Goal: Task Accomplishment & Management: Manage account settings

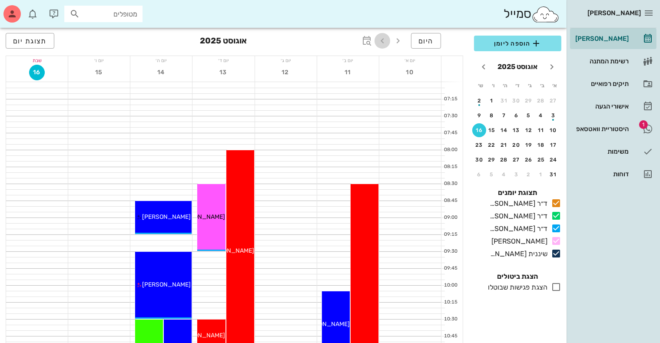
click at [381, 40] on icon "button" at bounding box center [382, 41] width 10 height 10
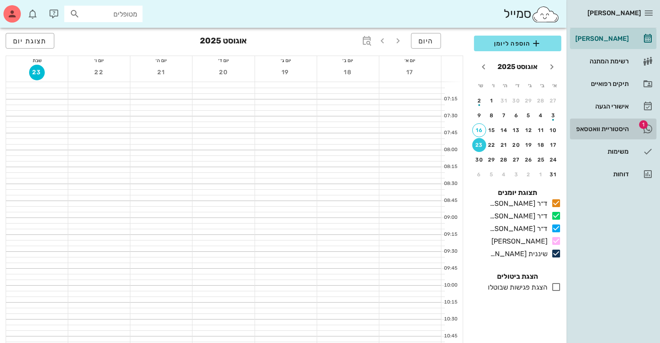
click at [609, 126] on div "היסטוריית וואטסאפ" at bounding box center [601, 129] width 55 height 7
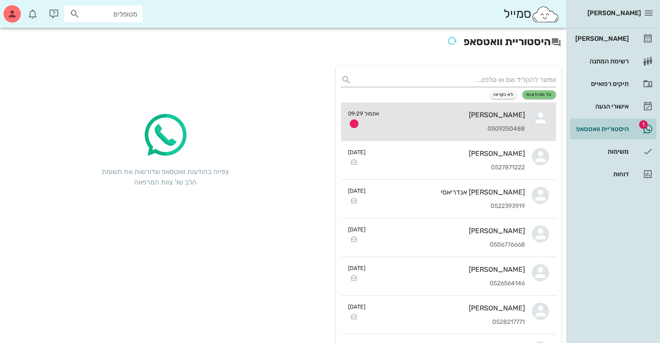
click at [476, 123] on div "[PERSON_NAME] 0509250488" at bounding box center [455, 122] width 139 height 38
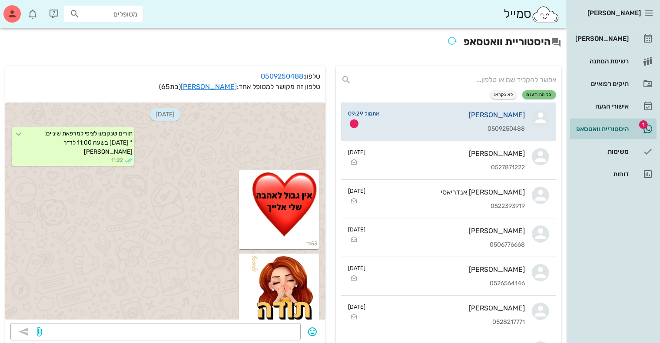
scroll to position [292, 0]
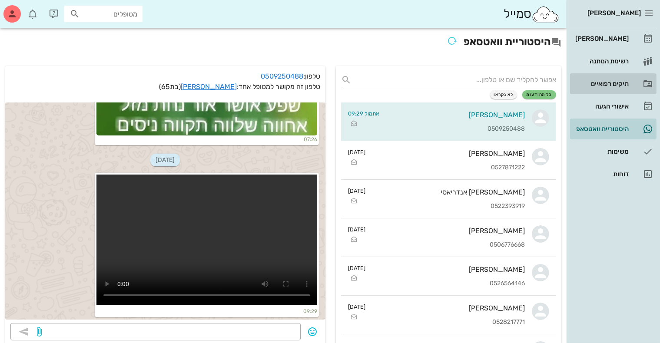
click at [603, 83] on div "תיקים רפואיים" at bounding box center [601, 83] width 55 height 7
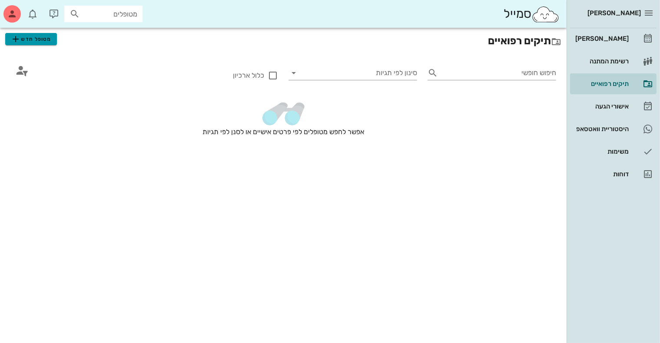
click at [40, 37] on span "מטופל חדש" at bounding box center [30, 39] width 41 height 10
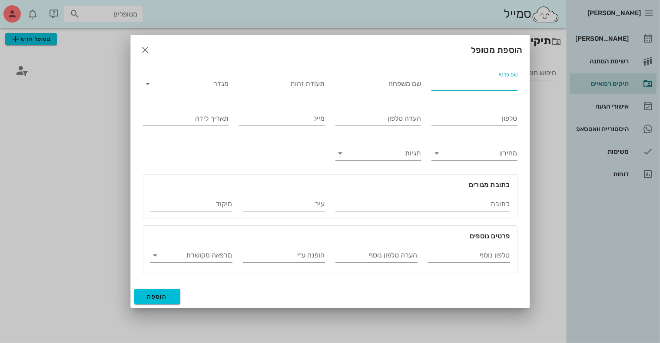
click at [440, 81] on input "שם פרטי" at bounding box center [474, 84] width 86 height 14
type input "דוריה"
click at [394, 88] on input "שם משפחה" at bounding box center [378, 84] width 86 height 14
type input "בסטיגר"
click at [221, 89] on input "מגדר" at bounding box center [193, 84] width 72 height 14
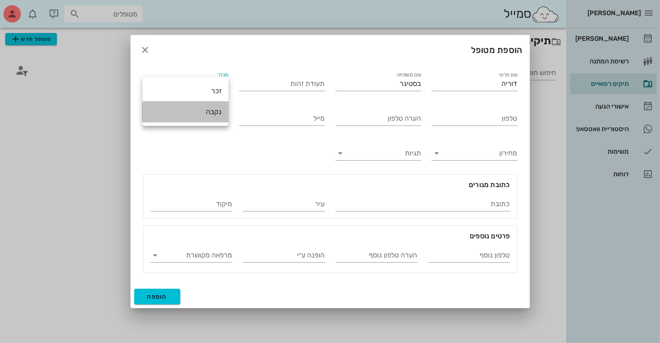
click at [215, 109] on div "נקבה" at bounding box center [185, 112] width 72 height 8
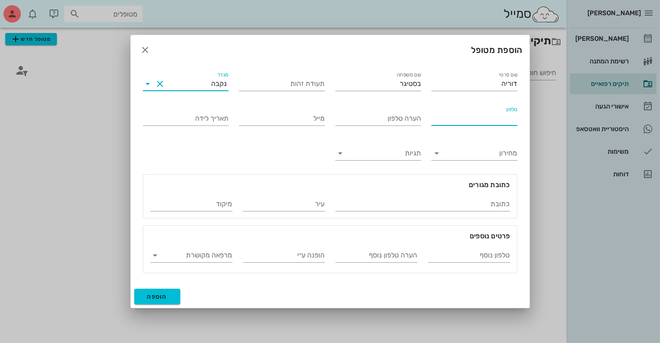
click at [488, 123] on input "טלפון" at bounding box center [474, 119] width 86 height 14
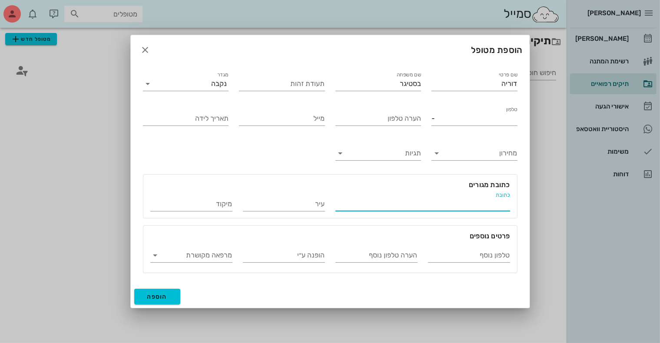
click at [451, 202] on input "כתובת" at bounding box center [422, 204] width 175 height 14
click at [459, 119] on input "-" at bounding box center [474, 119] width 86 height 14
type input "-"
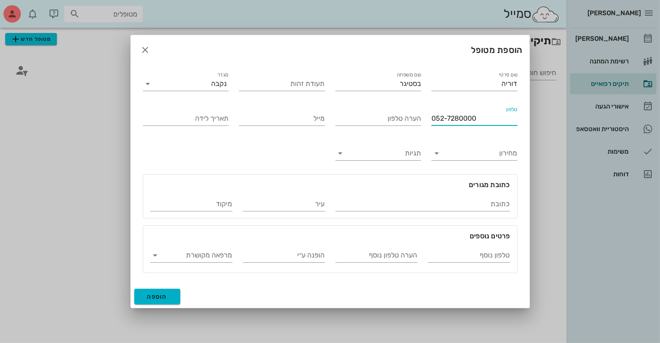
type input "052-7280000"
click at [159, 296] on span "הוספה" at bounding box center [157, 296] width 20 height 7
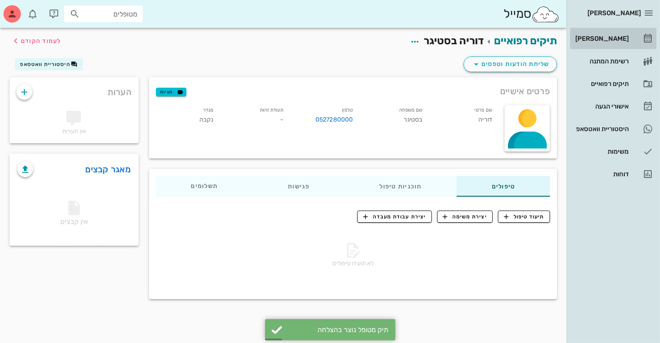
click at [606, 37] on div "[PERSON_NAME]" at bounding box center [601, 38] width 55 height 7
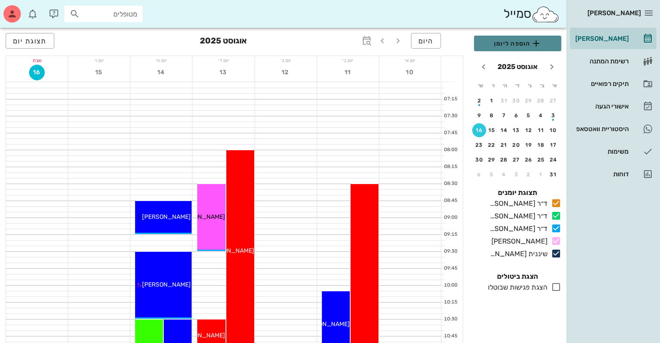
click at [521, 43] on span "הוספה ליומן" at bounding box center [517, 43] width 73 height 10
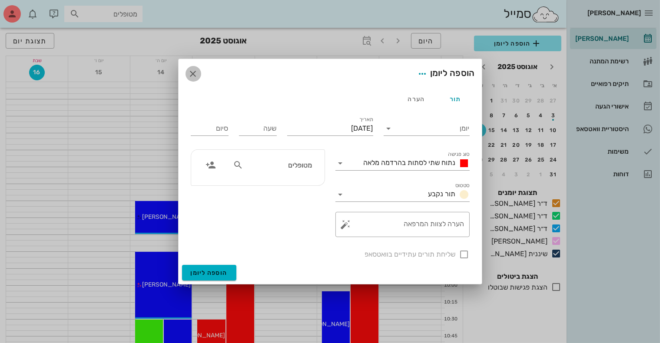
click at [191, 71] on icon "button" at bounding box center [193, 74] width 10 height 10
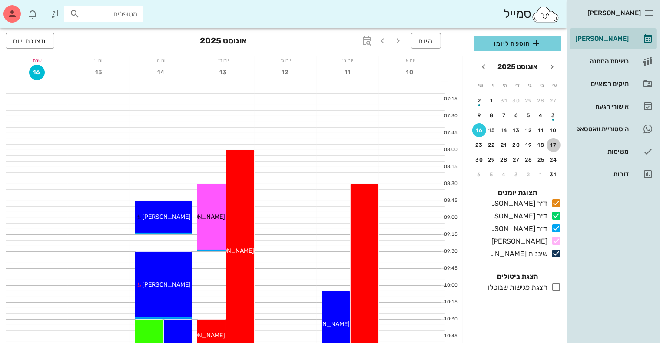
drag, startPoint x: 553, startPoint y: 143, endPoint x: 510, endPoint y: 43, distance: 109.2
click at [553, 143] on div "17" at bounding box center [554, 145] width 14 height 6
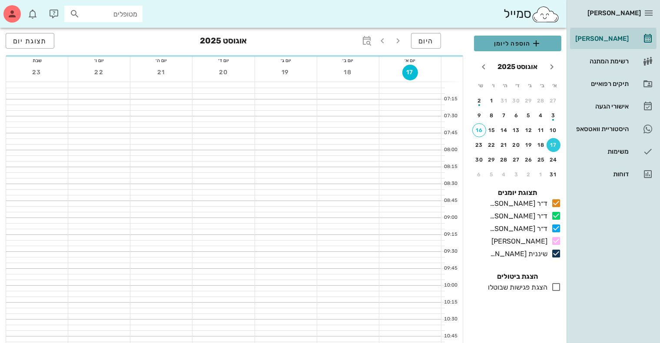
click at [510, 43] on span "הוספה ליומן" at bounding box center [517, 43] width 73 height 10
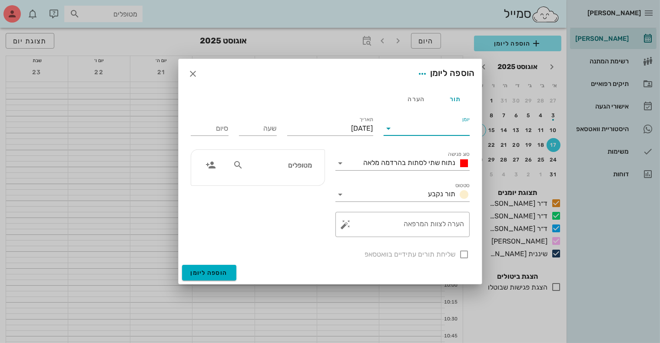
click at [434, 132] on input "יומן" at bounding box center [433, 129] width 74 height 14
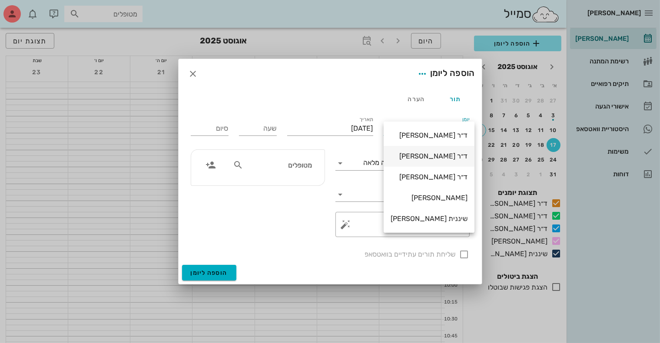
click at [431, 156] on div "ד״ר [PERSON_NAME]" at bounding box center [429, 156] width 77 height 8
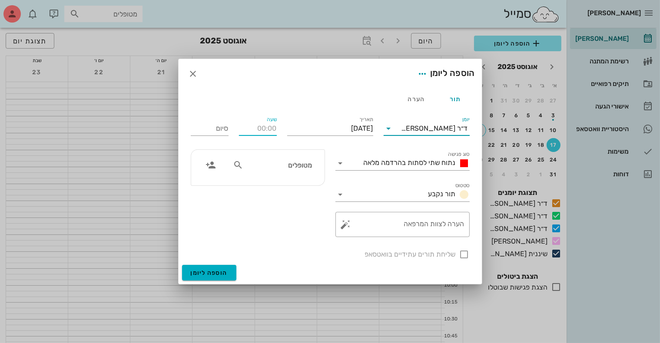
click at [255, 131] on input "שעה" at bounding box center [258, 129] width 38 height 14
type input "07:30"
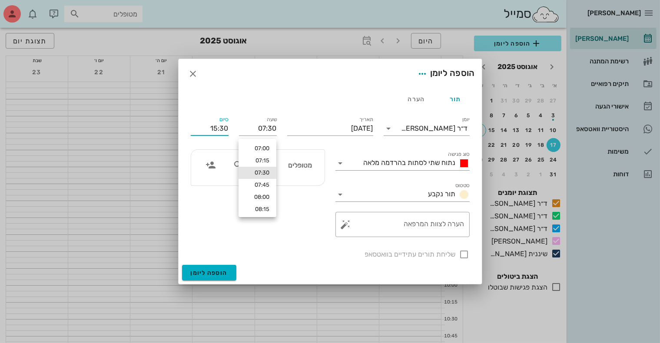
click at [224, 127] on div "סיום 15:30" at bounding box center [210, 129] width 38 height 14
click at [215, 128] on input "15:30" at bounding box center [210, 129] width 38 height 14
type input "08:30"
click at [344, 162] on icon at bounding box center [340, 163] width 10 height 10
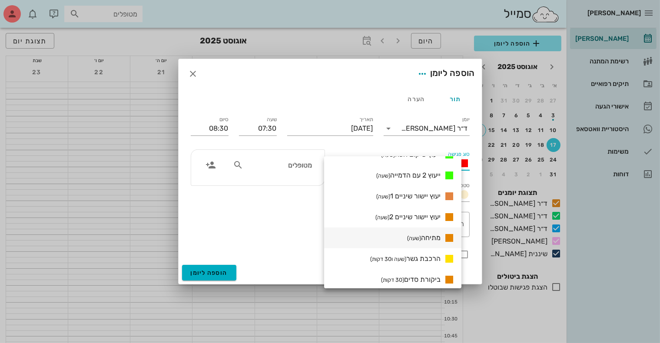
scroll to position [459, 0]
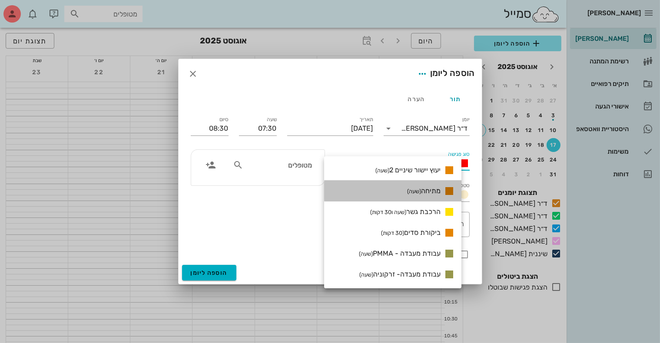
click at [433, 191] on span "מתיחה (שעה)" at bounding box center [423, 191] width 33 height 8
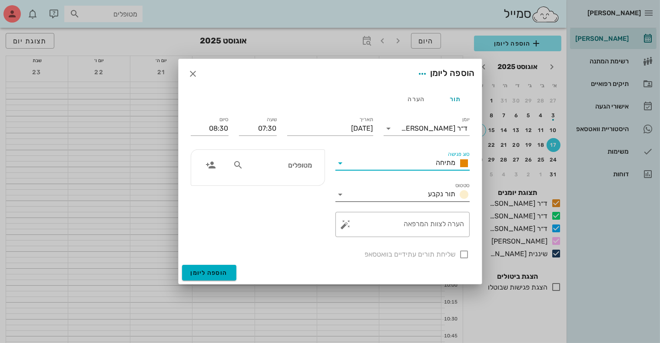
click at [429, 196] on span "תור נקבע" at bounding box center [441, 194] width 27 height 8
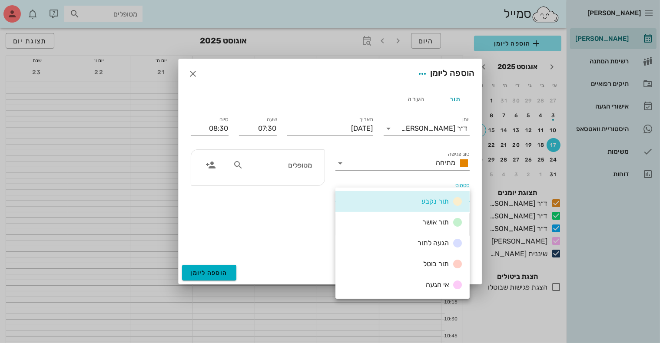
click at [436, 204] on span "תור נקבע" at bounding box center [434, 201] width 27 height 8
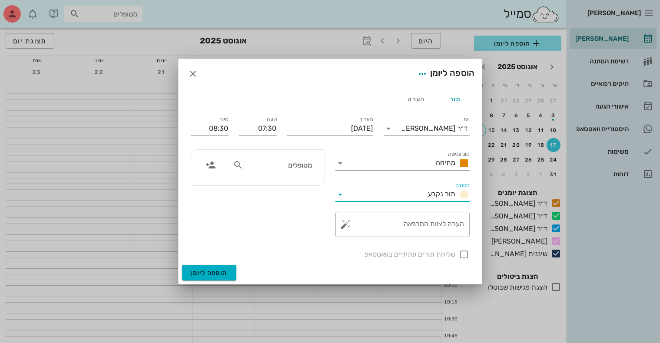
click at [288, 173] on div "מטופלים" at bounding box center [273, 165] width 90 height 17
type input "[PERSON_NAME]"
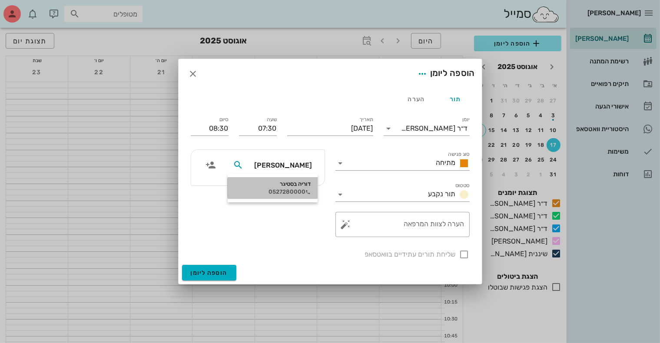
click at [289, 188] on div "דוריה בסטיגר 0527280000" at bounding box center [273, 188] width 76 height 22
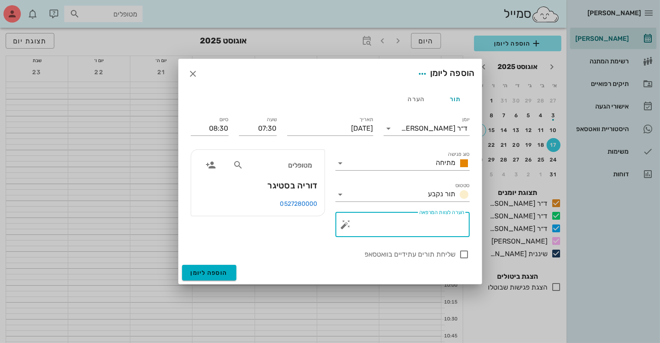
click at [379, 220] on textarea "הערה לצוות המרפאה" at bounding box center [406, 226] width 117 height 21
type textarea "ברגים"
click at [464, 256] on div at bounding box center [464, 254] width 15 height 15
checkbox input "true"
click at [419, 74] on icon "button" at bounding box center [422, 74] width 10 height 10
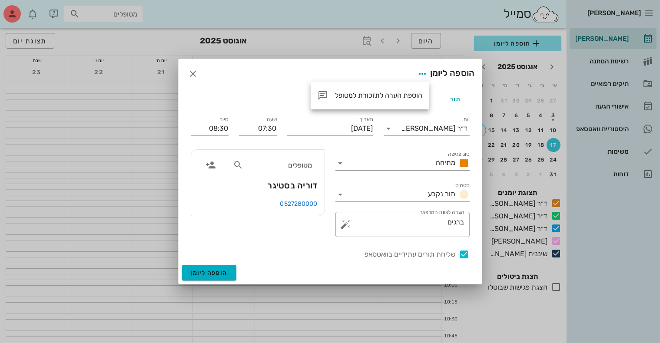
click at [438, 86] on div "הוספה ליומן" at bounding box center [330, 74] width 303 height 30
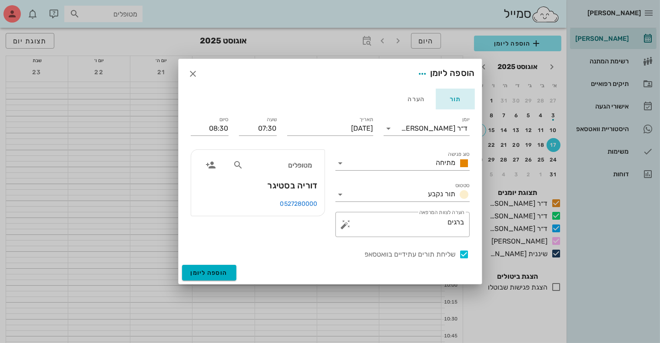
click at [452, 97] on div "תור" at bounding box center [455, 99] width 39 height 21
click at [419, 99] on div "הערה" at bounding box center [416, 99] width 39 height 21
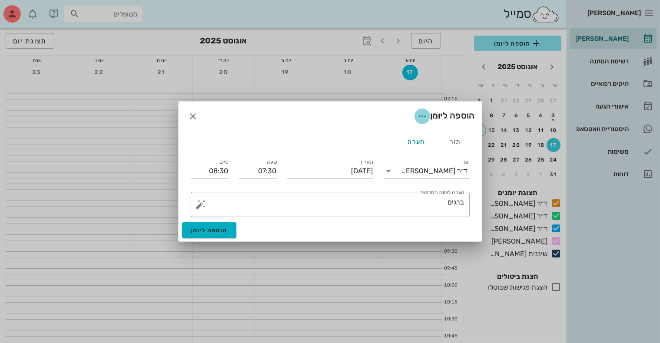
click at [423, 119] on icon "button" at bounding box center [422, 116] width 10 height 10
click at [195, 116] on icon "button" at bounding box center [193, 116] width 10 height 10
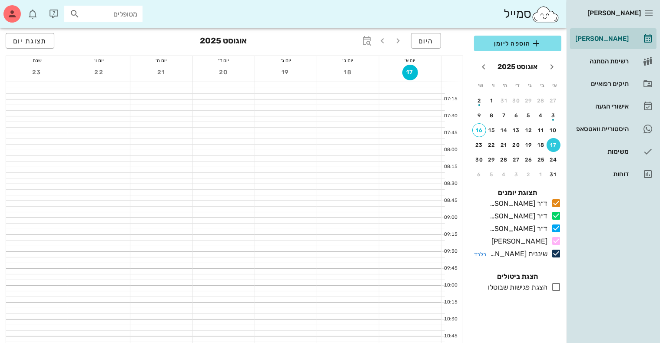
click at [555, 253] on icon at bounding box center [556, 254] width 10 height 10
drag, startPoint x: 514, startPoint y: 128, endPoint x: 518, endPoint y: 90, distance: 38.4
click at [520, 102] on tbody "27 28 29 30 31 1 2 3 4 5 6 7 8 9 10 11 12 13 14 15 16 17 18 19 20 21 22 23 24 2…" at bounding box center [518, 138] width 86 height 88
click at [515, 44] on span "הוספה ליומן" at bounding box center [517, 43] width 73 height 10
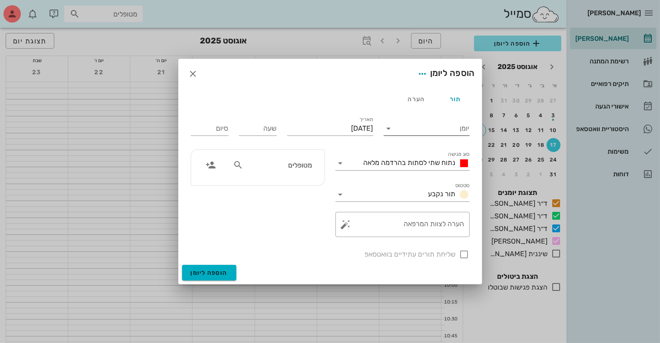
click at [433, 126] on input "יומן" at bounding box center [433, 129] width 74 height 14
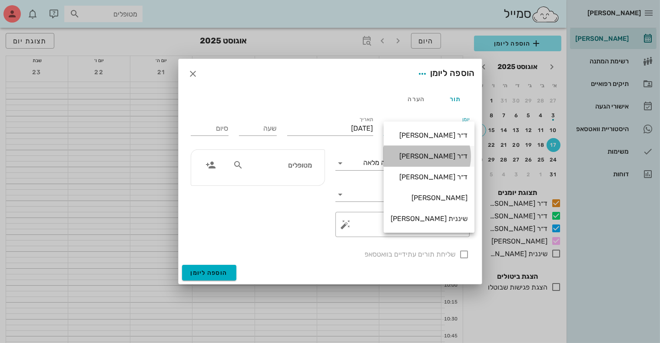
click at [434, 155] on div "ד״ר [PERSON_NAME]" at bounding box center [429, 156] width 77 height 8
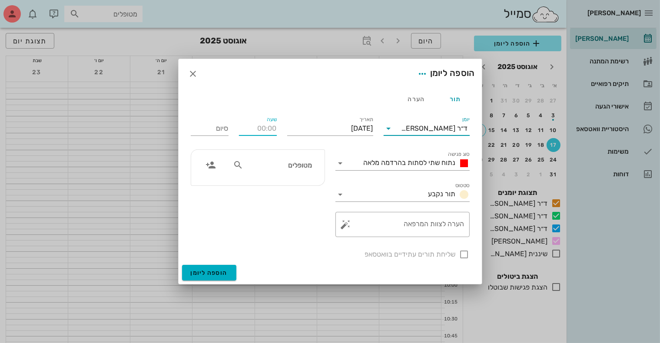
click at [266, 129] on input "שעה" at bounding box center [258, 129] width 38 height 14
type input "07:30"
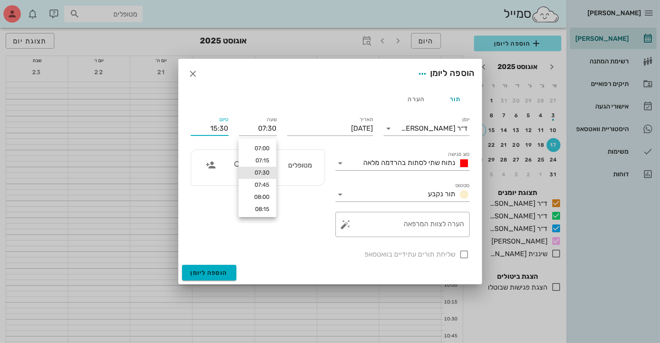
drag, startPoint x: 222, startPoint y: 133, endPoint x: 222, endPoint y: 125, distance: 7.8
click at [223, 129] on input "15:30" at bounding box center [210, 129] width 38 height 14
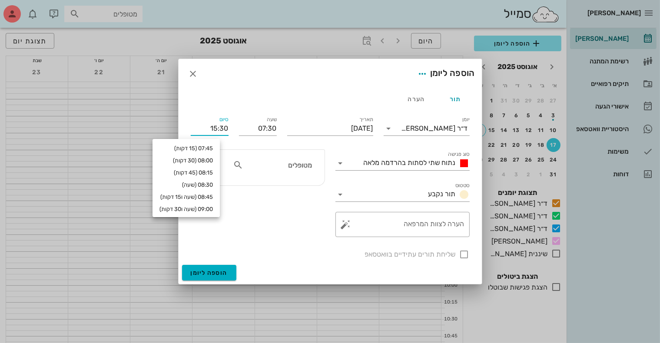
click at [215, 129] on input "15:30" at bounding box center [210, 129] width 38 height 14
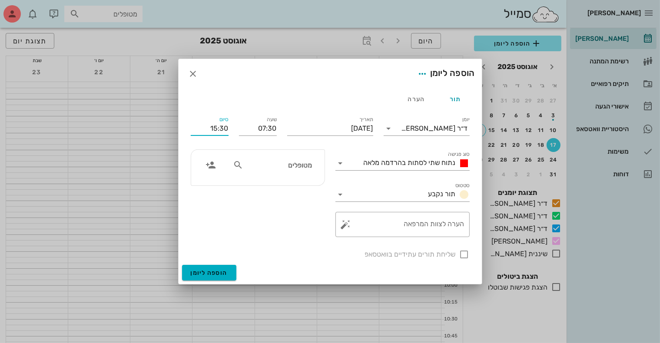
click at [215, 129] on input "15:30" at bounding box center [210, 129] width 38 height 14
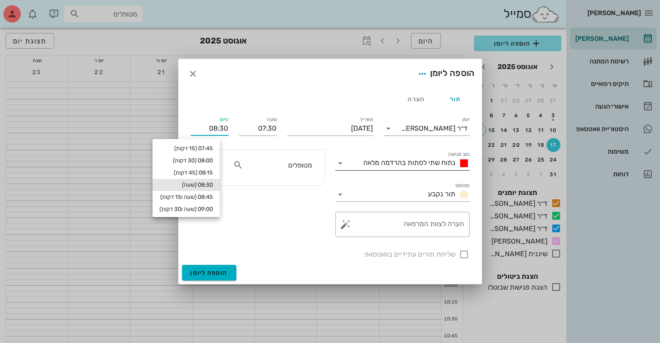
click at [371, 166] on span "נתוח שתי לסתות בהרדמה מלאה" at bounding box center [410, 163] width 92 height 8
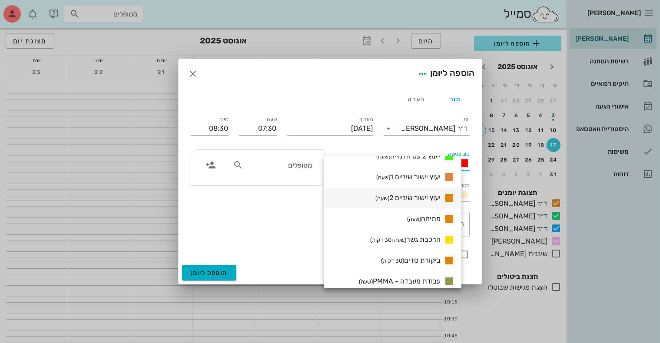
scroll to position [434, 0]
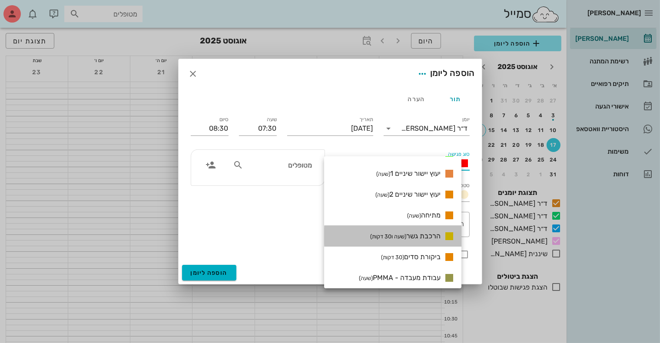
click at [425, 235] on span "הרכבת גשר (שעה ו30 דקות)" at bounding box center [405, 236] width 70 height 8
type input "09:00"
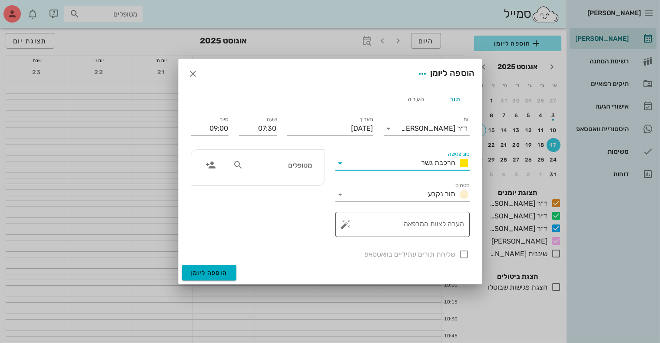
click at [418, 225] on textarea "הערה לצוות המרפאה" at bounding box center [406, 226] width 117 height 21
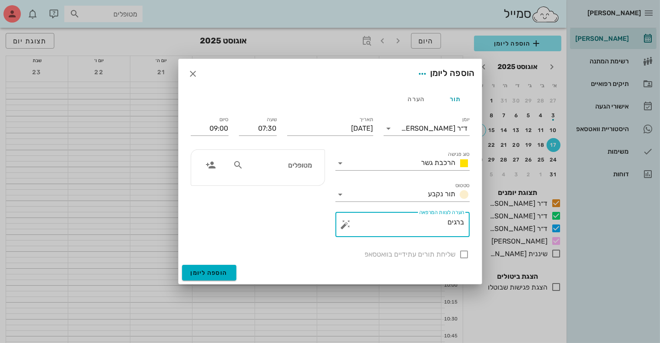
type textarea "ברגים"
click at [302, 171] on div "מטופלים" at bounding box center [273, 165] width 90 height 17
type input "[PERSON_NAME]"
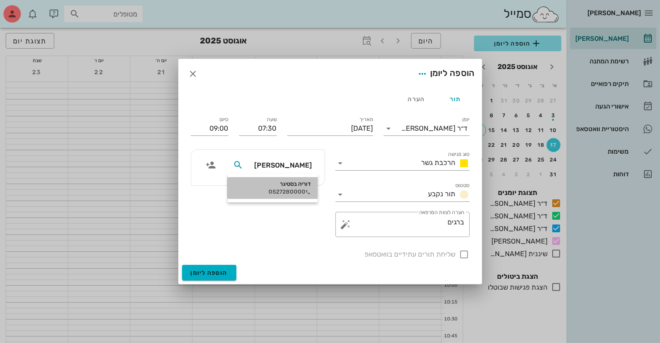
click at [298, 192] on div "0527280000" at bounding box center [273, 192] width 76 height 7
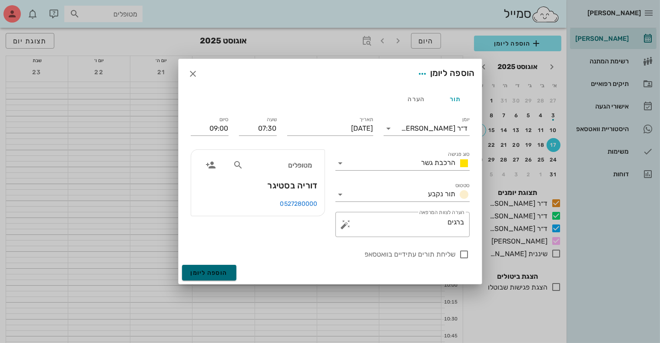
click at [210, 276] on button "הוספה ליומן" at bounding box center [209, 273] width 54 height 16
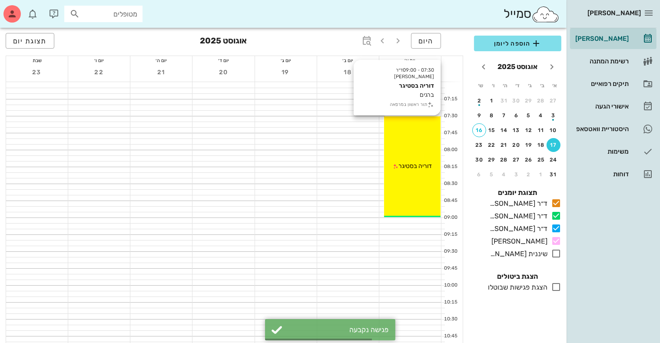
click at [418, 151] on div "07:30 - 09:00 ד״ר [PERSON_NAME] ברגים תור ראשון במרפאה דוריה בסטיגר" at bounding box center [412, 166] width 56 height 101
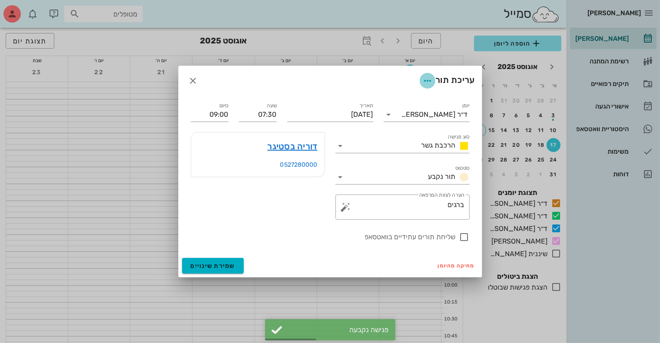
click at [427, 83] on icon "button" at bounding box center [427, 81] width 10 height 10
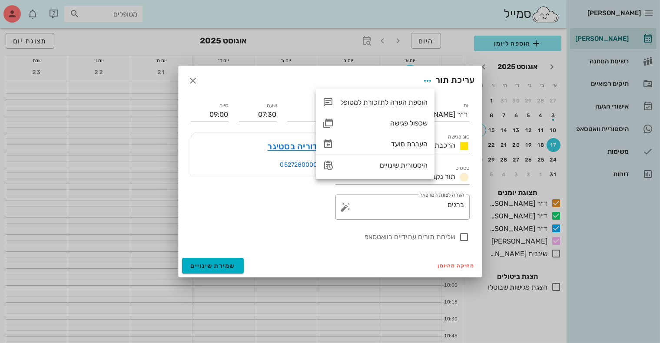
click at [384, 83] on div "עריכת תור" at bounding box center [330, 81] width 303 height 30
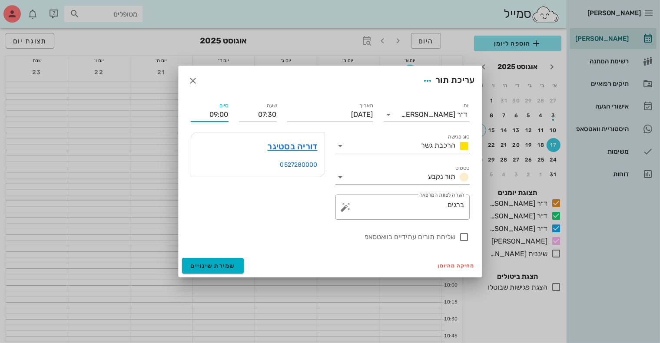
click at [211, 115] on input "09:00" at bounding box center [210, 115] width 38 height 14
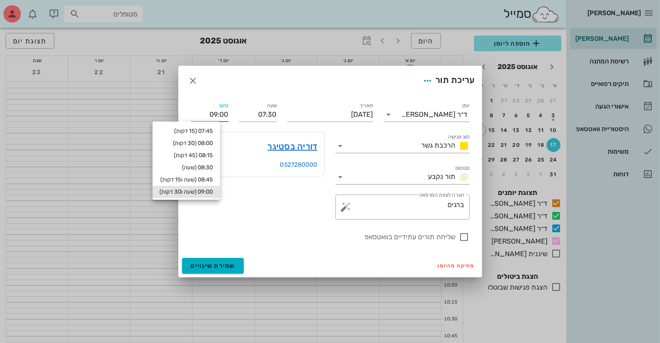
click at [211, 115] on input "09:00" at bounding box center [210, 115] width 38 height 14
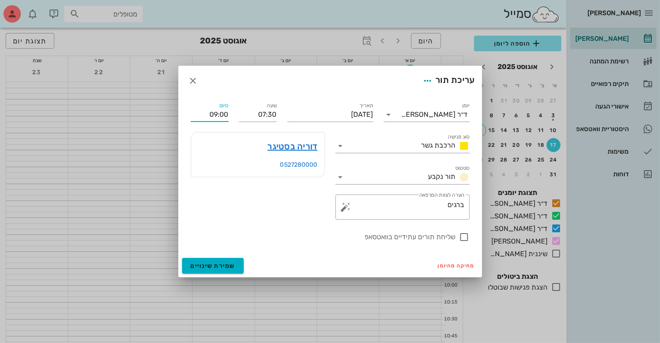
click at [214, 116] on input "09:00" at bounding box center [210, 115] width 38 height 14
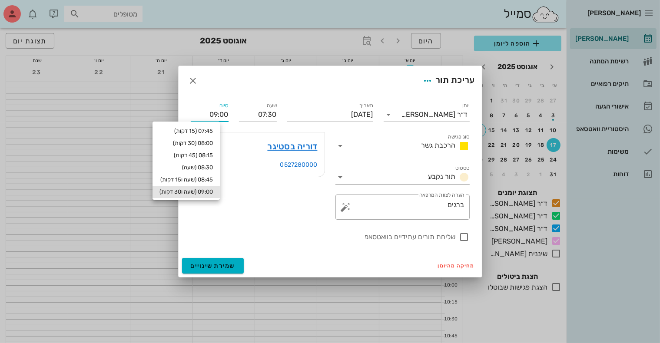
click at [214, 116] on input "09:00" at bounding box center [210, 115] width 38 height 14
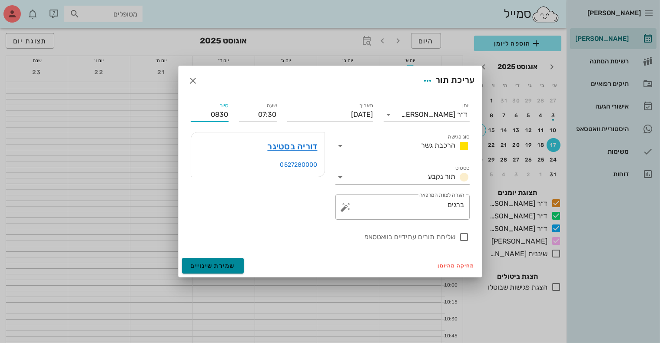
type input "08:30"
click at [211, 262] on span "שמירת שינויים" at bounding box center [213, 265] width 45 height 7
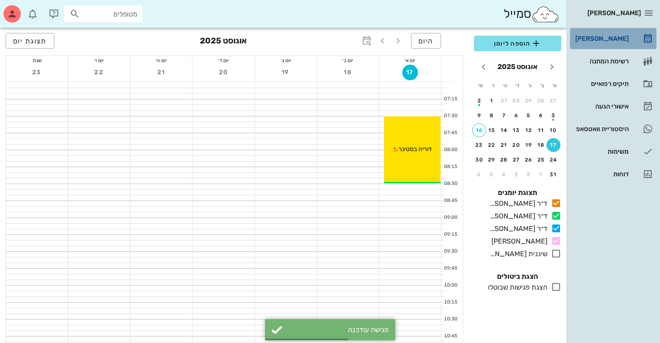
click at [612, 39] on div "[PERSON_NAME]" at bounding box center [601, 38] width 55 height 7
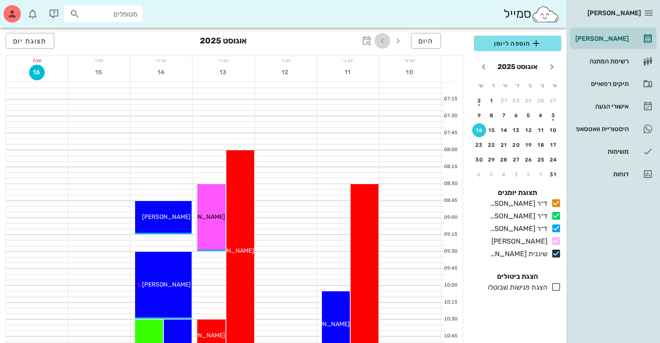
click at [384, 42] on icon "button" at bounding box center [382, 41] width 10 height 10
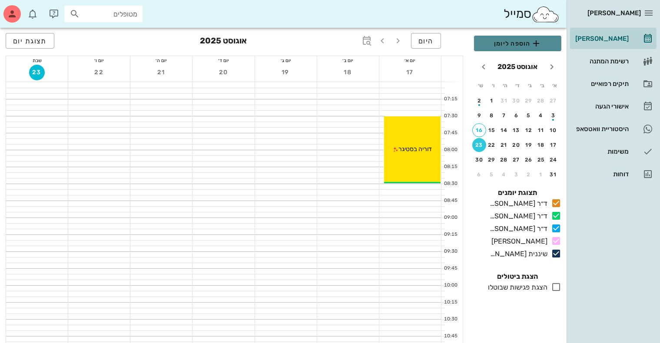
click at [517, 37] on button "הוספה ליומן" at bounding box center [517, 44] width 87 height 16
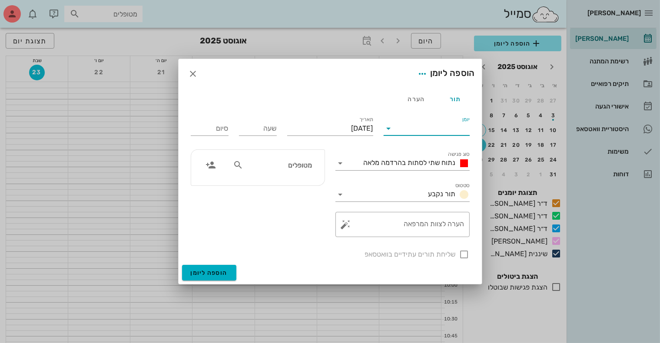
click at [405, 131] on input "יומן" at bounding box center [433, 129] width 74 height 14
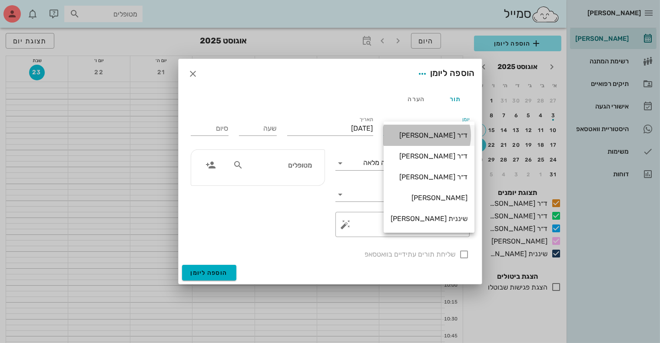
click at [428, 135] on div "ד״ר [PERSON_NAME]" at bounding box center [429, 135] width 77 height 8
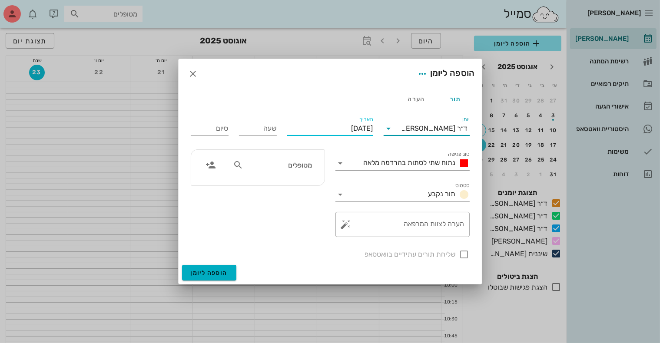
click at [349, 123] on input "[DATE]" at bounding box center [330, 129] width 86 height 14
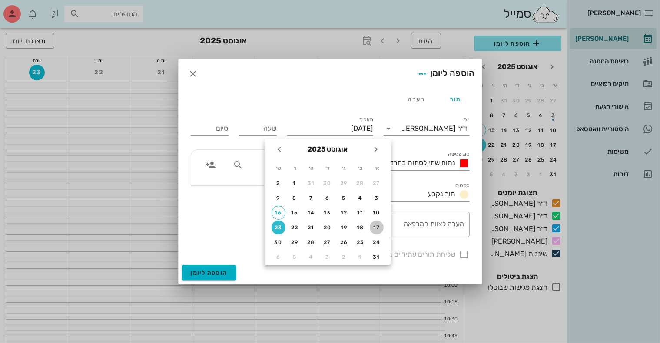
click at [378, 226] on div "17" at bounding box center [377, 228] width 14 height 6
type input "[DATE]"
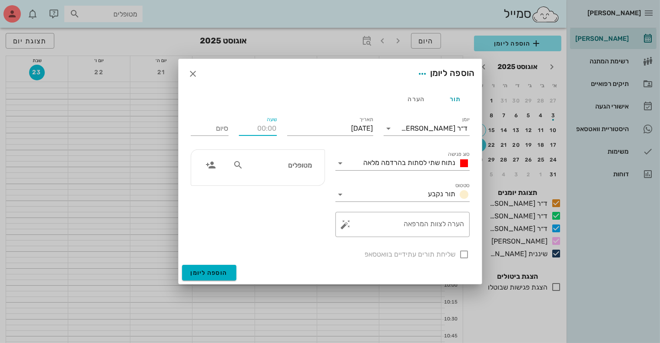
click at [267, 128] on input "שעה" at bounding box center [258, 129] width 38 height 14
type input "08:00"
type input "16:00"
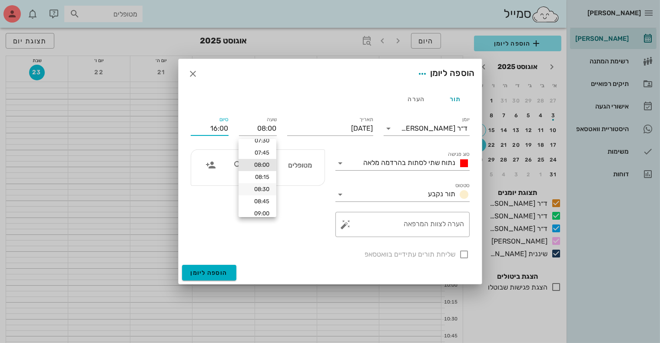
scroll to position [10, 0]
click at [259, 209] on div "09:00" at bounding box center [257, 211] width 24 height 7
type input "09:00"
click at [367, 162] on span "נתוח שתי לסתות בהרדמה מלאה" at bounding box center [410, 163] width 92 height 8
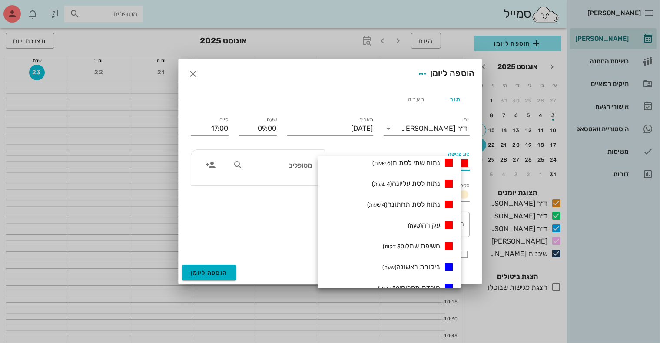
scroll to position [43, 0]
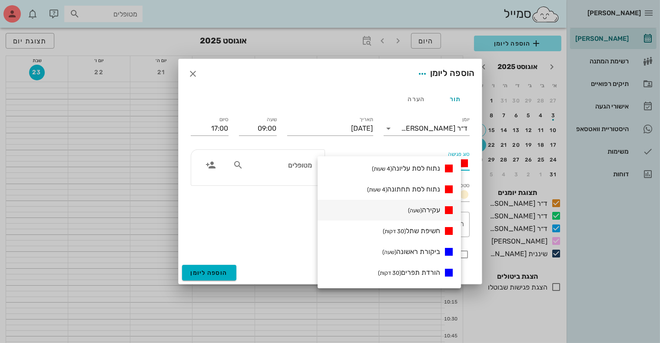
click at [440, 209] on span "עקירה (שעה)" at bounding box center [424, 210] width 32 height 8
type input "10:00"
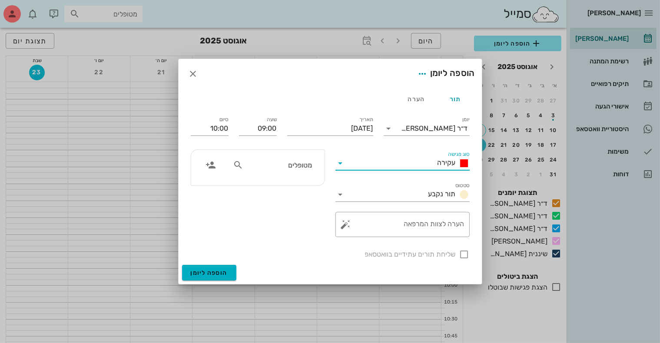
click at [430, 262] on div "שליחת תורים עתידיים בוואטסאפ" at bounding box center [330, 253] width 289 height 23
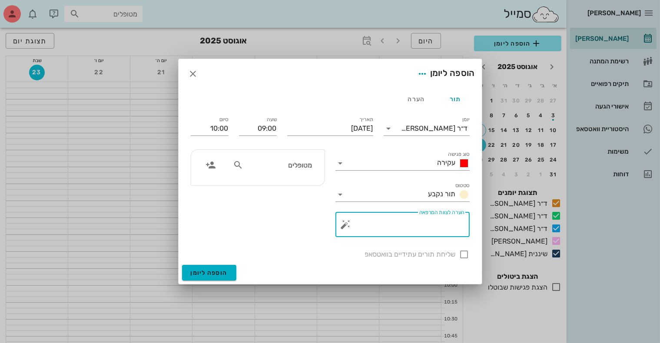
click at [419, 228] on div "הערה לצוות המרפאה" at bounding box center [406, 224] width 117 height 25
click at [437, 220] on textarea "שתל" at bounding box center [406, 226] width 117 height 21
type textarea "ש"
type textarea "2 שתלים"
click at [282, 168] on input "text" at bounding box center [278, 164] width 67 height 11
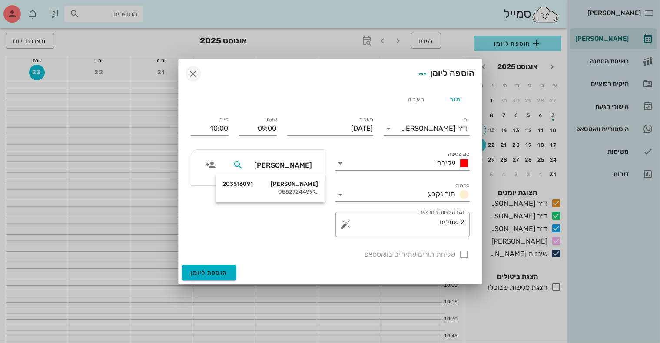
type input "[PERSON_NAME]"
click at [191, 76] on icon "button" at bounding box center [193, 74] width 10 height 10
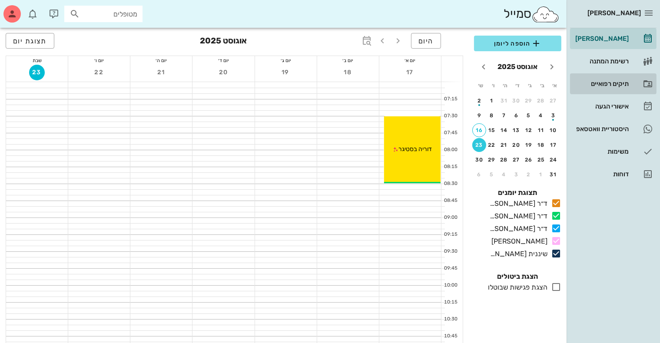
click at [600, 84] on div "תיקים רפואיים" at bounding box center [601, 83] width 55 height 7
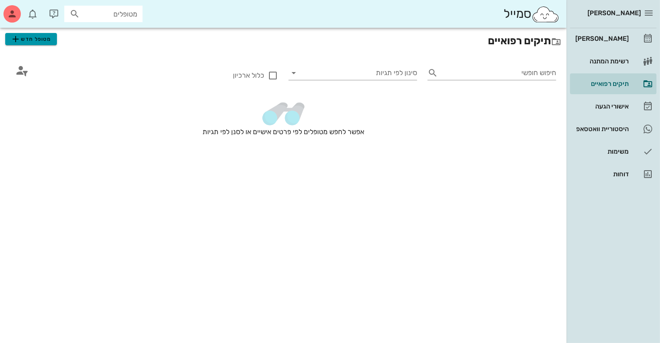
click at [25, 34] on span "מטופל חדש" at bounding box center [30, 39] width 41 height 10
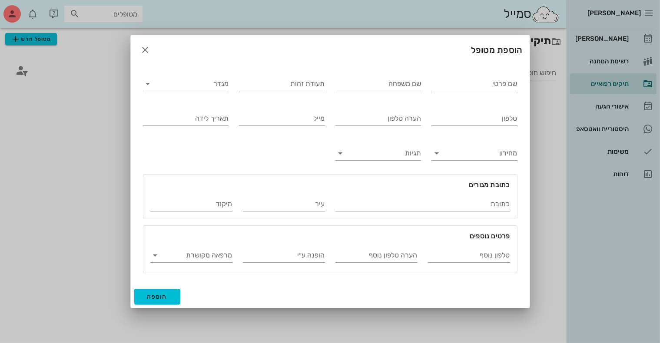
click at [446, 81] on input "שם פרטי" at bounding box center [474, 84] width 86 height 14
type input "[PERSON_NAME]"
type input "ד"
type input "[PERSON_NAME]"
click at [219, 86] on input "מגדר" at bounding box center [193, 84] width 72 height 14
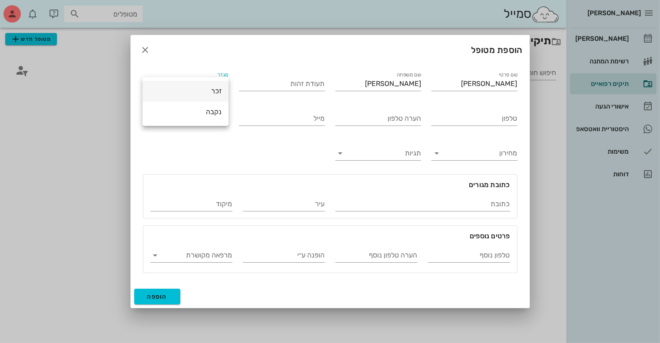
click at [213, 93] on div "זכר" at bounding box center [185, 91] width 72 height 8
click at [445, 121] on input "טלפון" at bounding box center [474, 119] width 86 height 14
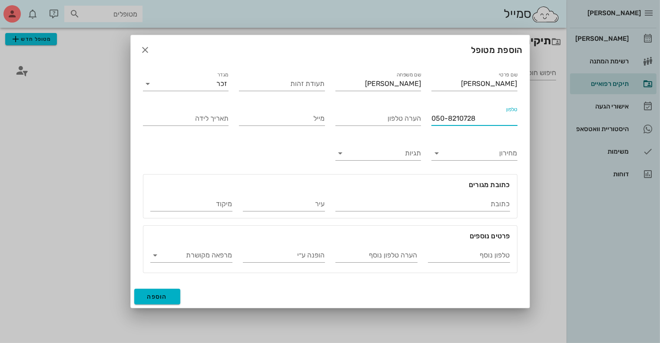
type input "050-8210728"
click at [156, 298] on span "הוספה" at bounding box center [157, 296] width 20 height 7
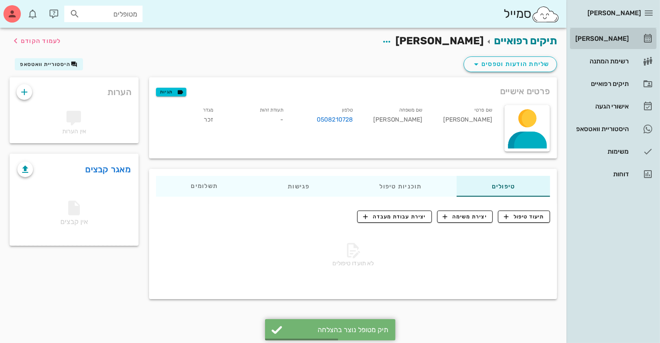
click at [605, 36] on div "[PERSON_NAME]" at bounding box center [601, 38] width 55 height 7
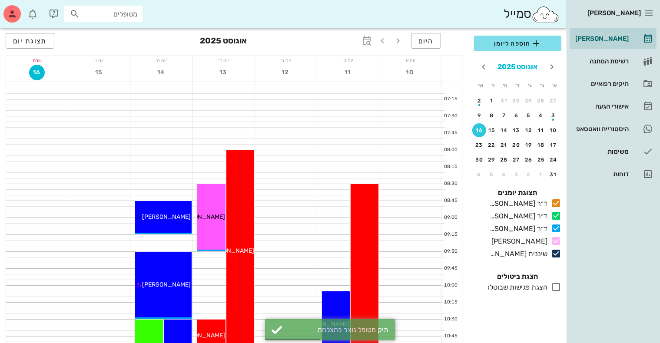
click at [514, 76] on div "אוגוסט 2025" at bounding box center [518, 66] width 98 height 21
click at [552, 147] on div "17" at bounding box center [554, 145] width 14 height 6
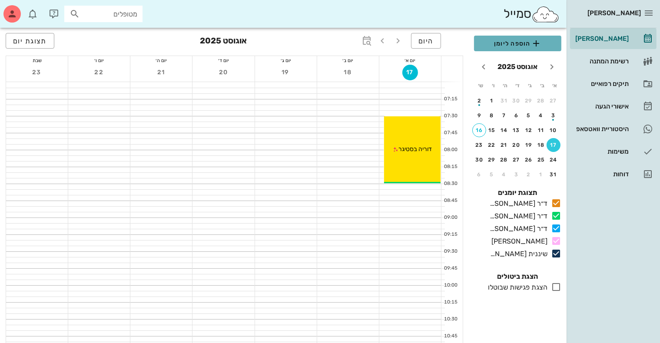
click at [511, 44] on span "הוספה ליומן" at bounding box center [517, 43] width 73 height 10
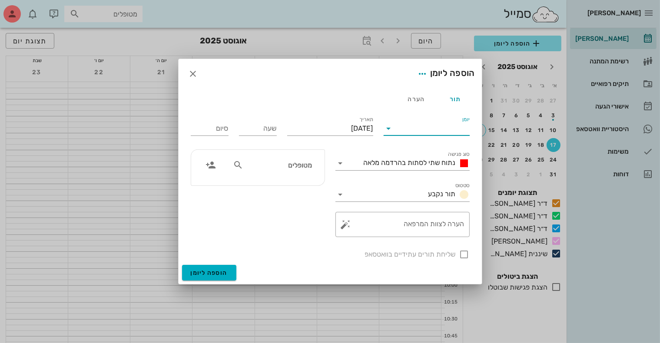
click at [432, 126] on input "יומן" at bounding box center [433, 129] width 74 height 14
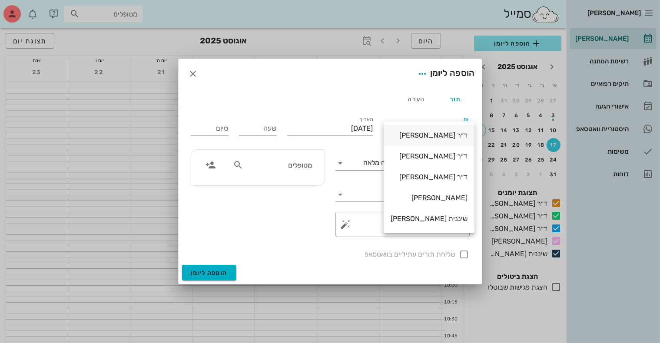
click at [435, 135] on div "ד״ר [PERSON_NAME]" at bounding box center [429, 135] width 77 height 8
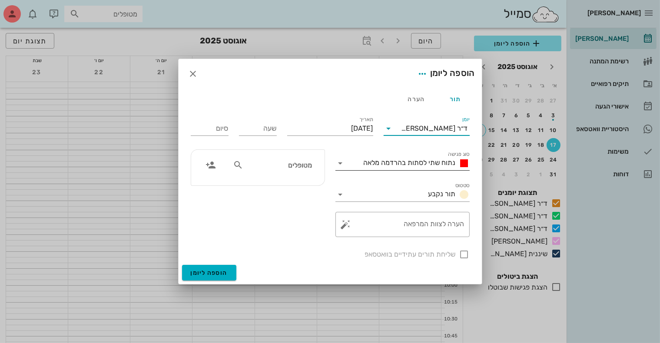
click at [421, 168] on div "נתוח שתי לסתות בהרדמה מלאה" at bounding box center [414, 163] width 109 height 10
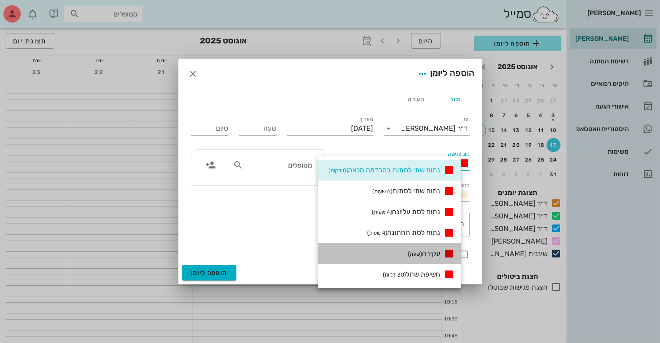
click at [422, 254] on small "(שעה)" at bounding box center [415, 254] width 14 height 7
type input "01:00"
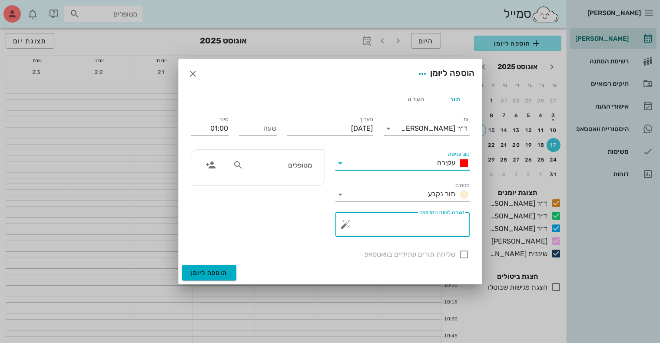
click at [419, 226] on textarea "הערה לצוות המרפאה" at bounding box center [406, 226] width 117 height 21
type textarea "2 שתלים"
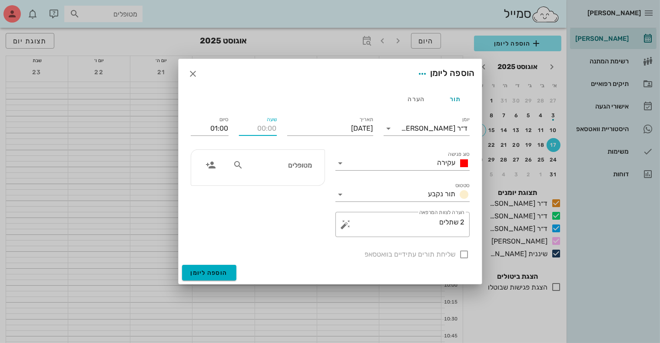
click at [272, 128] on input "שעה" at bounding box center [258, 129] width 38 height 14
type input "08:00"
type input "09:00"
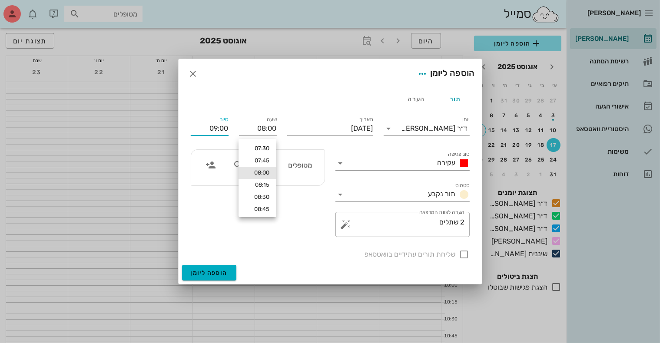
click at [222, 129] on input "09:00" at bounding box center [210, 129] width 38 height 14
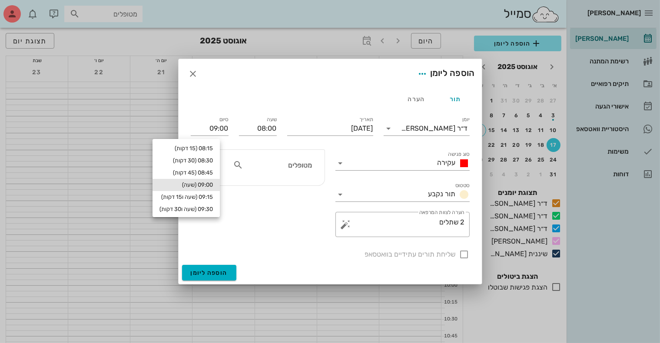
click at [296, 229] on div "מטופלים" at bounding box center [258, 193] width 145 height 98
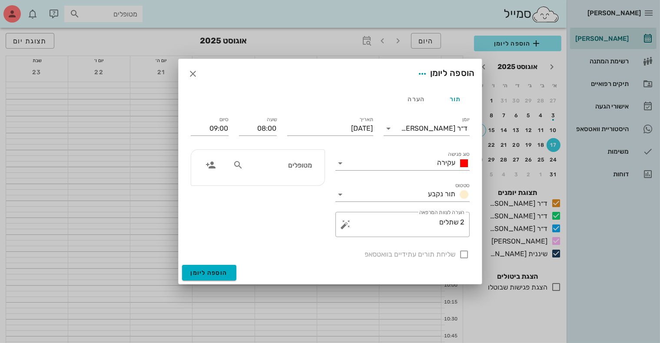
click at [299, 164] on input "מטופלים" at bounding box center [278, 164] width 67 height 11
type input "ש"
type input "[PERSON_NAME]"
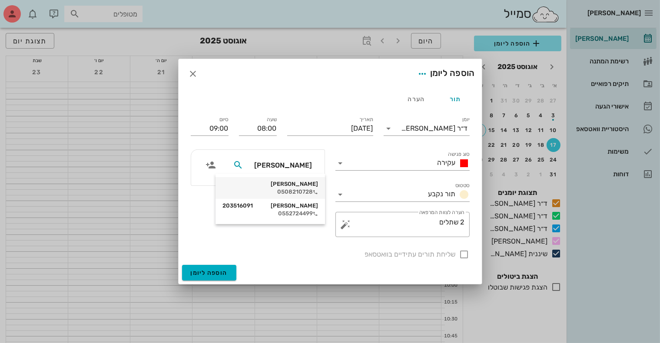
click at [289, 186] on div "[PERSON_NAME]" at bounding box center [270, 184] width 96 height 7
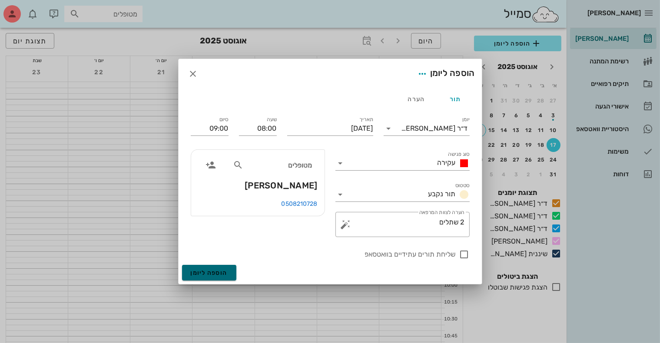
click at [208, 272] on span "הוספה ליומן" at bounding box center [209, 272] width 37 height 7
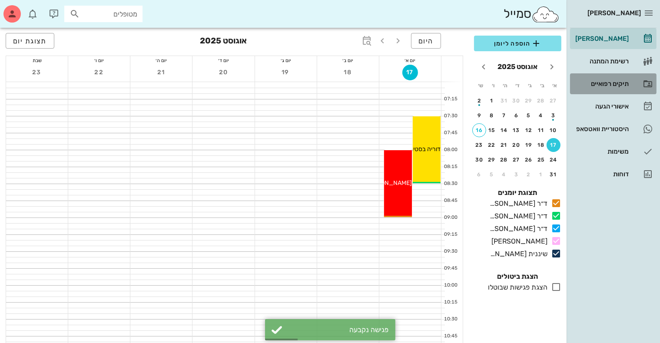
click at [603, 82] on div "תיקים רפואיים" at bounding box center [601, 83] width 55 height 7
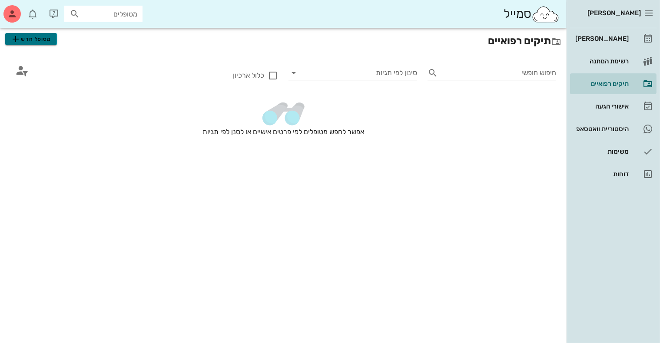
click at [43, 40] on span "מטופל חדש" at bounding box center [30, 39] width 41 height 10
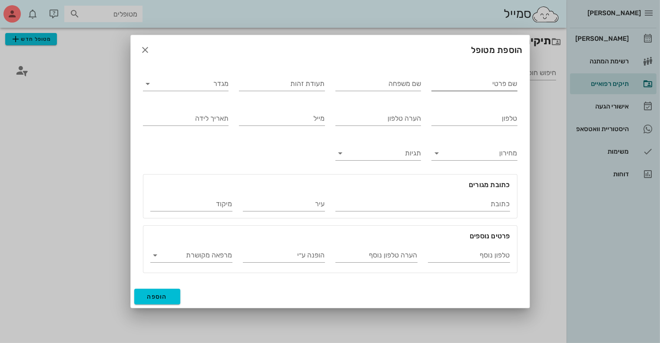
click at [456, 86] on input "שם פרטי" at bounding box center [474, 84] width 86 height 14
type input "[PERSON_NAME]"
drag, startPoint x: 187, startPoint y: 75, endPoint x: 187, endPoint y: 82, distance: 6.5
click at [187, 82] on div "מגדר" at bounding box center [186, 81] width 86 height 19
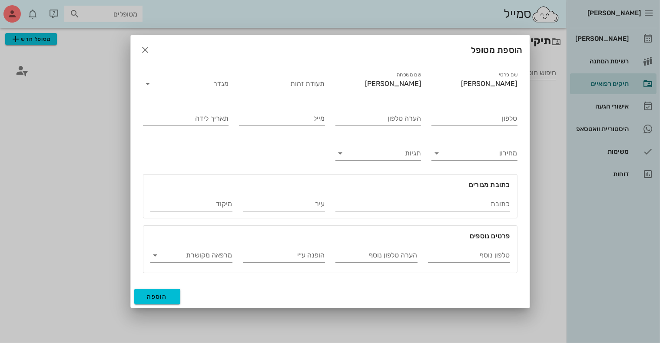
click at [187, 83] on input "מגדר" at bounding box center [193, 84] width 72 height 14
click at [201, 95] on div "זכר" at bounding box center [185, 91] width 72 height 8
click at [443, 122] on input "טלפון" at bounding box center [474, 119] width 86 height 14
type input "054-5287443"
click at [158, 298] on span "הוספה" at bounding box center [157, 296] width 20 height 7
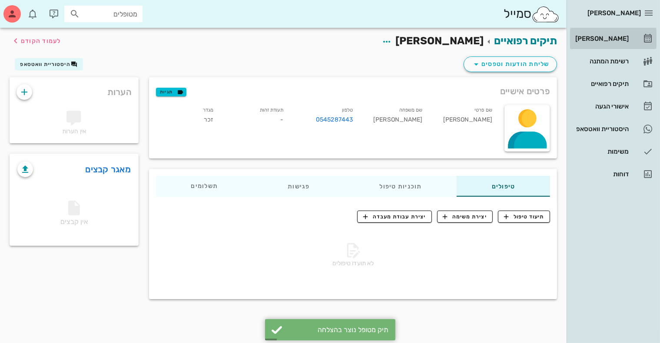
click at [607, 43] on div "[PERSON_NAME]" at bounding box center [601, 39] width 55 height 14
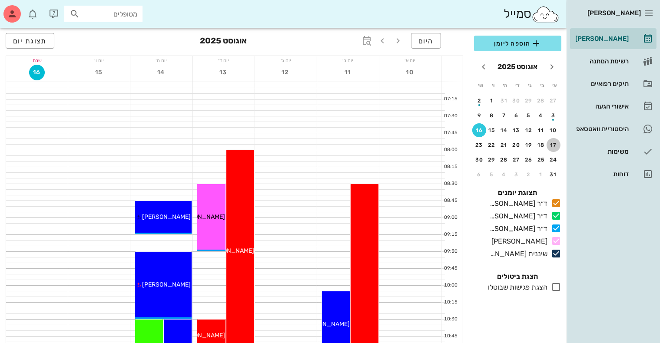
click at [554, 145] on div "17" at bounding box center [554, 145] width 14 height 6
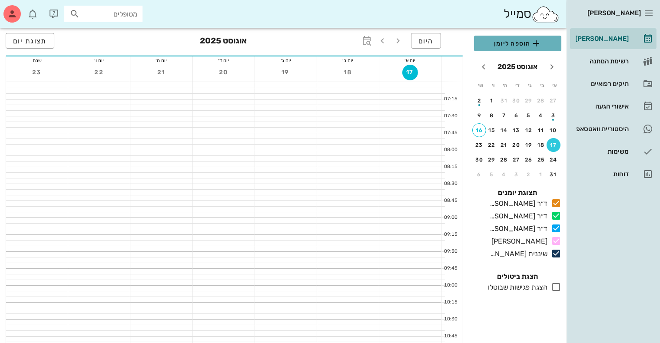
click at [514, 42] on span "הוספה ליומן" at bounding box center [517, 43] width 73 height 10
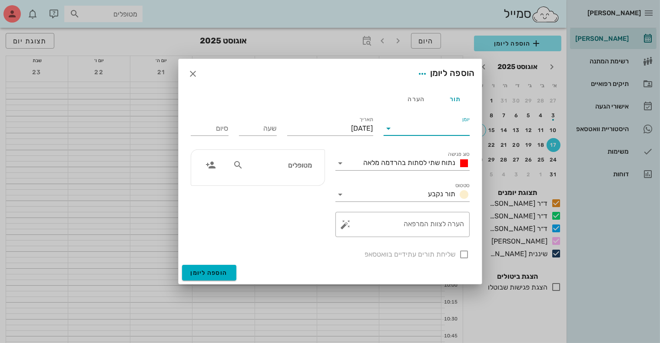
click at [449, 131] on input "יומן" at bounding box center [433, 129] width 74 height 14
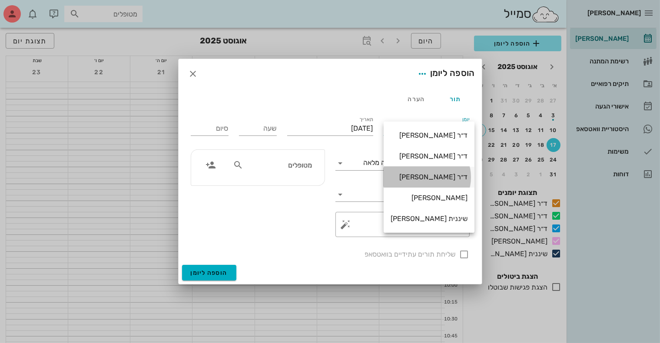
click at [434, 178] on div "ד״ר [PERSON_NAME]" at bounding box center [429, 177] width 77 height 8
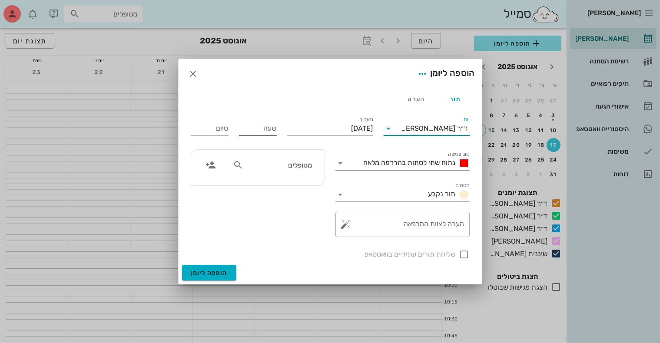
click at [265, 129] on input "שעה" at bounding box center [258, 129] width 38 height 14
type input "08:30"
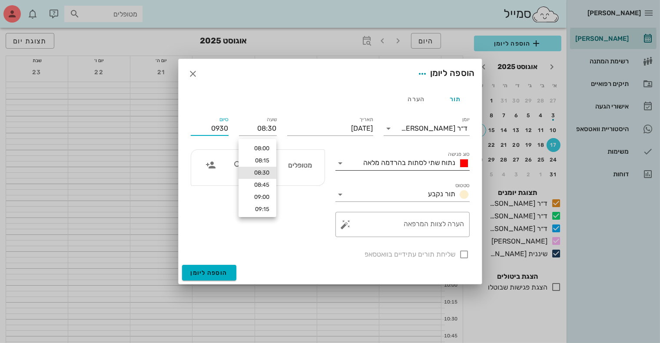
click at [379, 166] on span "נתוח שתי לסתות בהרדמה מלאה" at bounding box center [410, 163] width 92 height 8
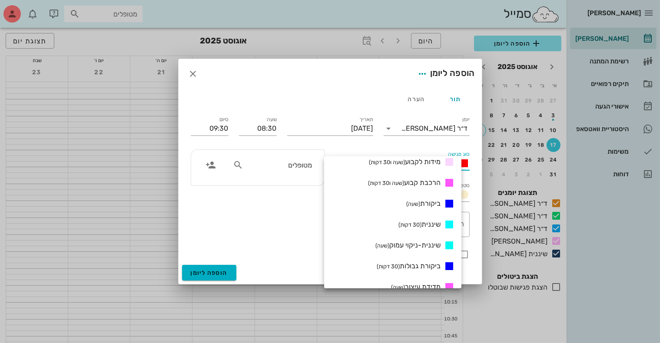
scroll to position [261, 0]
click at [426, 160] on span "מידות לקבוע (שעה ו30 דקות)" at bounding box center [405, 160] width 72 height 8
type input "10:00"
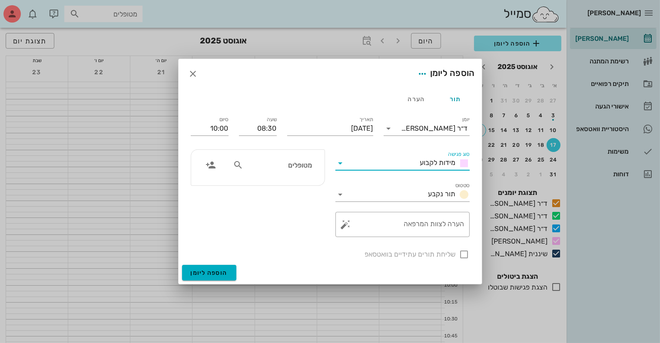
scroll to position [0, 0]
click at [424, 224] on textarea "הערה לצוות המרפאה" at bounding box center [406, 226] width 117 height 21
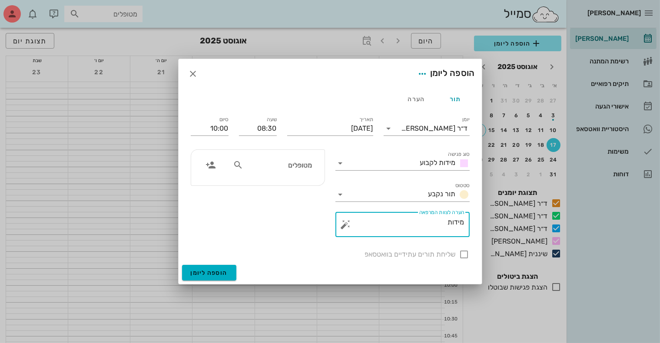
type textarea "מידות"
click at [288, 169] on input "text" at bounding box center [278, 164] width 67 height 11
type input "[PERSON_NAME]"
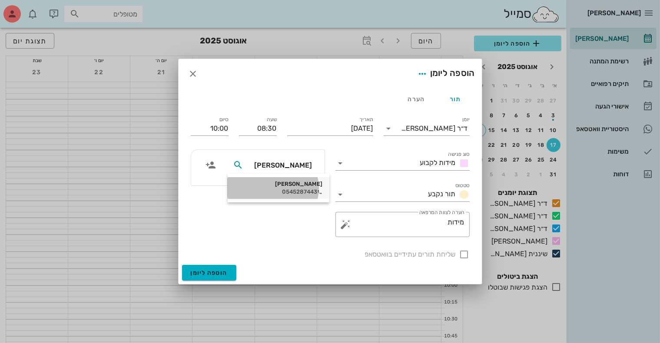
click at [292, 185] on div "[PERSON_NAME]" at bounding box center [279, 184] width 88 height 7
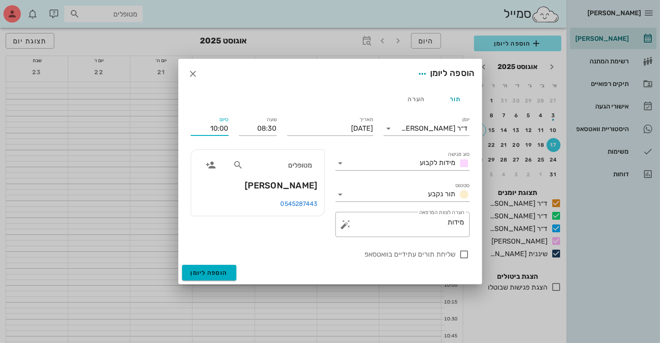
click at [214, 131] on input "10:00" at bounding box center [210, 129] width 38 height 14
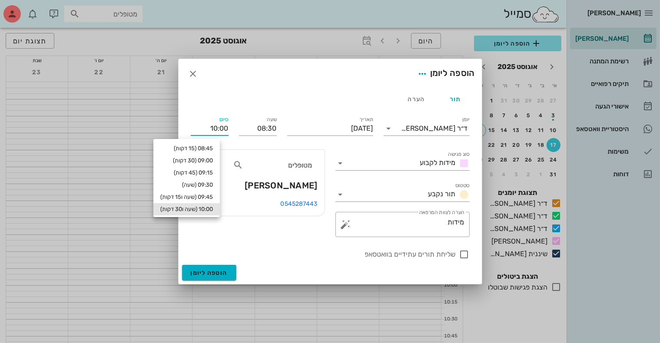
click at [214, 131] on input "10:00" at bounding box center [210, 129] width 38 height 14
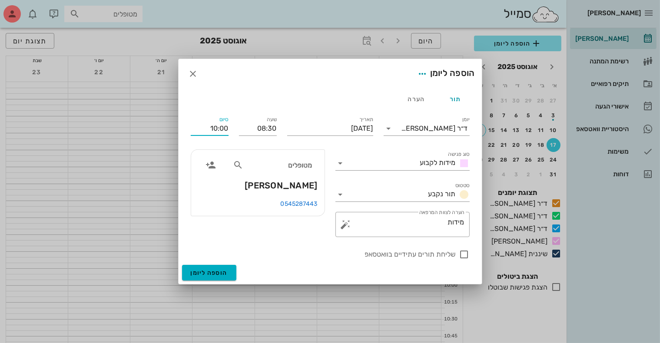
click at [214, 132] on input "10:00" at bounding box center [210, 129] width 38 height 14
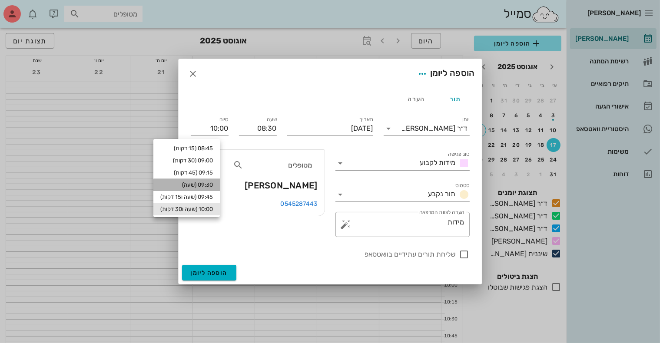
click at [211, 183] on div "09:30 (שעה)" at bounding box center [186, 185] width 53 height 7
type input "09:30"
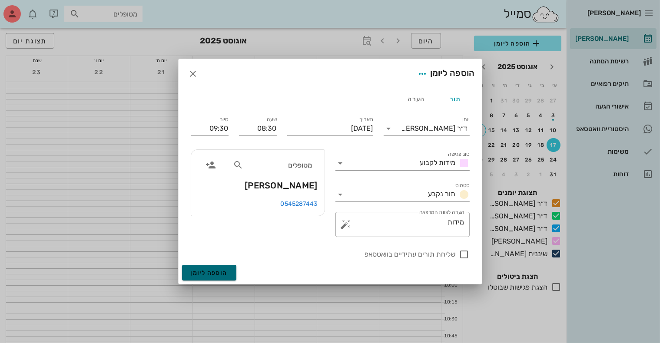
click at [210, 274] on span "הוספה ליומן" at bounding box center [209, 272] width 37 height 7
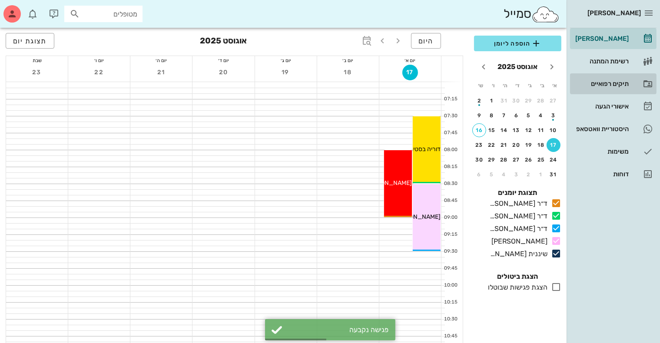
click at [595, 86] on div "תיקים רפואיים" at bounding box center [601, 83] width 55 height 7
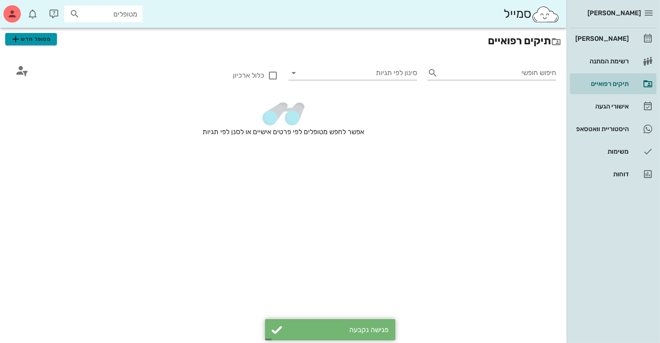
click at [39, 39] on span "מטופל חדש" at bounding box center [30, 39] width 41 height 10
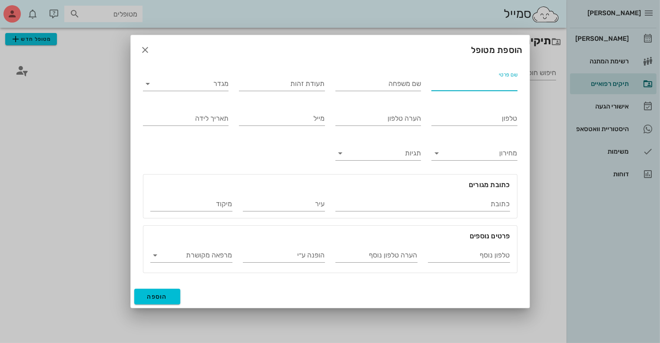
click at [481, 83] on input "שם פרטי" at bounding box center [474, 84] width 86 height 14
type input "[PERSON_NAME]"
type input "T"
click at [388, 90] on input "שם משפחה" at bounding box center [378, 84] width 86 height 14
type input "אמון"
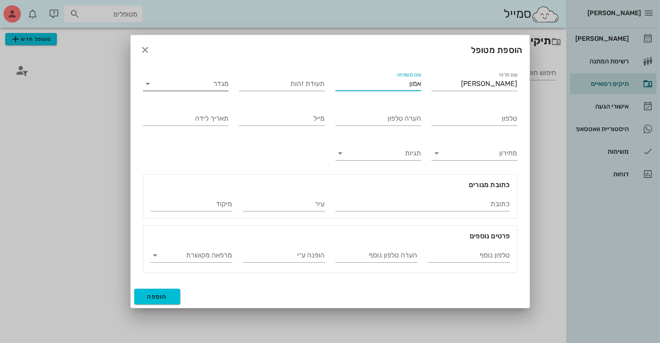
click at [213, 88] on input "מגדר" at bounding box center [193, 84] width 72 height 14
drag, startPoint x: 218, startPoint y: 90, endPoint x: 306, endPoint y: 79, distance: 88.9
click at [219, 90] on div "זכר" at bounding box center [185, 91] width 72 height 8
click at [455, 119] on input "טלפון" at bounding box center [474, 119] width 86 height 14
type input "053-6268667"
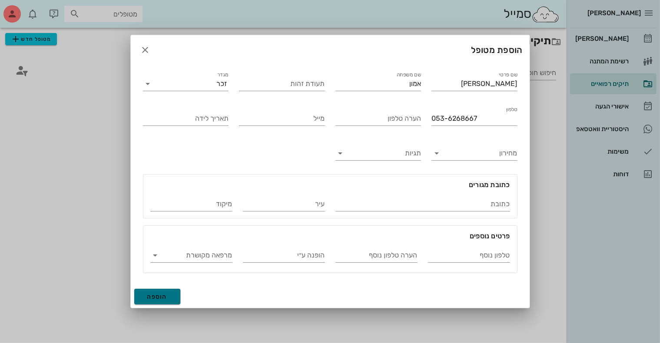
click at [158, 295] on span "הוספה" at bounding box center [157, 296] width 20 height 7
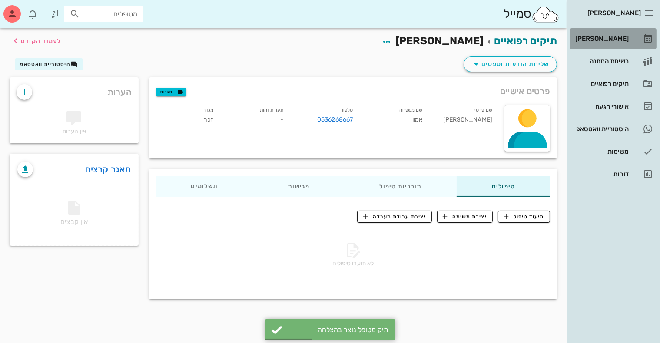
click at [608, 41] on div "[PERSON_NAME]" at bounding box center [601, 38] width 55 height 7
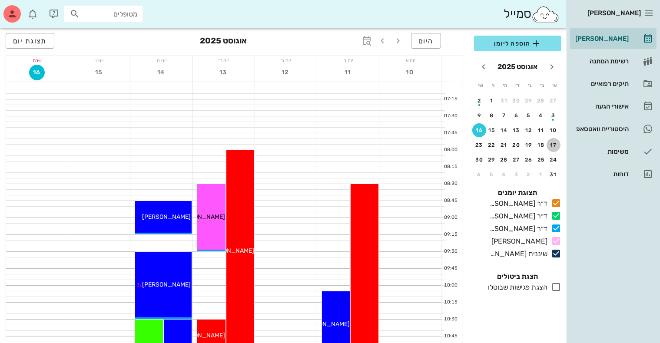
drag, startPoint x: 551, startPoint y: 144, endPoint x: 515, endPoint y: 47, distance: 103.9
click at [551, 143] on div "17" at bounding box center [554, 145] width 14 height 6
click at [515, 47] on span "הוספה ליומן" at bounding box center [517, 43] width 73 height 10
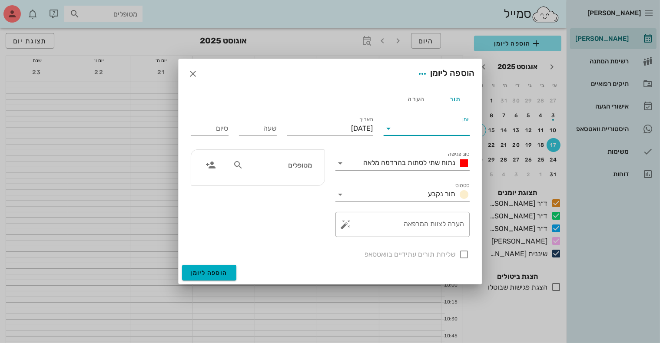
click at [429, 129] on input "יומן" at bounding box center [433, 129] width 74 height 14
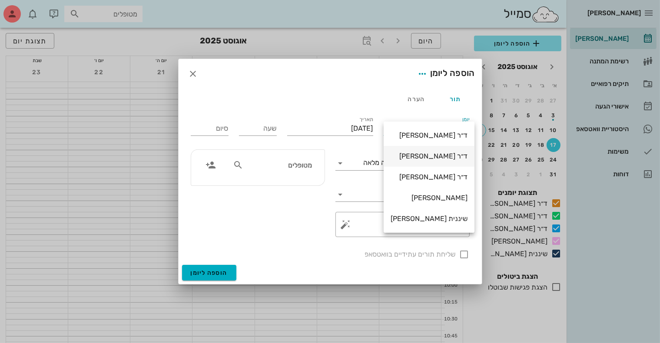
click at [437, 154] on div "ד״ר [PERSON_NAME]" at bounding box center [429, 156] width 77 height 8
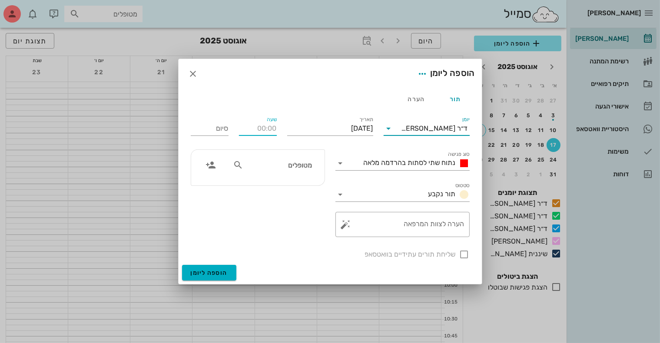
click at [265, 132] on input "שעה" at bounding box center [258, 129] width 38 height 14
type input "08:30"
type input "16:30"
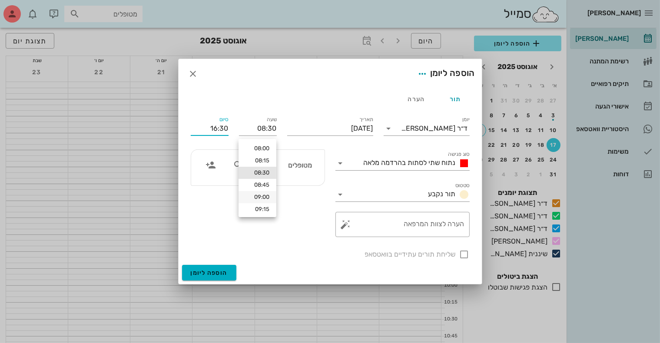
scroll to position [10, 0]
click at [262, 211] on div "09:30" at bounding box center [257, 211] width 24 height 7
type input "09:30"
click at [368, 160] on span "נתוח שתי לסתות בהרדמה מלאה" at bounding box center [410, 163] width 92 height 8
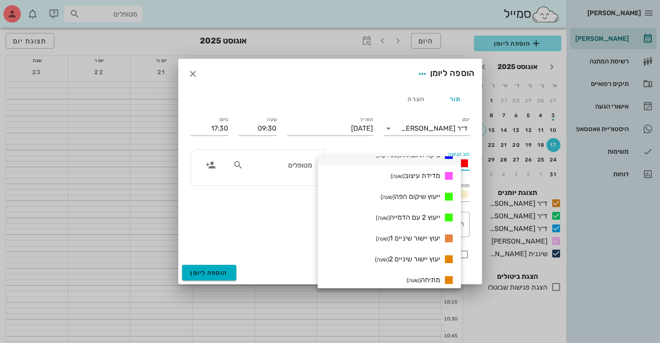
scroll to position [459, 0]
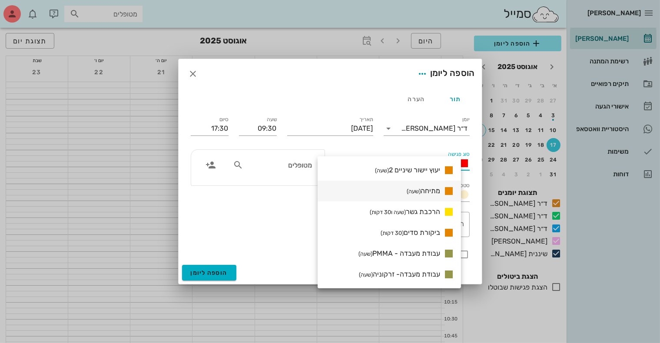
click at [432, 191] on span "מתיחה (שעה)" at bounding box center [423, 191] width 33 height 8
type input "10:30"
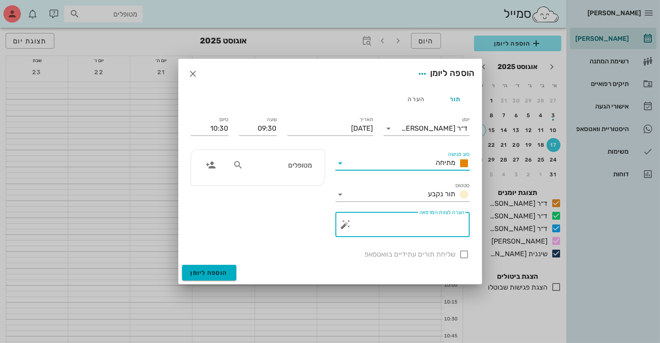
click at [407, 222] on textarea "הערה לצוות המרפאה" at bounding box center [406, 226] width 117 height 21
type textarea "[PERSON_NAME]"
click at [306, 167] on input "מטופלים" at bounding box center [278, 164] width 67 height 11
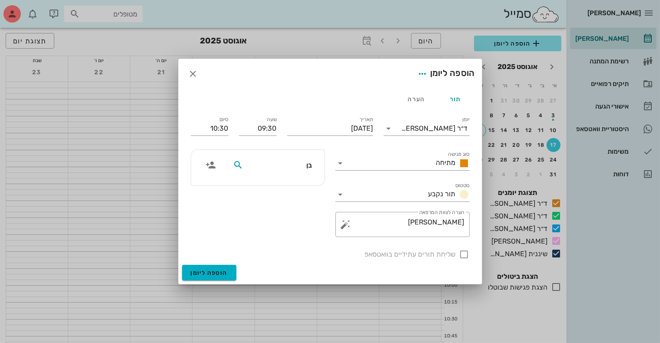
type input "בן מ"
click at [291, 185] on div "[PERSON_NAME]" at bounding box center [279, 184] width 88 height 7
click at [268, 129] on input "09:30" at bounding box center [258, 129] width 38 height 14
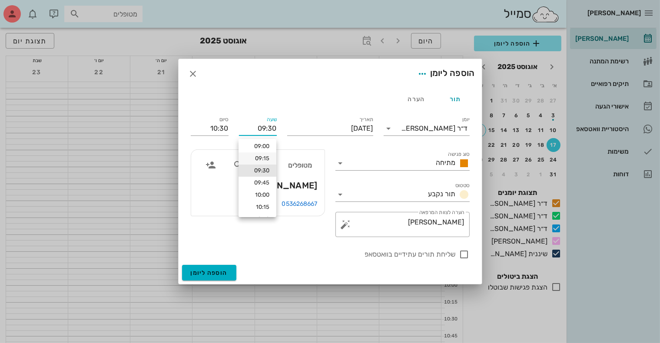
scroll to position [0, 0]
click at [262, 129] on input "09:30" at bounding box center [258, 129] width 38 height 14
type input "08:30"
type input "09:30"
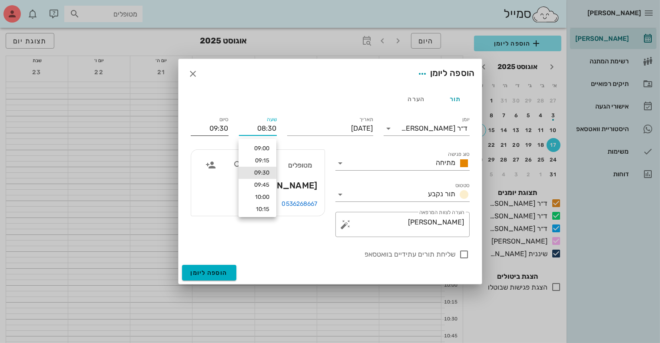
click at [208, 129] on input "09:30" at bounding box center [210, 129] width 38 height 14
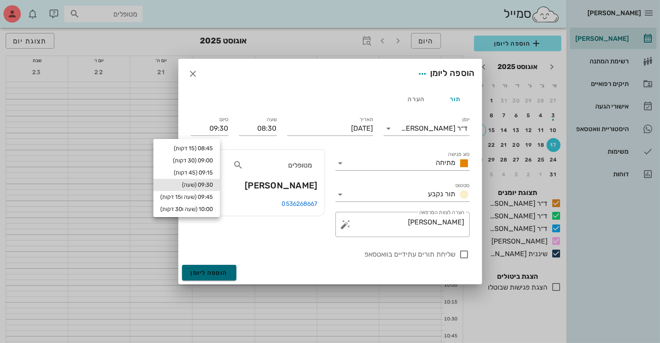
click at [213, 270] on span "הוספה ליומן" at bounding box center [209, 272] width 37 height 7
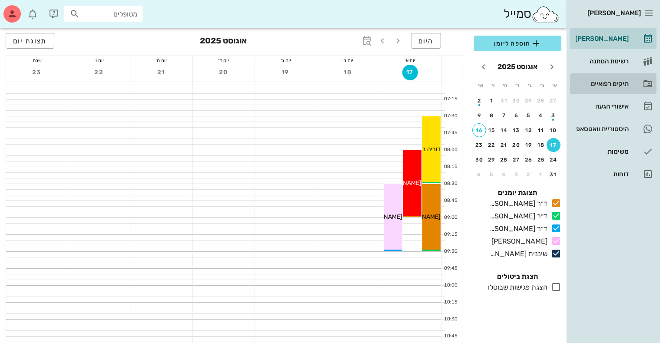
click at [602, 80] on div "תיקים רפואיים" at bounding box center [601, 84] width 55 height 14
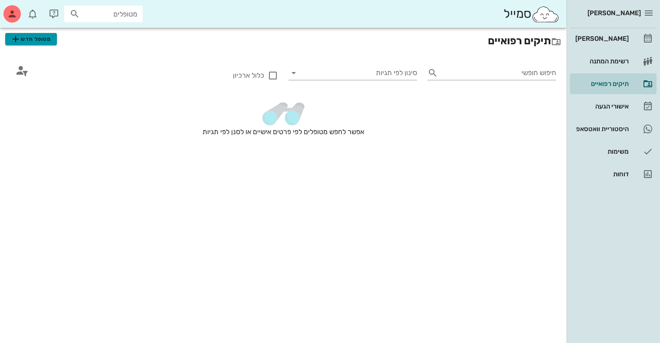
click at [47, 40] on span "מטופל חדש" at bounding box center [30, 39] width 41 height 10
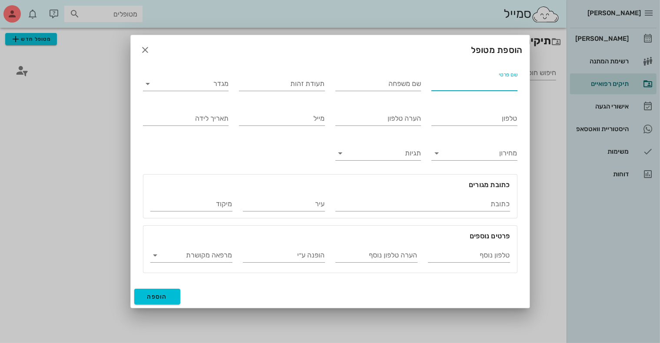
click at [454, 83] on input "שם פרטי" at bounding box center [474, 84] width 86 height 14
type input "[PERSON_NAME]"
click at [200, 78] on input "מגדר" at bounding box center [193, 84] width 72 height 14
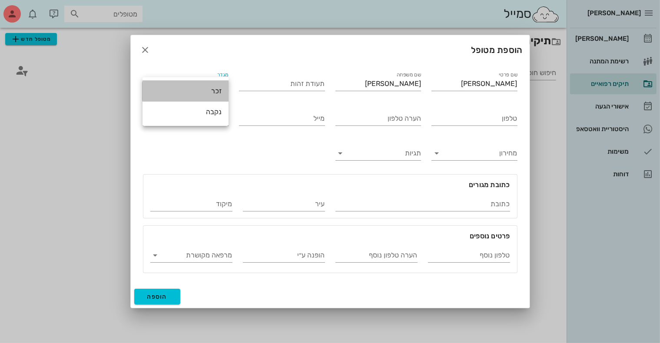
click at [202, 95] on div "זכר" at bounding box center [185, 91] width 72 height 8
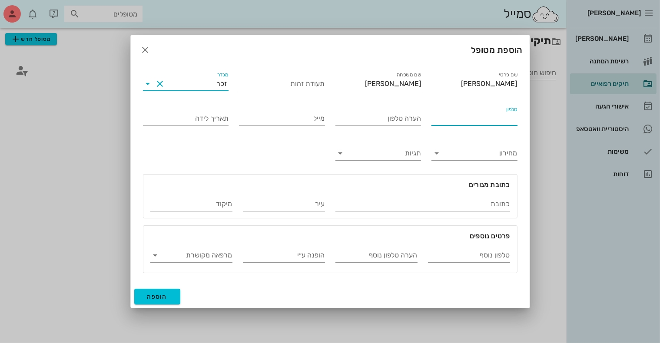
click at [467, 119] on input "טלפון" at bounding box center [474, 119] width 86 height 14
type input "054-2255670"
click at [162, 297] on span "הוספה" at bounding box center [157, 296] width 20 height 7
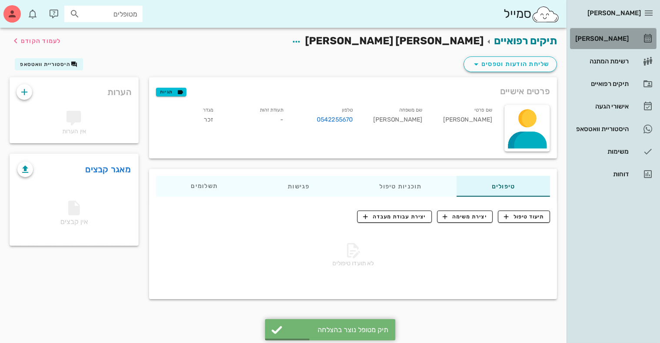
click at [611, 38] on div "[PERSON_NAME]" at bounding box center [601, 38] width 55 height 7
click at [611, 39] on div "[PERSON_NAME]" at bounding box center [601, 38] width 55 height 7
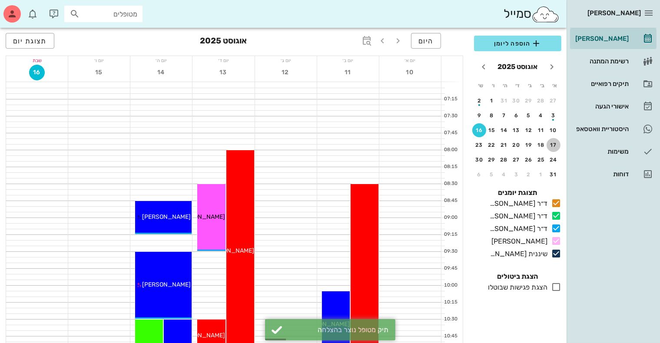
click at [549, 146] on div "17" at bounding box center [554, 145] width 14 height 6
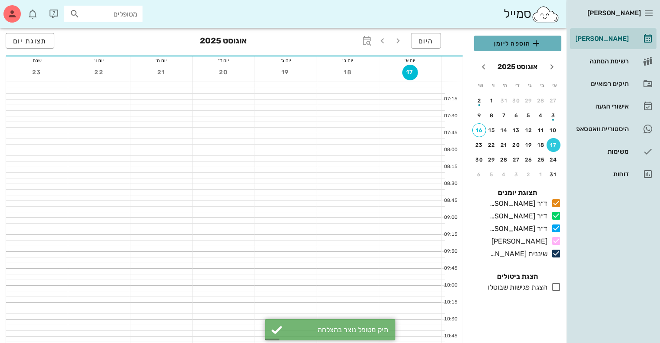
click at [520, 44] on span "הוספה ליומן" at bounding box center [517, 43] width 73 height 10
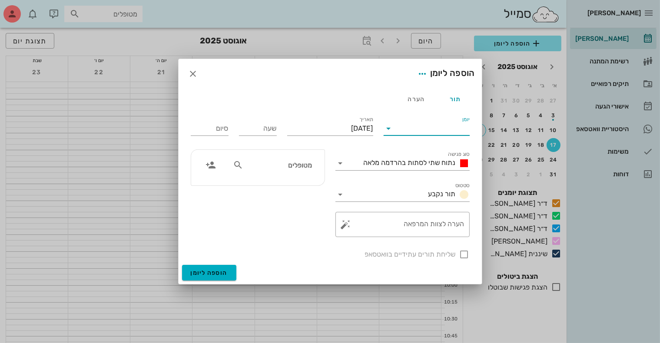
click at [444, 129] on input "יומן" at bounding box center [433, 129] width 74 height 14
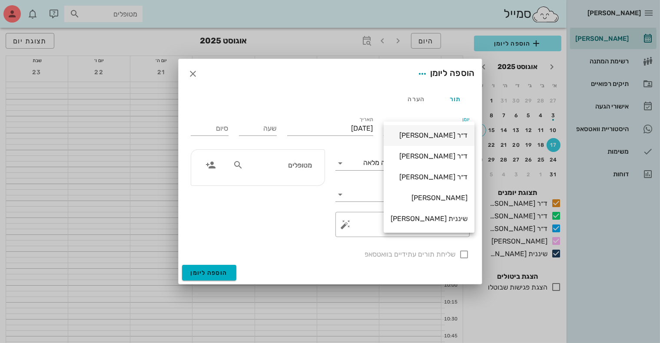
click at [447, 134] on div "ד״ר [PERSON_NAME]" at bounding box center [429, 135] width 77 height 8
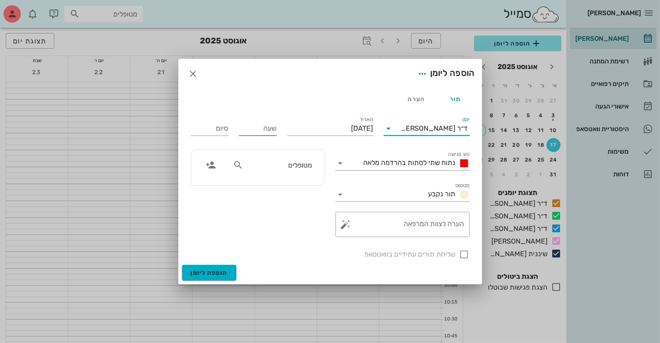
click at [263, 128] on input "שעה" at bounding box center [258, 129] width 38 height 14
type input "09:00"
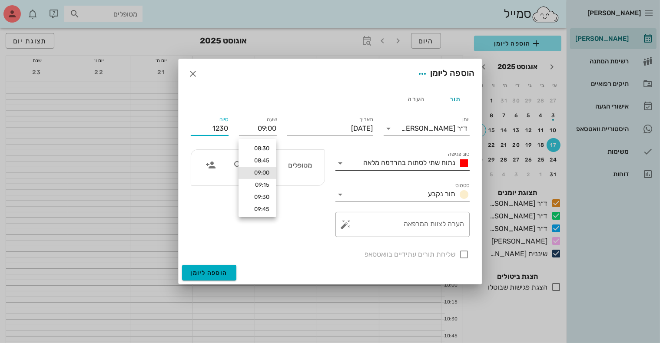
click at [412, 164] on span "נתוח שתי לסתות בהרדמה מלאה" at bounding box center [410, 163] width 92 height 8
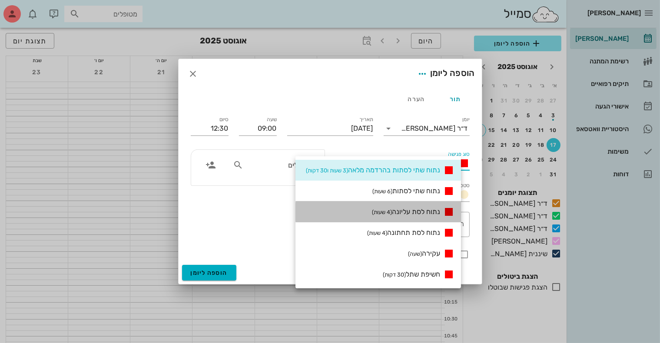
click at [412, 209] on span "נתוח לסת עליונה (4 שעות)" at bounding box center [406, 212] width 68 height 8
type input "13:00"
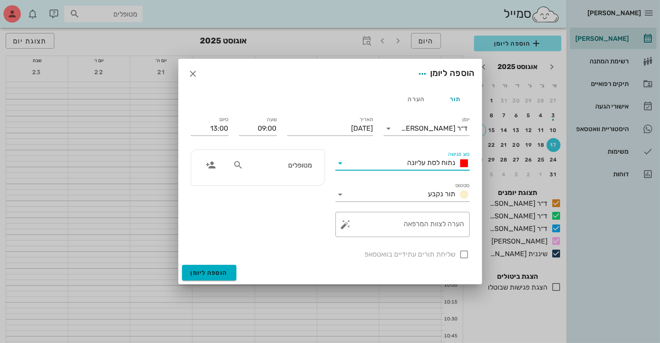
click at [289, 169] on input "מטופלים" at bounding box center [278, 164] width 67 height 11
type input "[PERSON_NAME]"
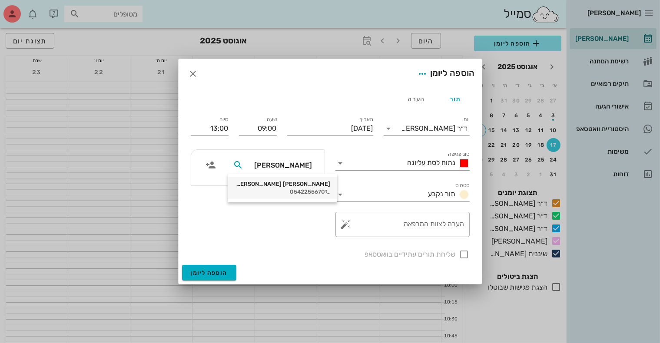
click at [293, 187] on div "[PERSON_NAME] [PERSON_NAME]" at bounding box center [283, 184] width 96 height 7
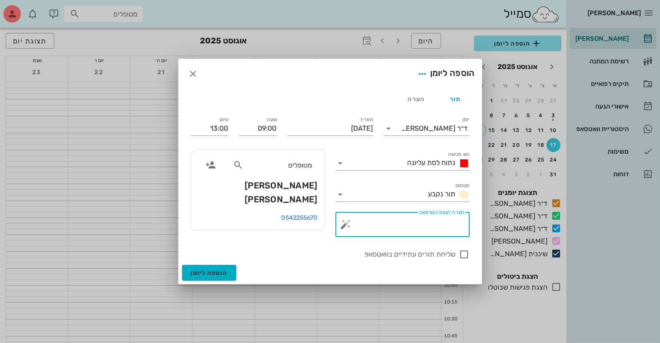
click at [386, 229] on textarea "הערה לצוות המרפאה" at bounding box center [406, 226] width 117 height 21
type textarea "לסת עליונה"
click at [215, 129] on input "13:00" at bounding box center [210, 129] width 38 height 14
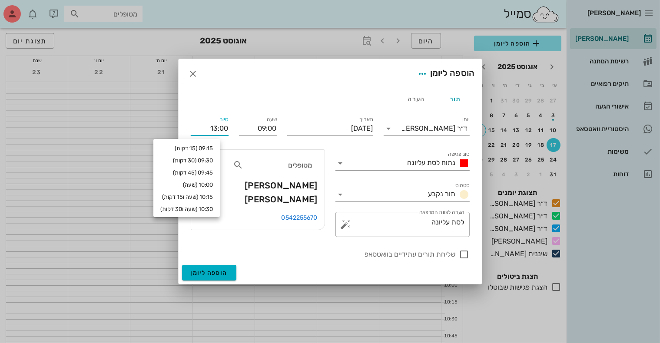
click at [215, 129] on input "13:00" at bounding box center [210, 129] width 38 height 14
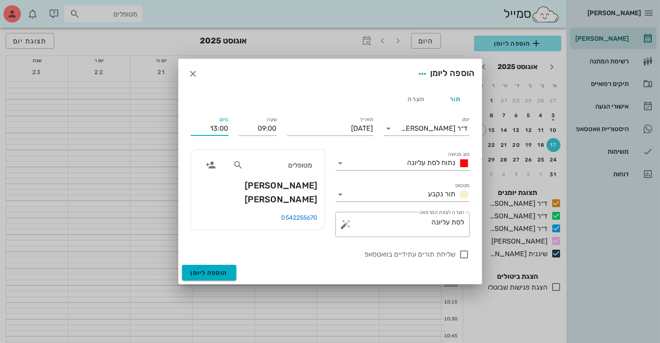
click at [214, 129] on input "13:00" at bounding box center [210, 129] width 38 height 14
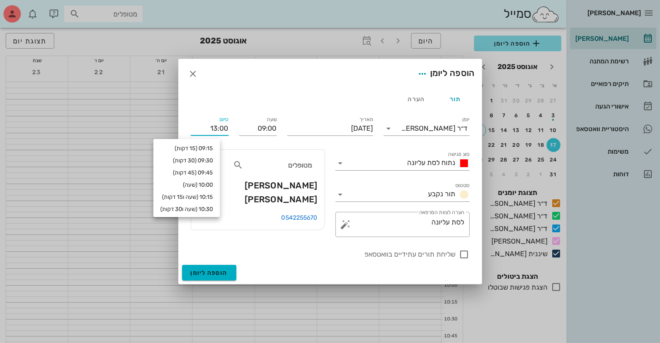
click at [214, 129] on input "13:00" at bounding box center [210, 129] width 38 height 14
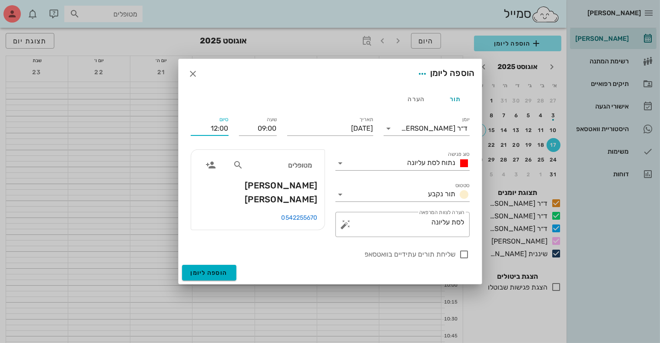
click at [223, 130] on input "12:00" at bounding box center [210, 129] width 38 height 14
click at [224, 128] on input "12:30" at bounding box center [210, 129] width 38 height 14
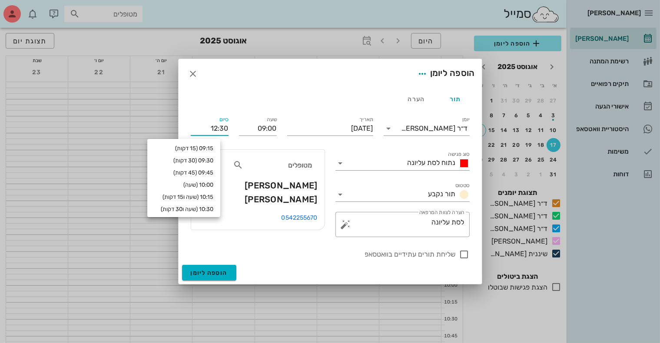
click at [224, 128] on input "12:30" at bounding box center [210, 129] width 38 height 14
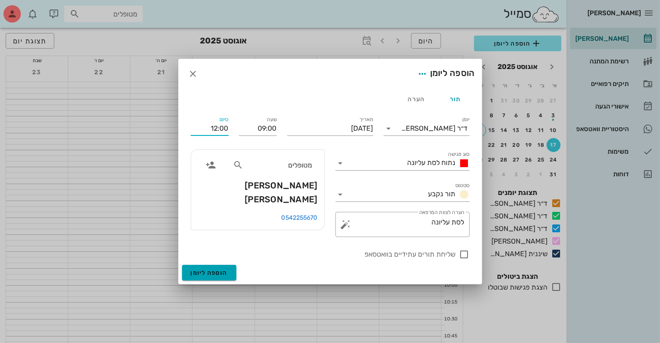
type input "12:00"
click at [207, 274] on span "הוספה ליומן" at bounding box center [209, 272] width 37 height 7
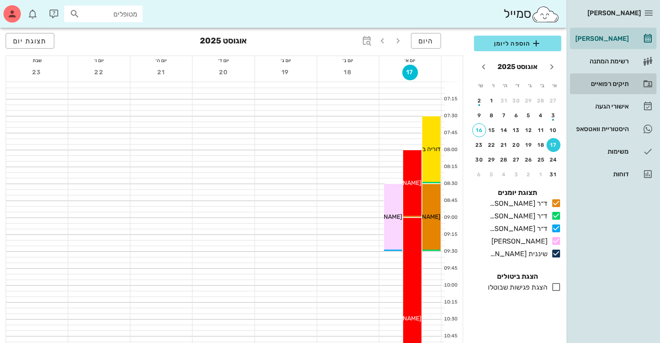
click at [598, 81] on div "תיקים רפואיים" at bounding box center [601, 83] width 55 height 7
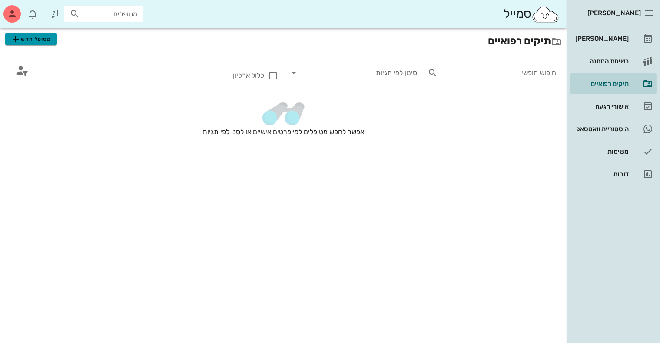
click at [40, 40] on span "מטופל חדש" at bounding box center [30, 39] width 41 height 10
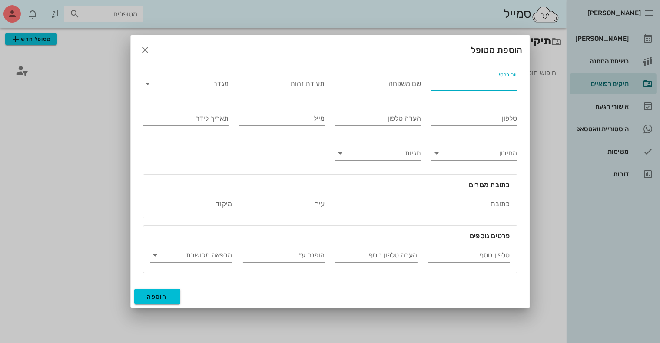
click at [496, 84] on input "שם פרטי" at bounding box center [474, 84] width 86 height 14
type input "[PERSON_NAME]"
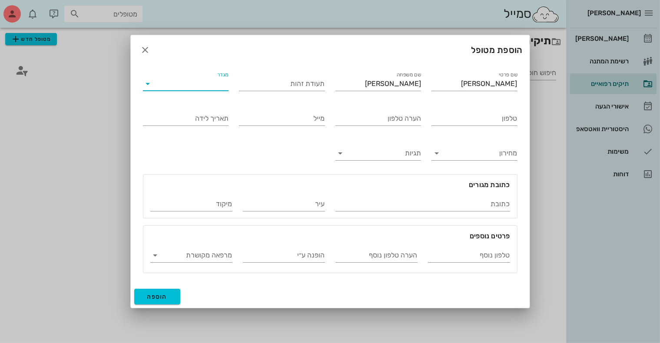
click at [220, 87] on input "מגדר" at bounding box center [193, 84] width 72 height 14
drag, startPoint x: 214, startPoint y: 110, endPoint x: 228, endPoint y: 108, distance: 14.4
click at [214, 110] on div "נקבה" at bounding box center [185, 112] width 72 height 8
click at [494, 116] on input "טלפון" at bounding box center [474, 119] width 86 height 14
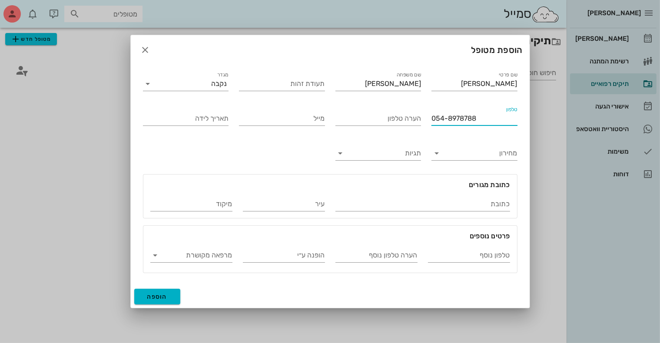
type input "054-8978788"
click at [158, 296] on span "הוספה" at bounding box center [157, 296] width 20 height 7
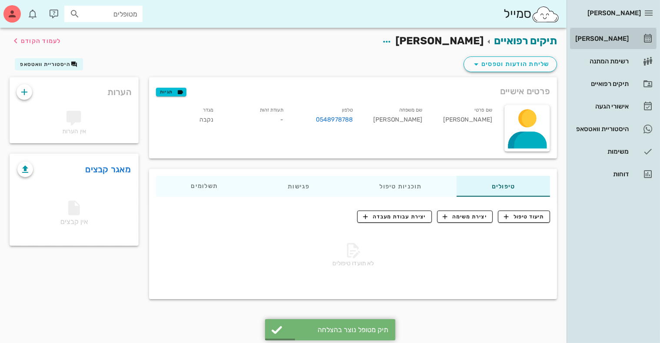
click at [605, 37] on div "[PERSON_NAME]" at bounding box center [601, 38] width 55 height 7
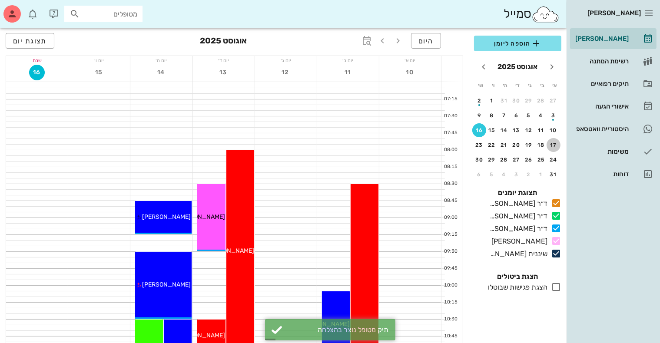
click at [554, 144] on div "17" at bounding box center [554, 145] width 14 height 6
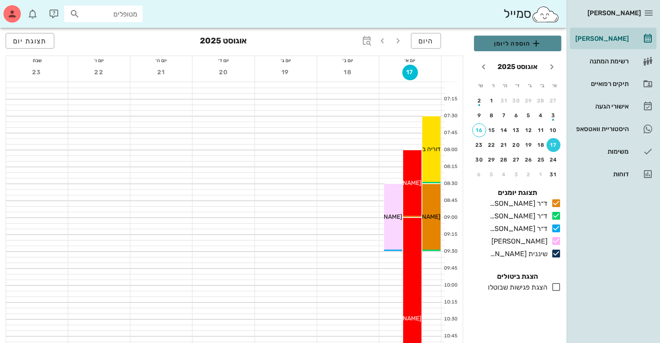
click at [511, 43] on span "הוספה ליומן" at bounding box center [517, 43] width 73 height 10
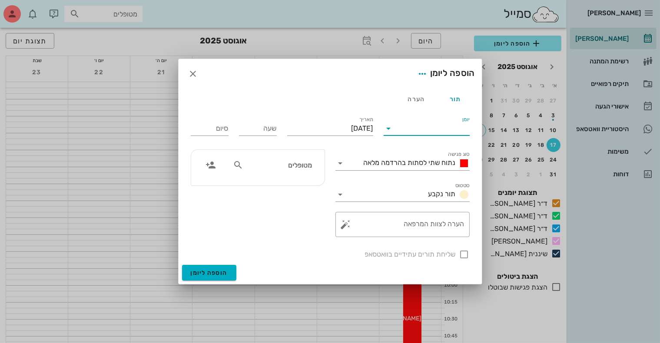
click at [422, 128] on input "יומן" at bounding box center [433, 129] width 74 height 14
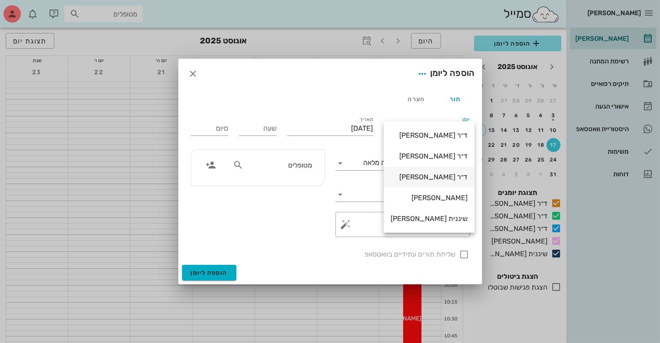
click at [428, 176] on div "ד״ר [PERSON_NAME]" at bounding box center [429, 177] width 77 height 8
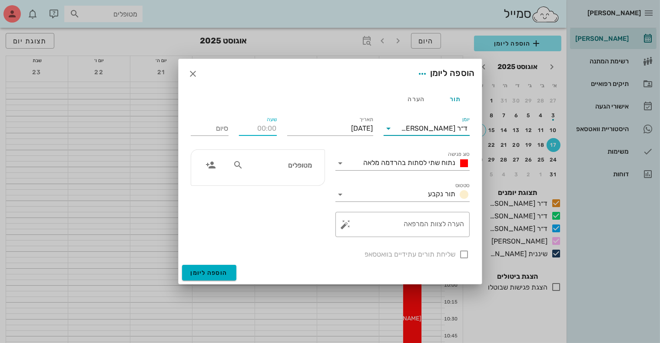
click at [260, 133] on input "שעה" at bounding box center [258, 129] width 38 height 14
type input "09:30"
click at [210, 128] on input "17:30" at bounding box center [210, 129] width 38 height 14
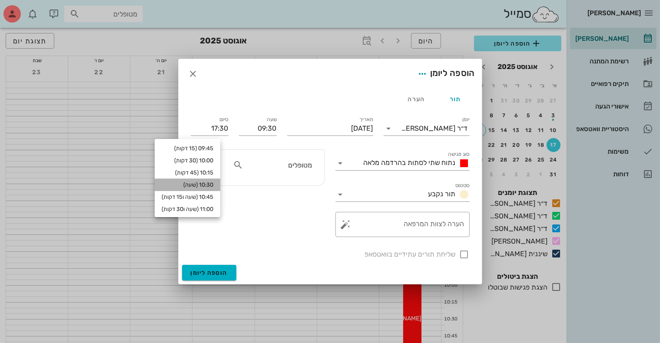
click at [212, 183] on div "10:30 (שעה)" at bounding box center [188, 185] width 52 height 7
type input "10:30"
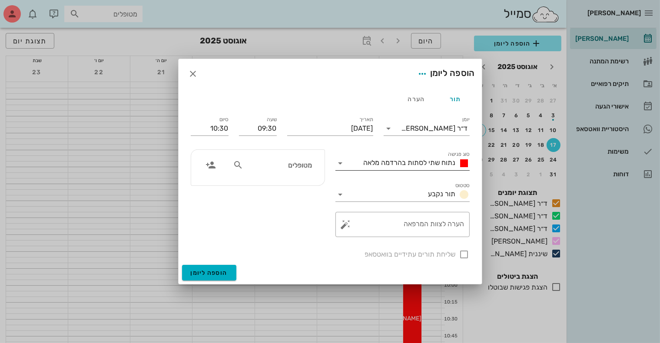
click at [339, 167] on icon at bounding box center [340, 163] width 10 height 10
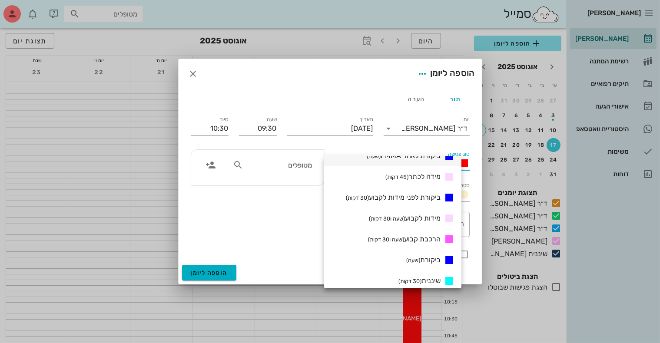
scroll to position [217, 0]
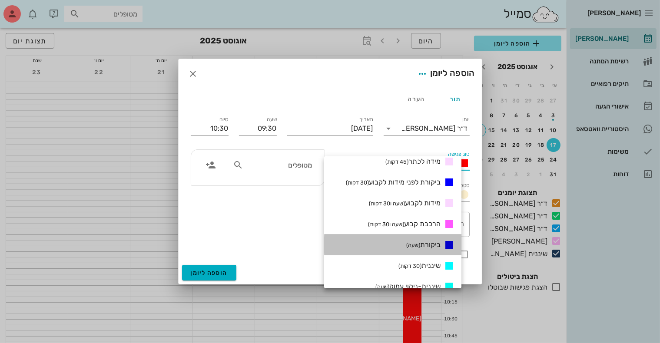
click at [430, 242] on span "ביקורת (שעה)" at bounding box center [423, 245] width 34 height 8
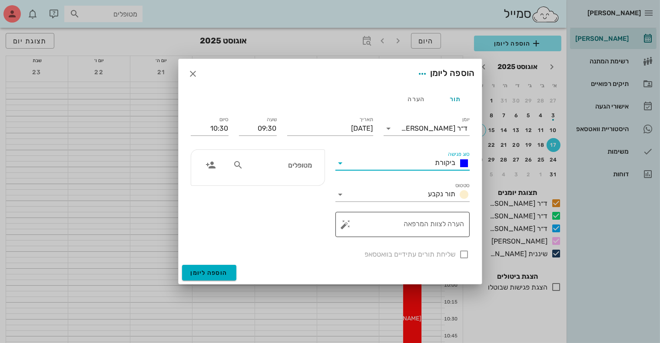
click at [434, 227] on textarea "הערה לצוות המרפאה" at bounding box center [406, 226] width 117 height 21
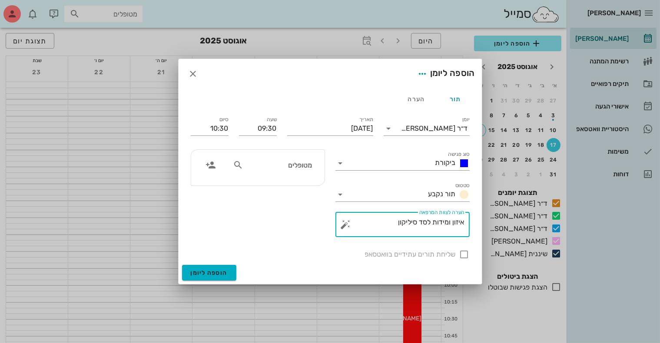
type textarea "איזון ומידות לסד סיליקון"
click at [287, 170] on input "מטופלים" at bounding box center [278, 164] width 67 height 11
type input "[PERSON_NAME]"
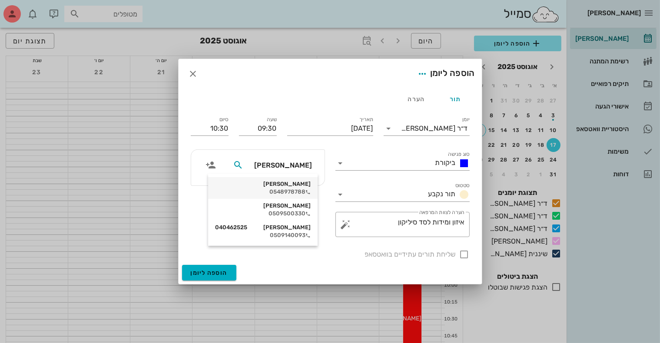
click at [301, 189] on div "0548978788" at bounding box center [263, 192] width 96 height 7
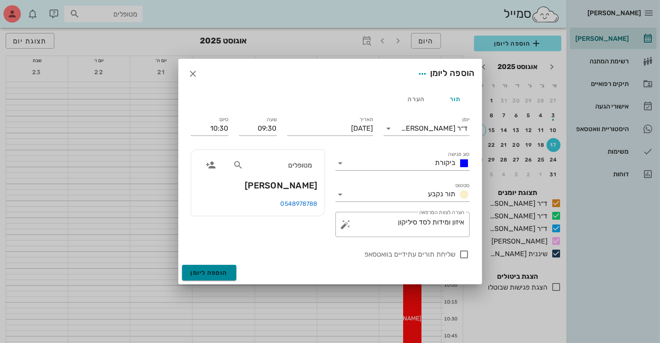
click at [210, 272] on span "הוספה ליומן" at bounding box center [209, 272] width 37 height 7
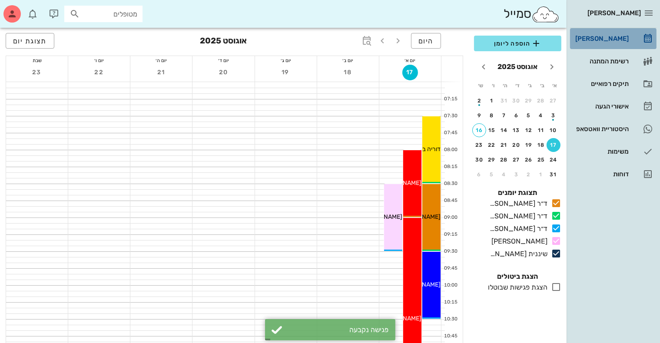
click at [609, 36] on div "[PERSON_NAME]" at bounding box center [601, 38] width 55 height 7
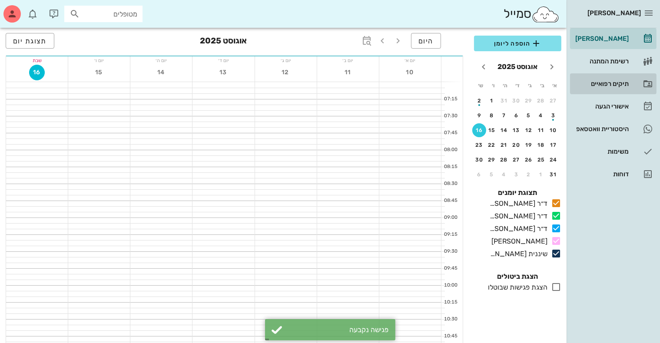
click at [603, 81] on div "תיקים רפואיים" at bounding box center [601, 83] width 55 height 7
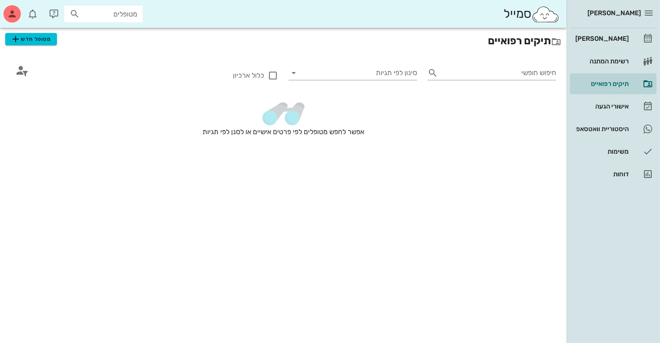
click at [48, 46] on h2 "תיקים רפואיים מטופל חדש" at bounding box center [283, 41] width 556 height 16
click at [48, 42] on span "מטופל חדש" at bounding box center [30, 39] width 41 height 10
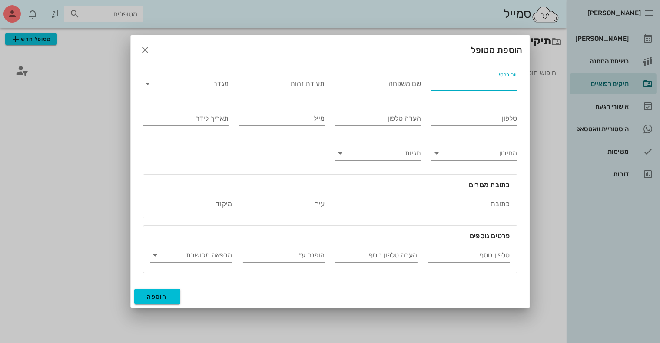
click at [467, 83] on input "שם פרטי" at bounding box center [474, 84] width 86 height 14
type input "[PERSON_NAME]"
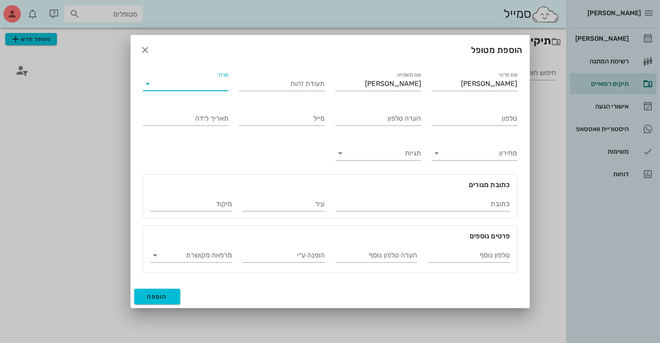
click at [170, 88] on input "מגדר" at bounding box center [193, 84] width 72 height 14
click at [186, 113] on div "נקבה" at bounding box center [185, 112] width 72 height 8
click at [439, 120] on input "טלפון" at bounding box center [474, 119] width 86 height 14
type input "054-6868886"
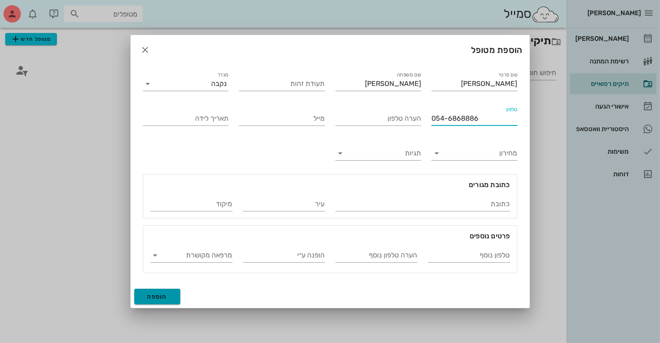
click at [159, 293] on span "הוספה" at bounding box center [157, 296] width 20 height 7
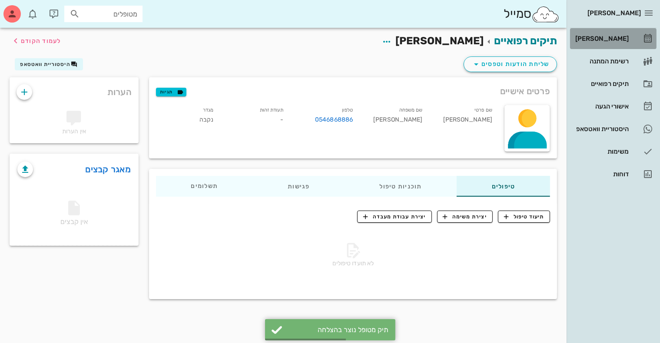
click at [623, 40] on div "[PERSON_NAME]" at bounding box center [601, 38] width 55 height 7
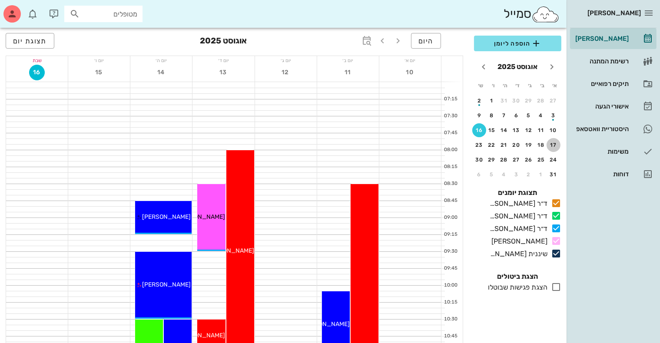
click at [556, 145] on div "17" at bounding box center [554, 145] width 14 height 6
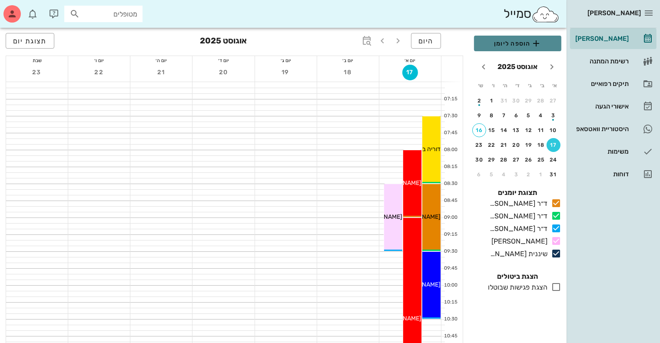
click at [514, 40] on span "הוספה ליומן" at bounding box center [517, 43] width 73 height 10
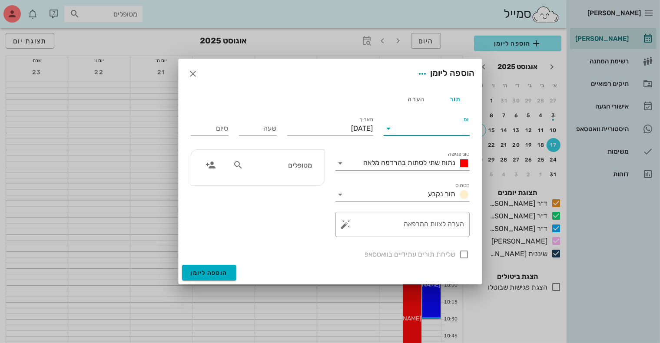
click at [407, 128] on input "יומן" at bounding box center [433, 129] width 74 height 14
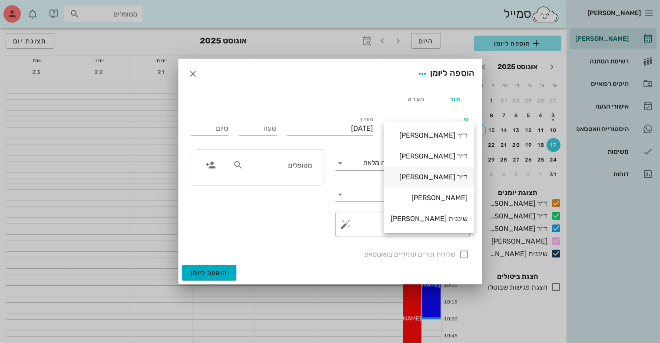
click at [417, 180] on div "ד״ר [PERSON_NAME]" at bounding box center [429, 177] width 77 height 8
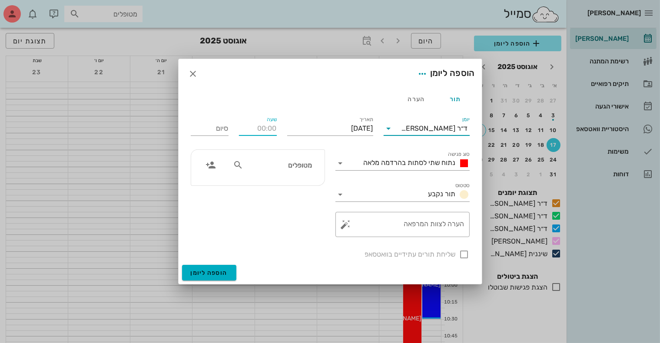
click at [258, 128] on input "שעה" at bounding box center [258, 129] width 38 height 14
type input "11:00"
click at [225, 131] on input "19:00" at bounding box center [210, 129] width 38 height 14
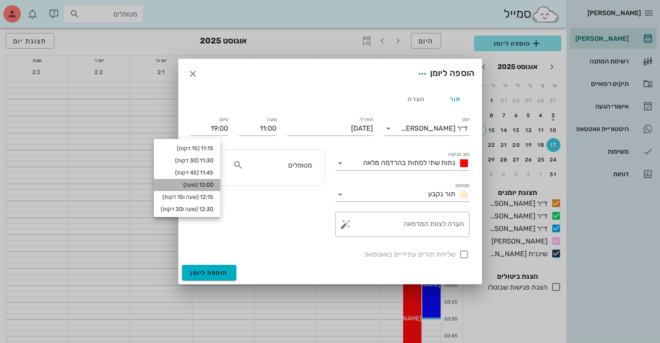
click at [212, 183] on div "12:00 (שעה)" at bounding box center [187, 185] width 53 height 7
type input "12:00"
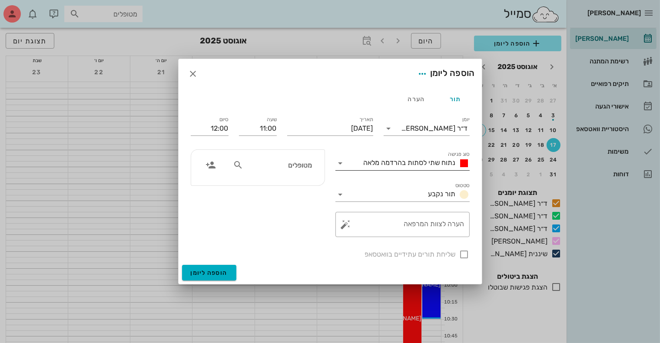
click at [386, 161] on span "נתוח שתי לסתות בהרדמה מלאה" at bounding box center [410, 163] width 92 height 8
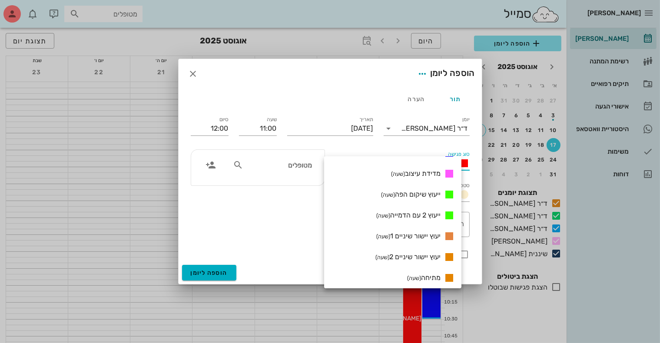
scroll to position [372, 0]
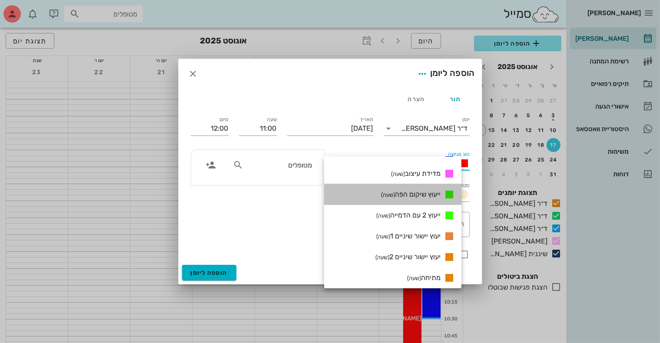
click at [430, 195] on span "ייעוץ שיקום הפה (שעה)" at bounding box center [411, 194] width 60 height 8
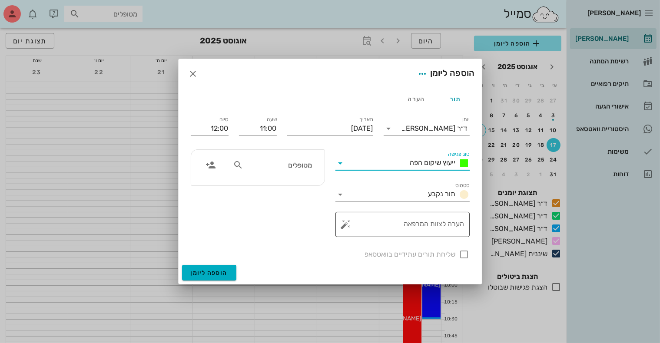
click at [423, 224] on textarea "הערה לצוות המרפאה" at bounding box center [406, 226] width 117 height 21
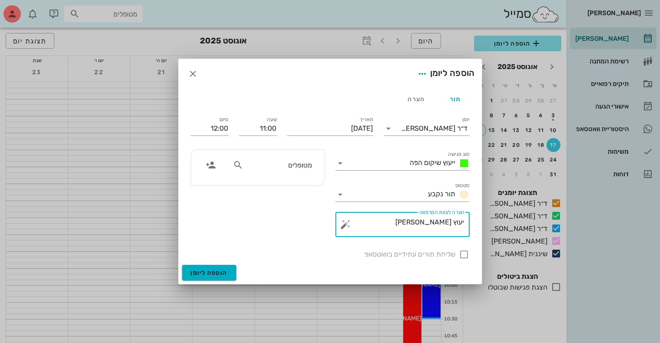
type textarea "יעוץ [PERSON_NAME]"
click at [304, 162] on input "text" at bounding box center [278, 164] width 67 height 11
type input "[PERSON_NAME]"
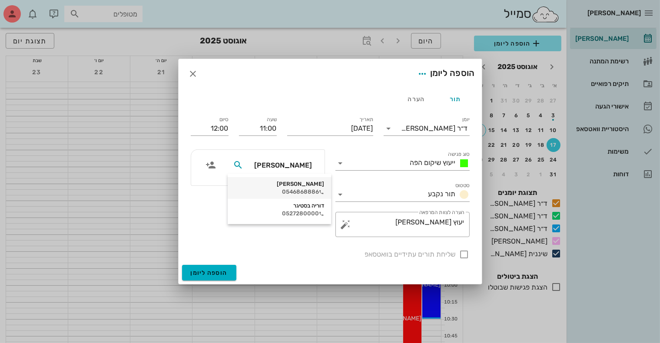
click at [303, 186] on div "[PERSON_NAME]" at bounding box center [280, 184] width 90 height 7
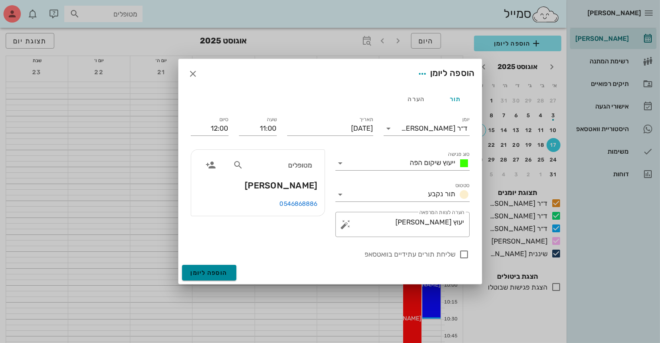
click at [209, 276] on span "הוספה ליומן" at bounding box center [209, 272] width 37 height 7
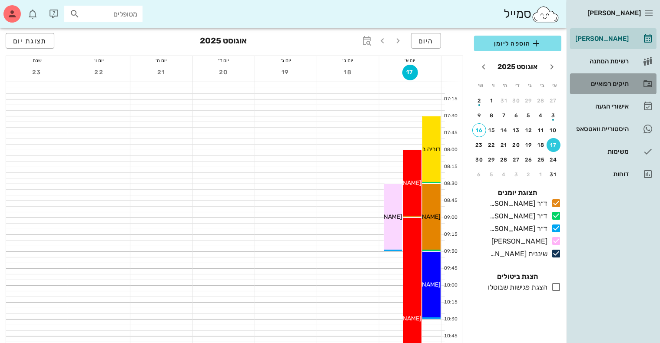
click at [603, 83] on div "תיקים רפואיים" at bounding box center [601, 83] width 55 height 7
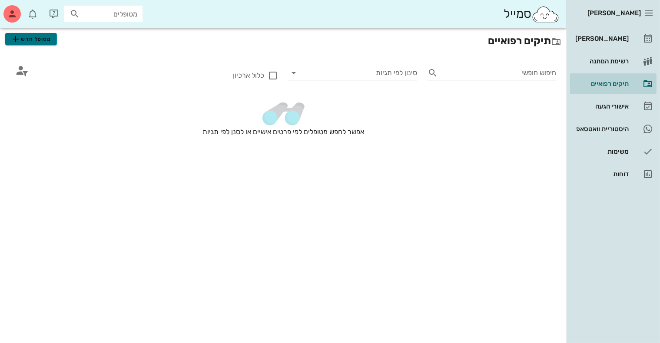
click at [40, 41] on span "מטופל חדש" at bounding box center [30, 39] width 41 height 10
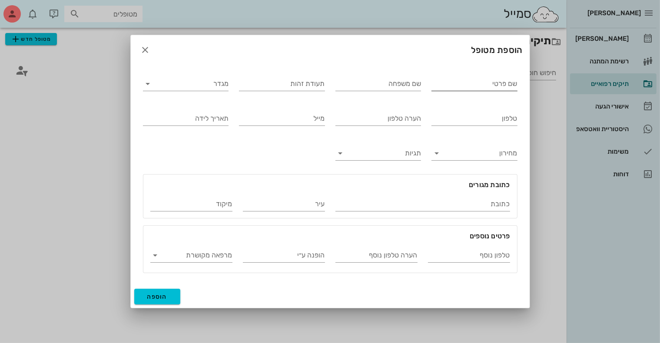
click at [449, 84] on input "שם פרטי" at bounding box center [474, 84] width 86 height 14
type input "[PERSON_NAME]"
click at [211, 80] on input "מגדר" at bounding box center [193, 84] width 72 height 14
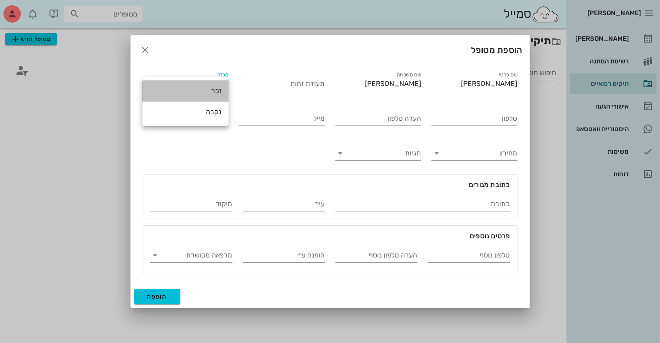
drag, startPoint x: 210, startPoint y: 93, endPoint x: 354, endPoint y: 107, distance: 144.1
click at [210, 93] on div "זכר" at bounding box center [185, 91] width 72 height 8
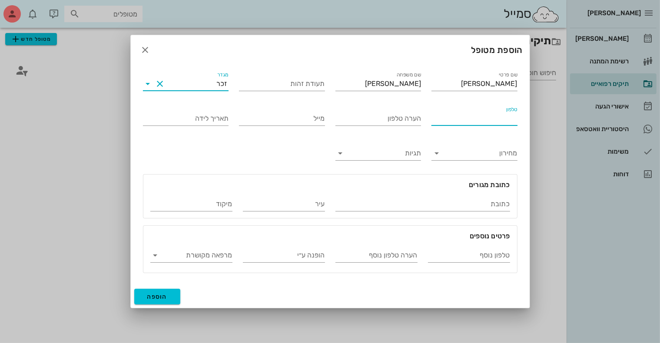
click at [462, 119] on input "טלפון" at bounding box center [474, 119] width 86 height 14
type input "052-6610452"
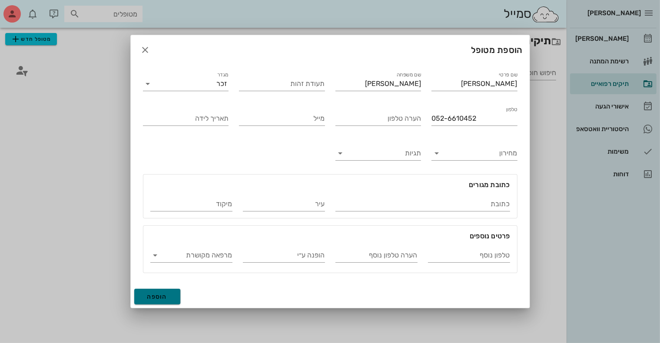
click at [158, 296] on span "הוספה" at bounding box center [157, 296] width 20 height 7
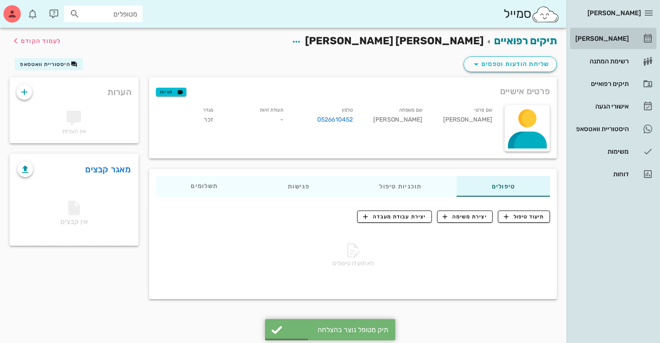
click at [598, 38] on div "[PERSON_NAME]" at bounding box center [601, 38] width 55 height 7
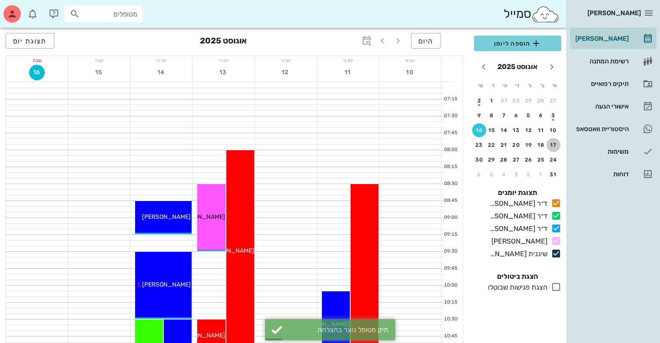
drag, startPoint x: 556, startPoint y: 144, endPoint x: 524, endPoint y: 42, distance: 106.8
click at [555, 144] on div "17" at bounding box center [554, 145] width 14 height 6
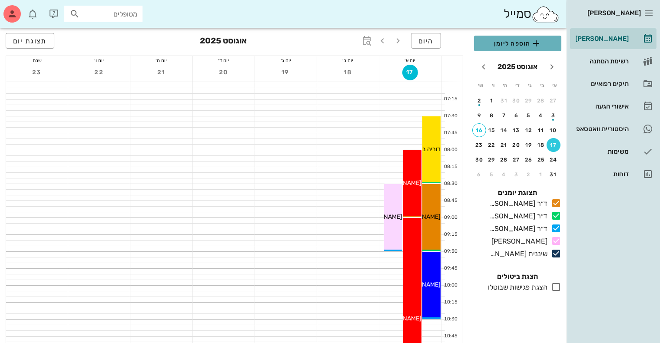
click at [524, 42] on span "הוספה ליומן" at bounding box center [517, 43] width 73 height 10
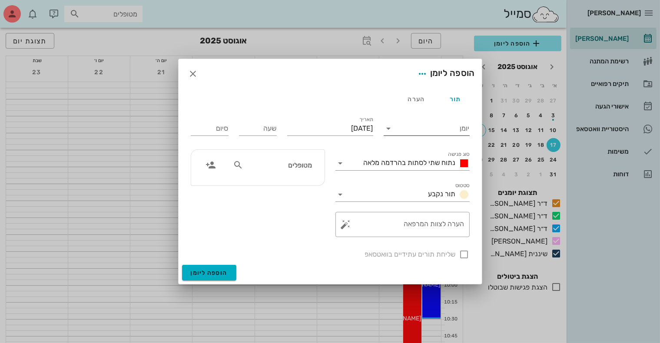
click at [438, 129] on input "יומן" at bounding box center [433, 129] width 74 height 14
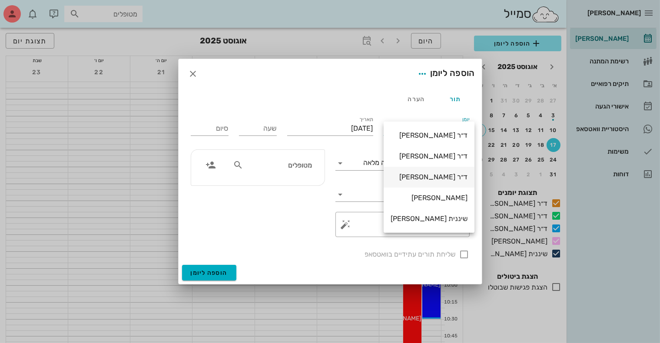
click at [431, 177] on div "ד״ר [PERSON_NAME]" at bounding box center [429, 177] width 77 height 8
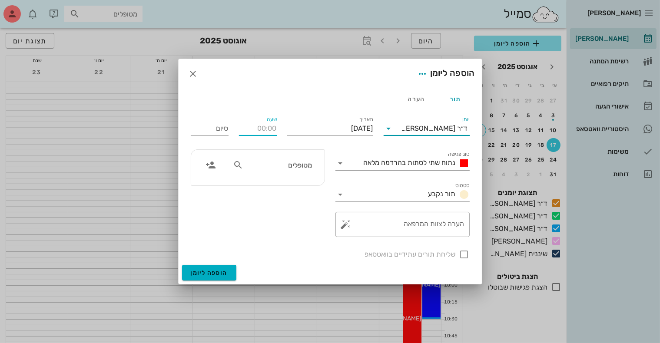
click at [266, 129] on input "שעה" at bounding box center [258, 129] width 38 height 14
type input "12:00"
click at [211, 129] on input "20:00" at bounding box center [210, 129] width 38 height 14
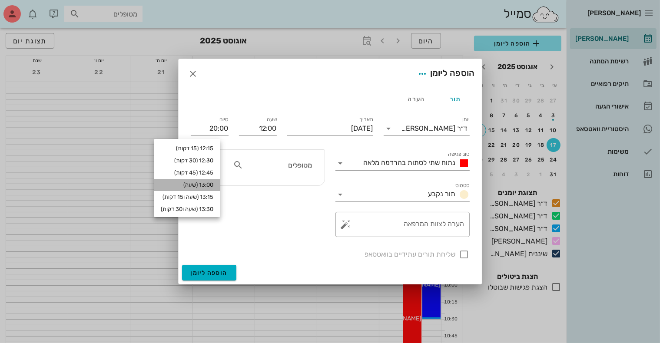
click at [213, 181] on div "13:00 (שעה)" at bounding box center [187, 185] width 66 height 12
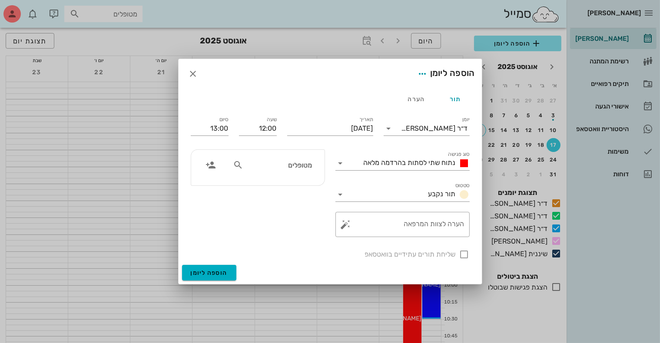
drag, startPoint x: 364, startPoint y: 162, endPoint x: 382, endPoint y: 171, distance: 20.2
click at [380, 169] on div "סוג פגישה נתוח שתי לסתות בהרדמה מלאה" at bounding box center [402, 160] width 134 height 19
click at [387, 164] on span "נתוח שתי לסתות בהרדמה מלאה" at bounding box center [410, 163] width 92 height 8
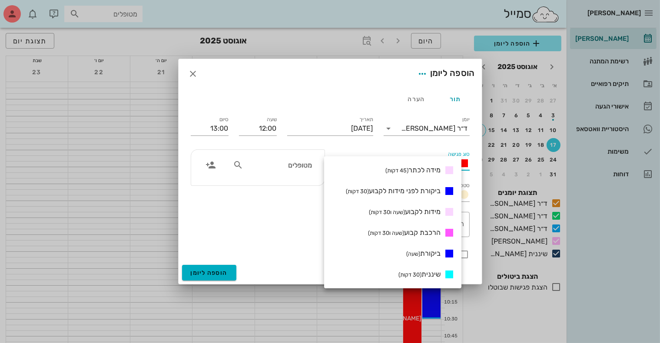
scroll to position [217, 0]
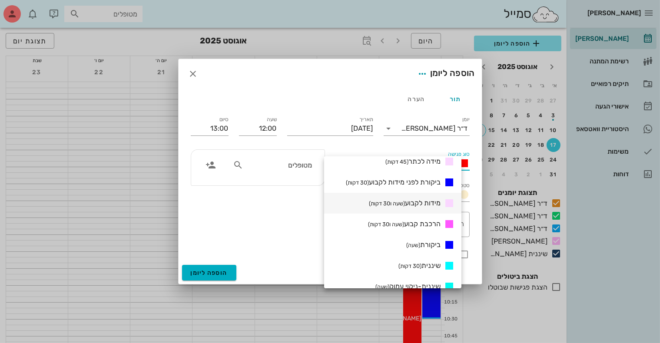
click at [426, 202] on span "מידות לקבוע (שעה ו30 דקות)" at bounding box center [405, 203] width 72 height 8
type input "13:30"
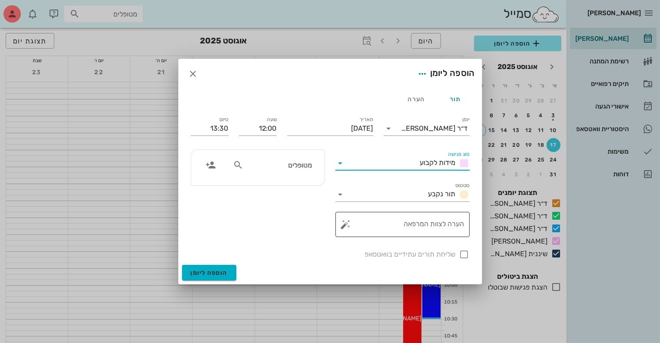
click at [431, 222] on textarea "הערה לצוות המרפאה" at bounding box center [406, 226] width 117 height 21
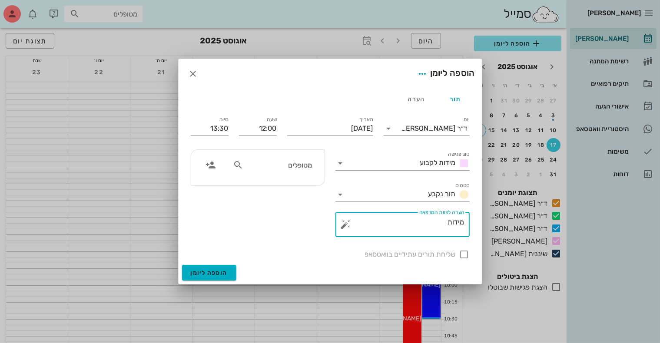
type textarea "מידות"
click at [298, 166] on input "text" at bounding box center [278, 164] width 67 height 11
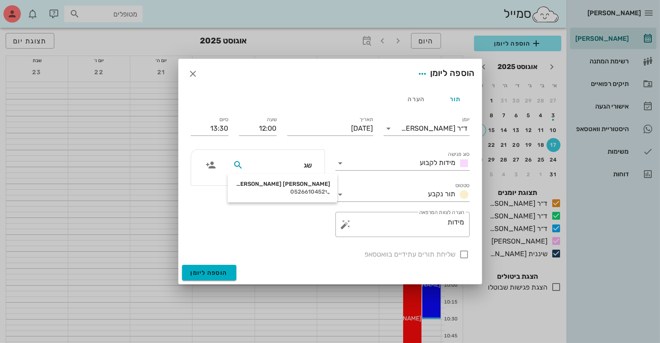
type input "שגי"
click at [297, 189] on div "0526610452" at bounding box center [283, 192] width 96 height 7
click at [221, 133] on input "13:30" at bounding box center [210, 129] width 38 height 14
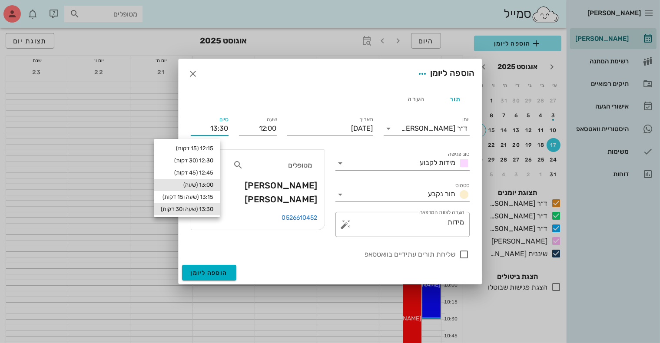
click at [213, 183] on div "13:00 (שעה)" at bounding box center [187, 185] width 53 height 7
type input "13:00"
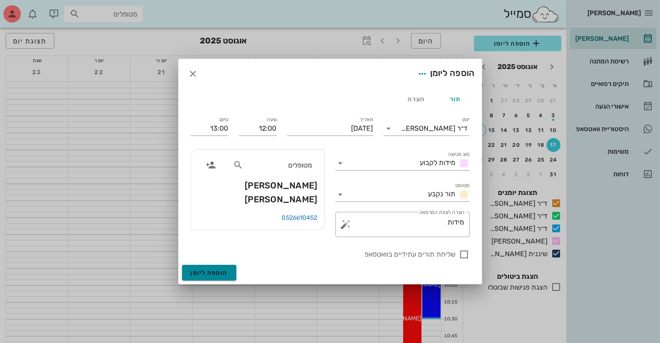
click at [207, 274] on span "הוספה ליומן" at bounding box center [209, 272] width 37 height 7
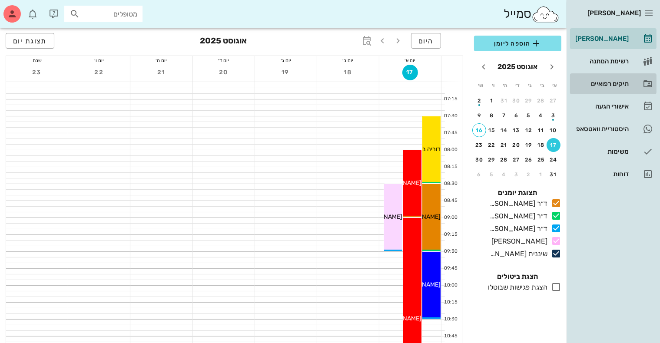
click at [600, 83] on div "תיקים רפואיים" at bounding box center [601, 83] width 55 height 7
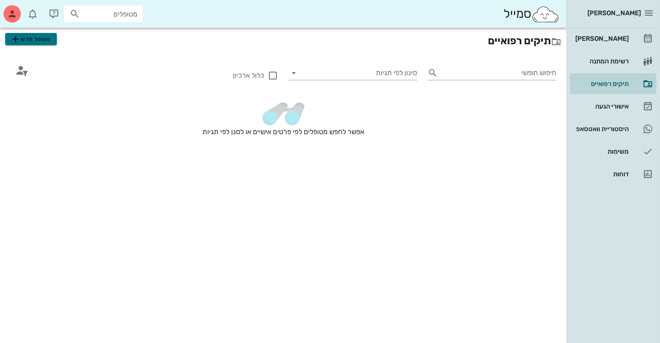
click at [33, 43] on span "מטופל חדש" at bounding box center [30, 39] width 41 height 10
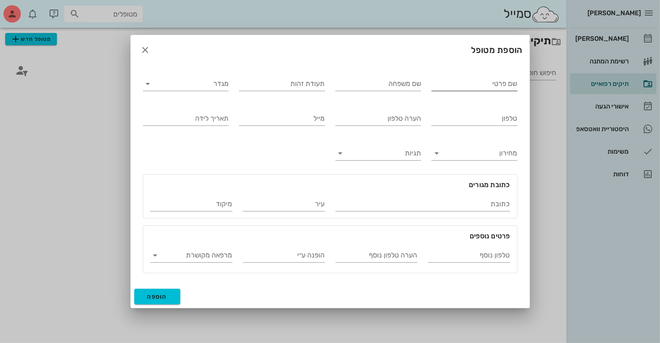
click at [461, 83] on input "שם פרטי" at bounding box center [474, 84] width 86 height 14
type input "לינור"
type input "[PERSON_NAME]"
click at [206, 83] on input "מגדר" at bounding box center [193, 84] width 72 height 14
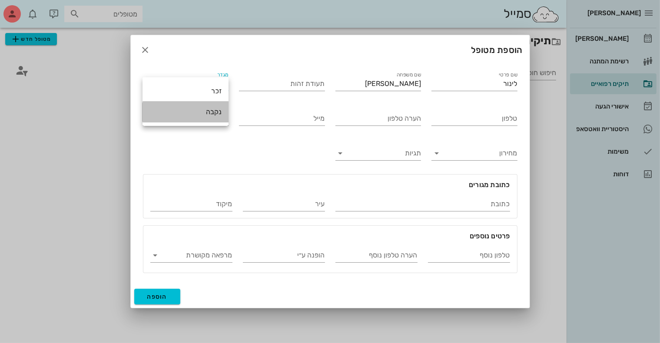
click at [215, 113] on div "נקבה" at bounding box center [185, 112] width 72 height 8
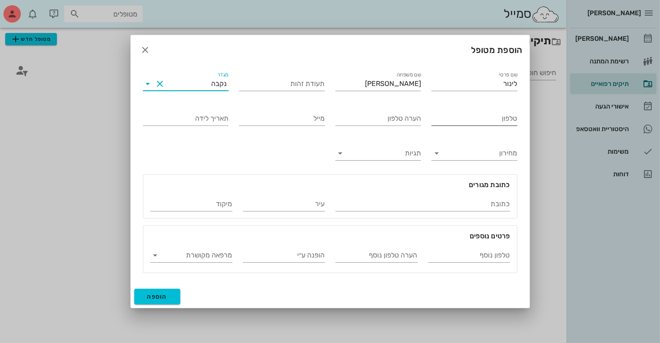
click at [467, 116] on input "טלפון" at bounding box center [474, 119] width 86 height 14
type input "050-6917386"
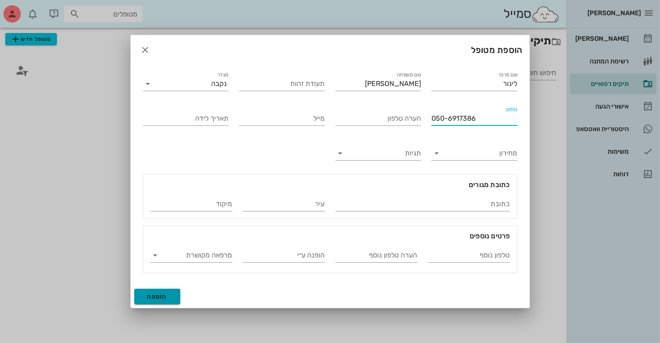
click at [151, 295] on span "הוספה" at bounding box center [157, 296] width 20 height 7
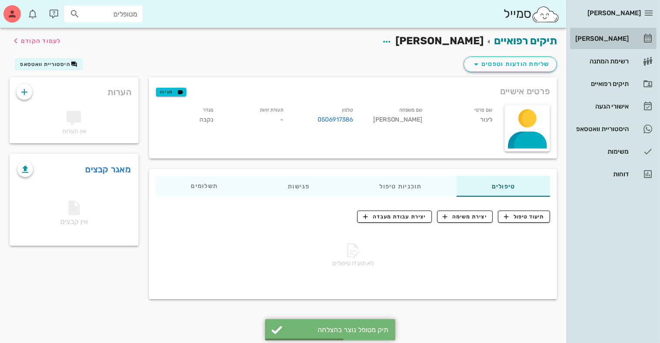
click at [610, 39] on div "[PERSON_NAME]" at bounding box center [601, 38] width 55 height 7
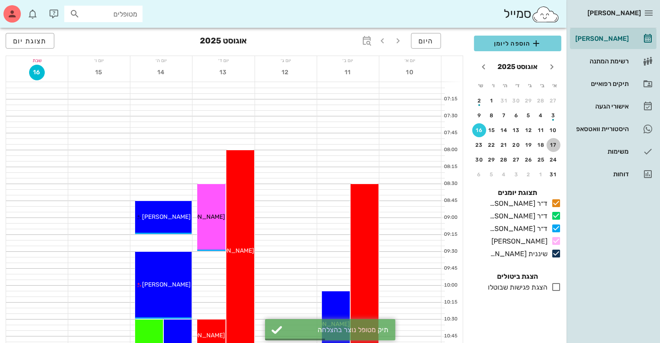
drag, startPoint x: 553, startPoint y: 144, endPoint x: 514, endPoint y: 43, distance: 108.5
click at [553, 144] on div "17" at bounding box center [554, 145] width 14 height 6
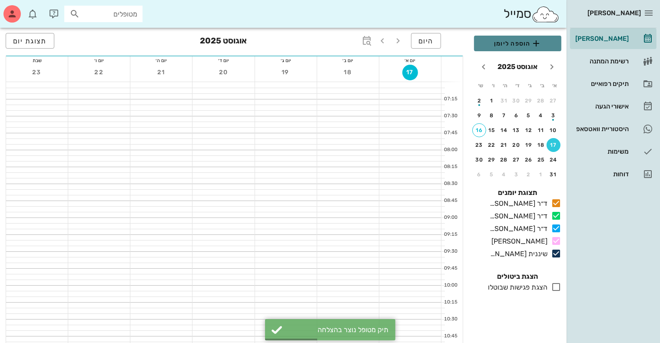
click at [514, 43] on span "הוספה ליומן" at bounding box center [517, 43] width 73 height 10
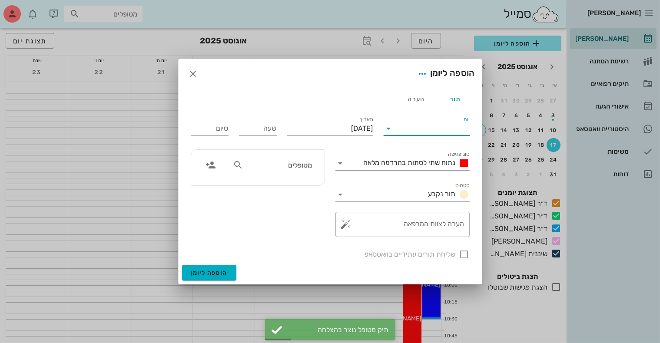
click at [411, 129] on input "יומן" at bounding box center [433, 129] width 74 height 14
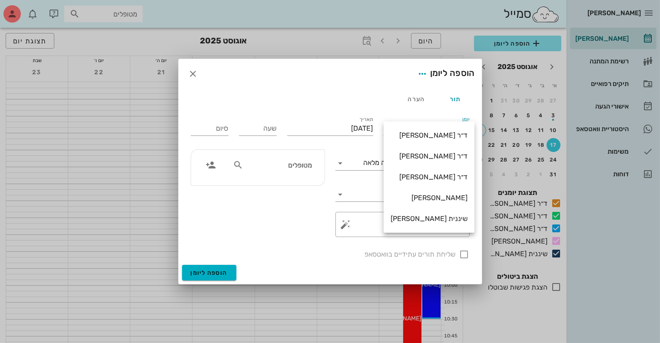
drag, startPoint x: 423, startPoint y: 138, endPoint x: 409, endPoint y: 135, distance: 13.8
click at [423, 138] on div "ד״ר [PERSON_NAME]" at bounding box center [429, 135] width 77 height 8
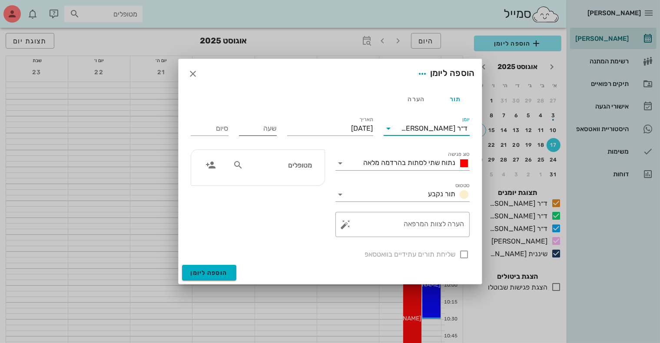
click at [267, 127] on div "שעה" at bounding box center [258, 129] width 38 height 14
type input "12:30"
drag, startPoint x: 210, startPoint y: 129, endPoint x: 219, endPoint y: 142, distance: 15.7
click at [219, 142] on div "סיום 20:30" at bounding box center [210, 126] width 48 height 35
click at [211, 128] on input "20:30" at bounding box center [210, 129] width 38 height 14
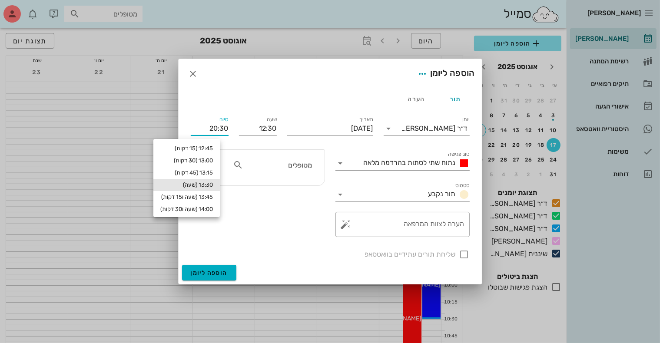
click at [211, 182] on div "13:30 (שעה)" at bounding box center [186, 185] width 53 height 7
type input "13:30"
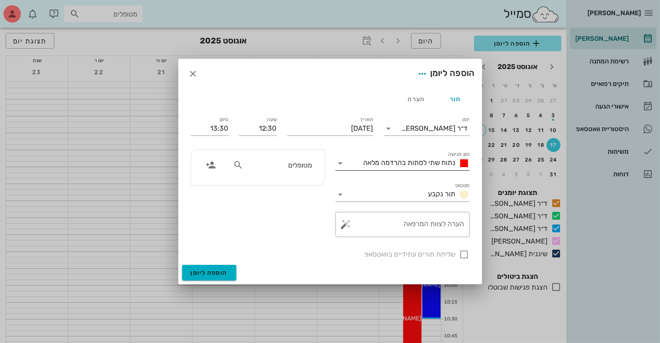
click at [397, 166] on span "נתוח שתי לסתות בהרדמה מלאה" at bounding box center [410, 163] width 92 height 8
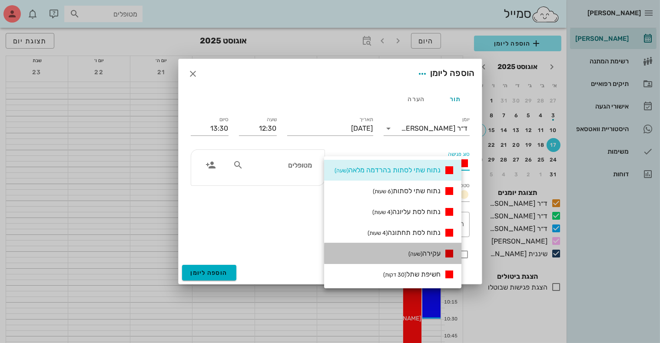
click at [433, 251] on span "עקירה (שעה)" at bounding box center [424, 253] width 32 height 8
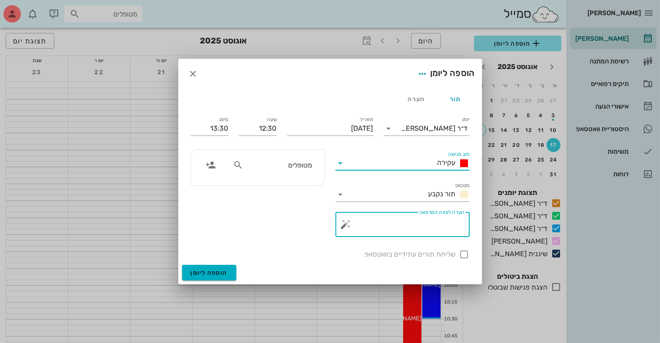
click at [424, 229] on textarea "הערה לצוות המרפאה" at bounding box center [406, 226] width 117 height 21
type textarea "שתל"
click at [306, 172] on div "מטופלים" at bounding box center [273, 165] width 90 height 17
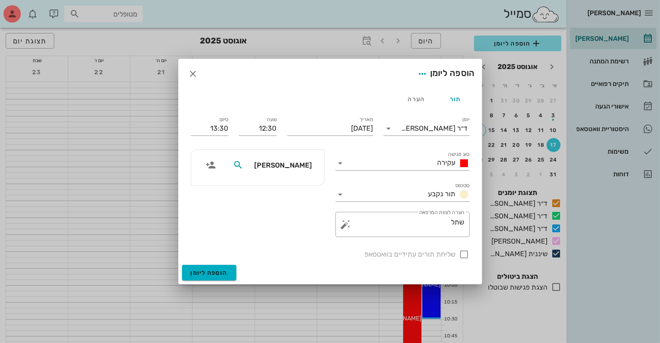
type input "לינ"
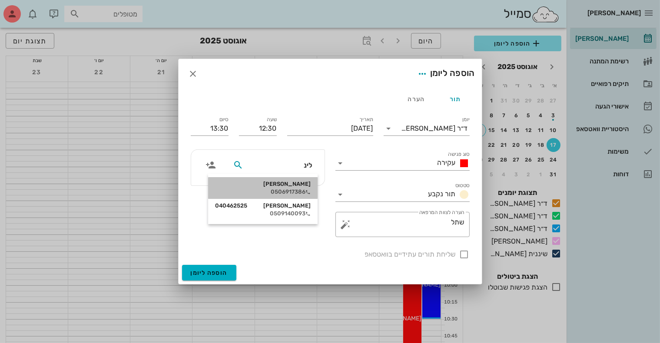
click at [291, 185] on div "[PERSON_NAME]" at bounding box center [263, 184] width 96 height 7
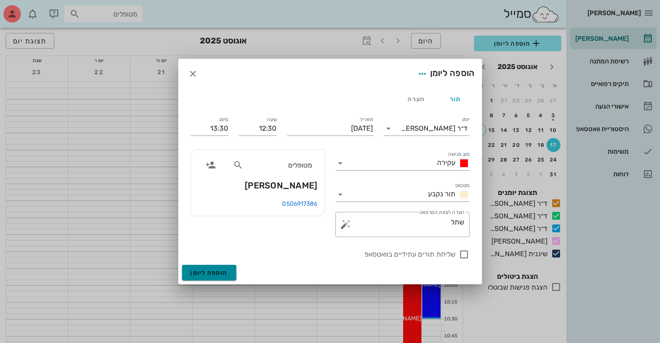
click at [205, 275] on span "הוספה ליומן" at bounding box center [209, 272] width 37 height 7
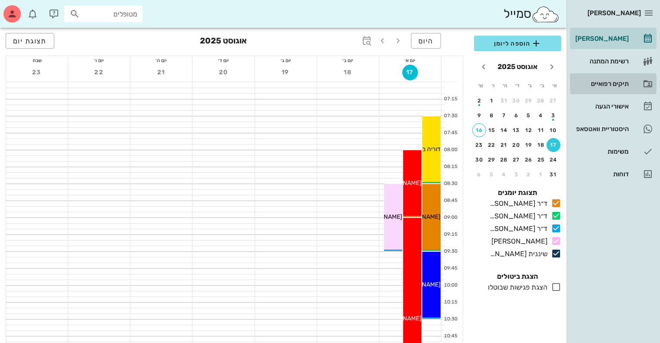
click at [609, 79] on div "תיקים רפואיים" at bounding box center [601, 84] width 55 height 14
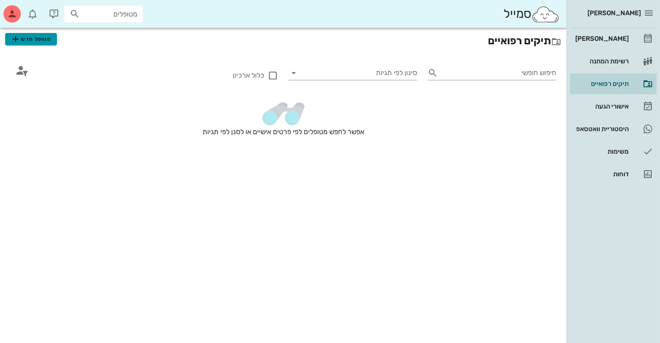
click at [33, 39] on span "מטופל חדש" at bounding box center [30, 39] width 41 height 10
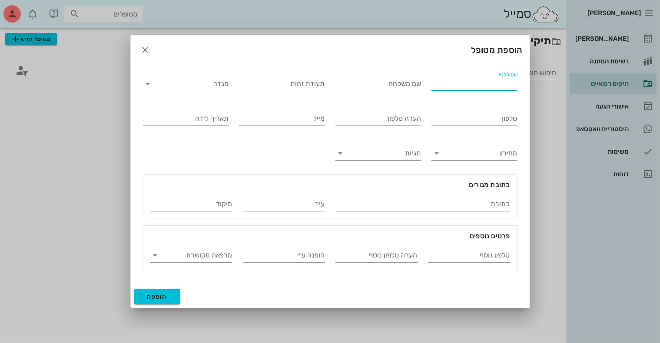
click at [480, 88] on input "שם פרטי" at bounding box center [474, 84] width 86 height 14
type input "איזי"
type input "[PERSON_NAME]"
click at [219, 86] on input "מגדר" at bounding box center [193, 84] width 72 height 14
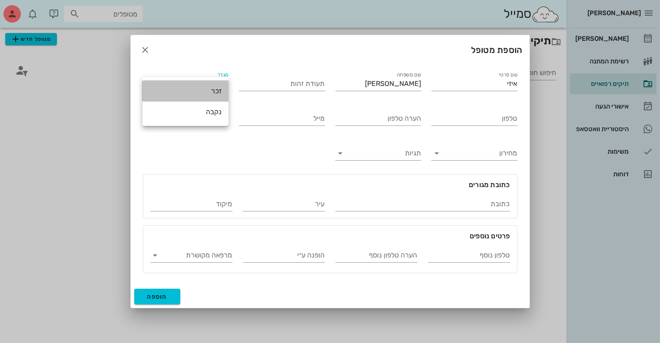
click at [212, 94] on div "זכר" at bounding box center [185, 91] width 72 height 8
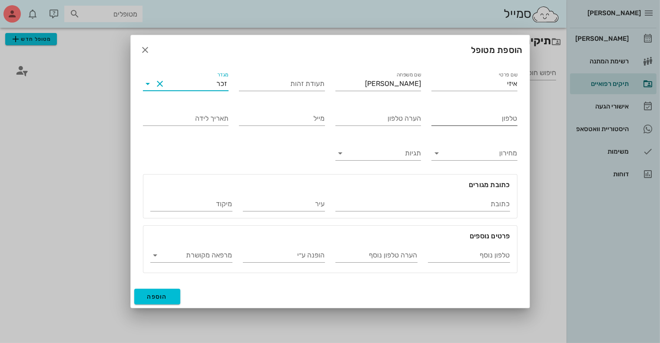
click at [454, 119] on input "טלפון" at bounding box center [474, 119] width 86 height 14
type input "050-7980003"
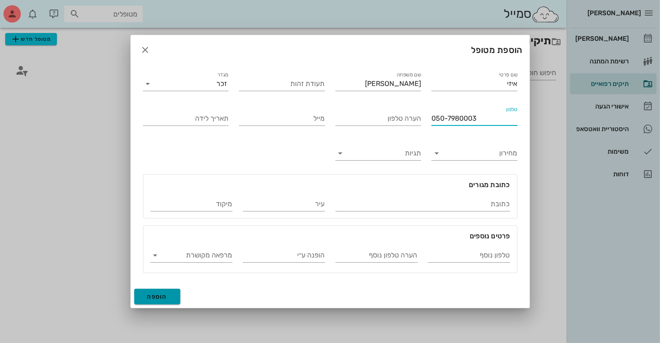
click at [155, 295] on span "הוספה" at bounding box center [157, 296] width 20 height 7
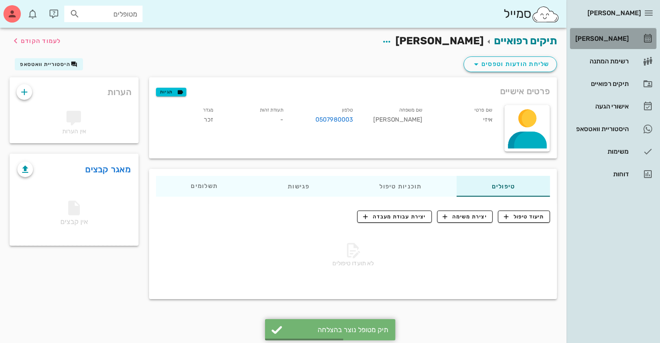
click at [607, 38] on div "[PERSON_NAME]" at bounding box center [601, 38] width 55 height 7
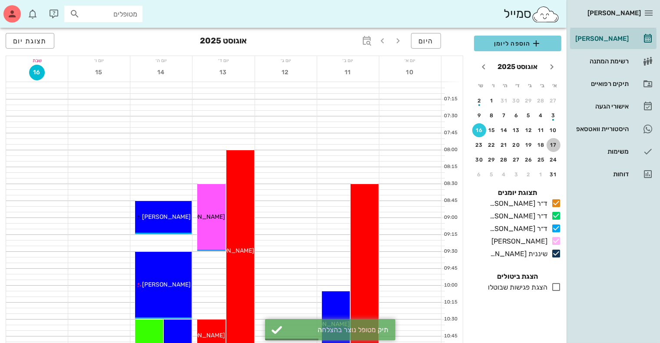
drag, startPoint x: 553, startPoint y: 142, endPoint x: 520, endPoint y: 42, distance: 105.1
click at [551, 141] on button "17" at bounding box center [554, 145] width 14 height 14
click at [520, 42] on span "הוספה ליומן" at bounding box center [517, 43] width 73 height 10
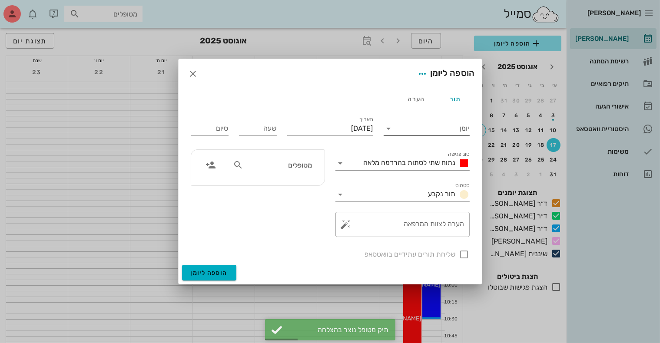
click at [436, 132] on input "יומן" at bounding box center [433, 129] width 74 height 14
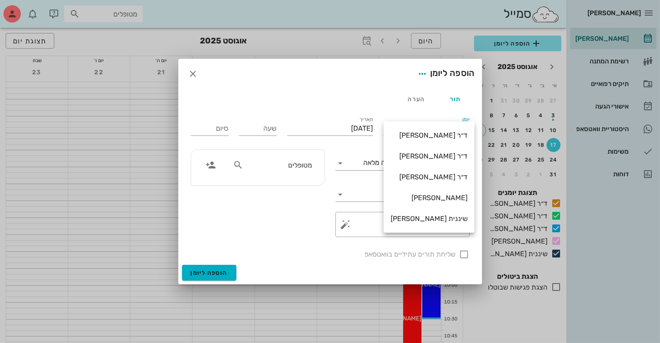
click at [440, 175] on div "ד״ר [PERSON_NAME]" at bounding box center [429, 177] width 77 height 8
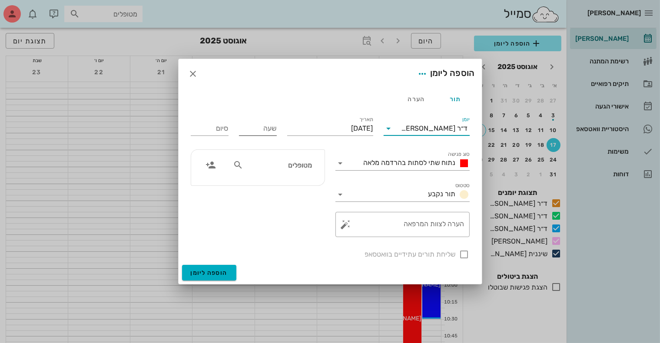
click at [269, 131] on input "שעה" at bounding box center [258, 129] width 38 height 14
type input "14:00"
click at [225, 131] on div "סיום 22:00" at bounding box center [210, 129] width 38 height 14
click at [223, 135] on input "22:00" at bounding box center [210, 129] width 38 height 14
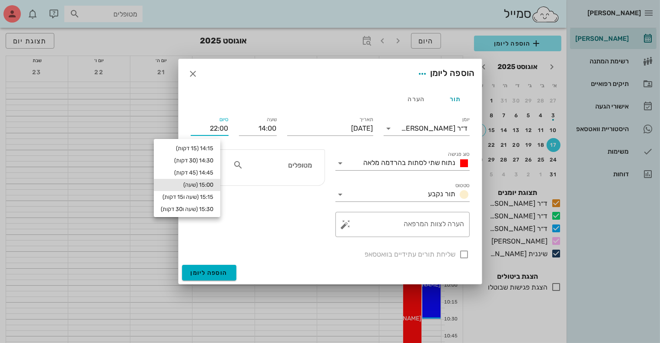
click at [213, 185] on div "15:00 (שעה)" at bounding box center [187, 185] width 53 height 7
type input "15:00"
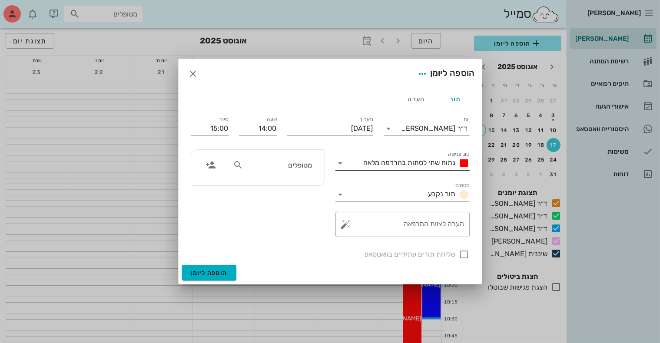
click at [401, 163] on span "נתוח שתי לסתות בהרדמה מלאה" at bounding box center [410, 163] width 92 height 8
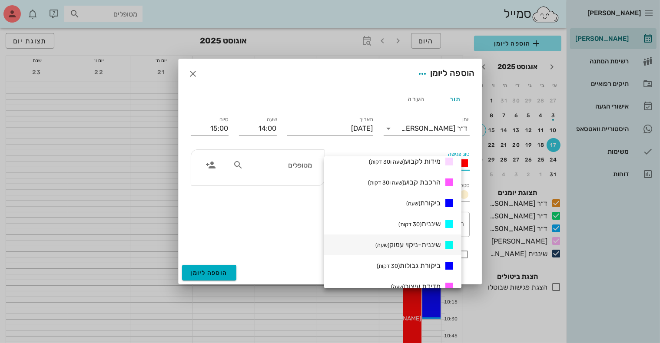
scroll to position [261, 0]
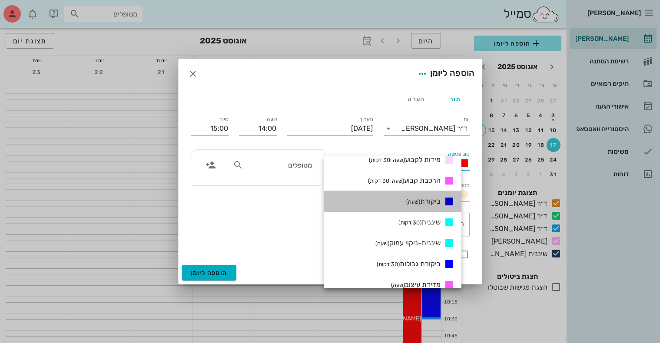
click at [436, 202] on span "ביקורת (שעה)" at bounding box center [423, 201] width 34 height 8
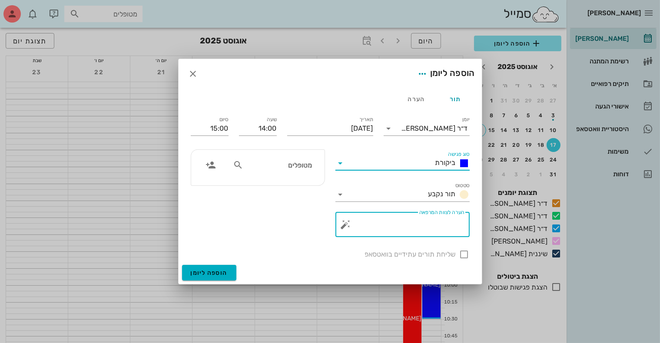
click at [429, 222] on textarea "הערה לצוות המרפאה" at bounding box center [406, 226] width 117 height 21
type textarea "ביקורת +קומפוזיט 2 קדמיות עליונות"
click at [292, 167] on input "מטופלים" at bounding box center [278, 164] width 67 height 11
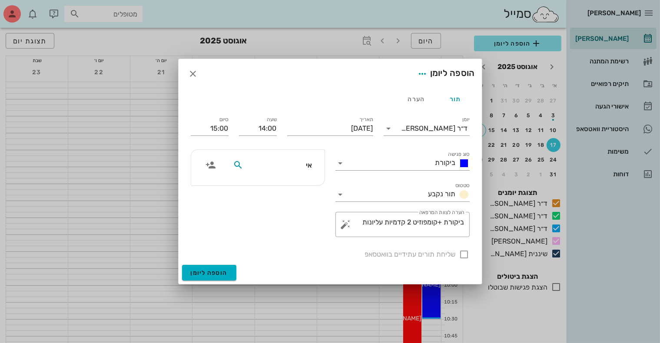
type input "איז"
click at [292, 189] on div "0507980003" at bounding box center [280, 192] width 90 height 7
click at [202, 274] on span "הוספה ליומן" at bounding box center [209, 272] width 37 height 7
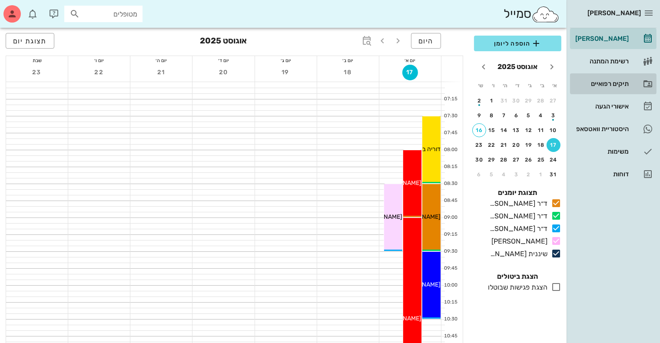
click at [597, 86] on div "תיקים רפואיים" at bounding box center [601, 83] width 55 height 7
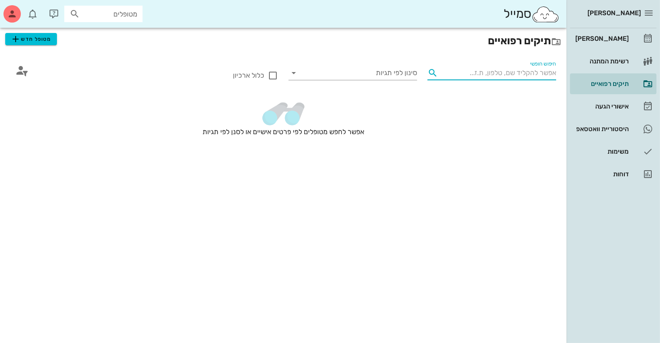
drag, startPoint x: 497, startPoint y: 76, endPoint x: 501, endPoint y: 74, distance: 4.7
click at [501, 74] on input "חיפוש חופשי" at bounding box center [498, 73] width 115 height 14
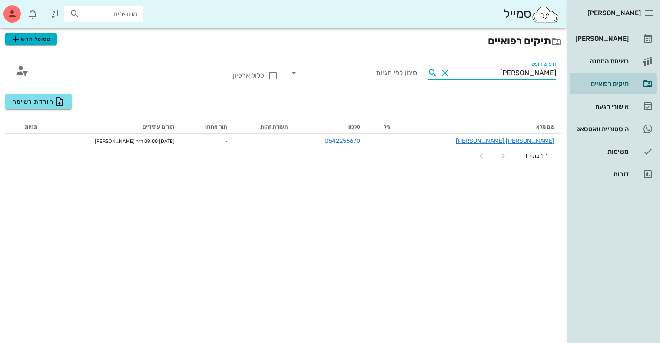
type input "[PERSON_NAME]"
click at [45, 37] on span "מטופל חדש" at bounding box center [30, 39] width 41 height 10
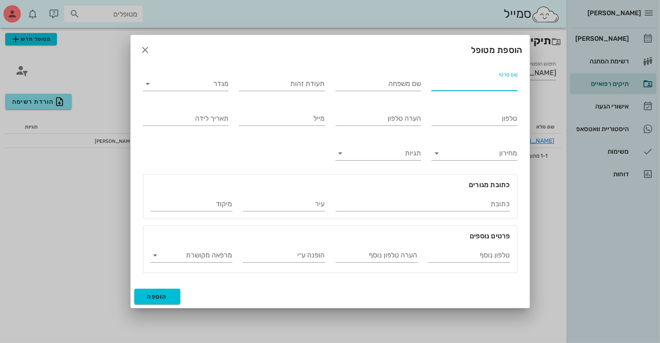
click at [457, 84] on input "שם פרטי" at bounding box center [474, 84] width 86 height 14
type input "[PERSON_NAME]"
drag, startPoint x: 202, startPoint y: 88, endPoint x: 204, endPoint y: 93, distance: 5.2
click at [202, 88] on input "מגדר" at bounding box center [193, 84] width 72 height 14
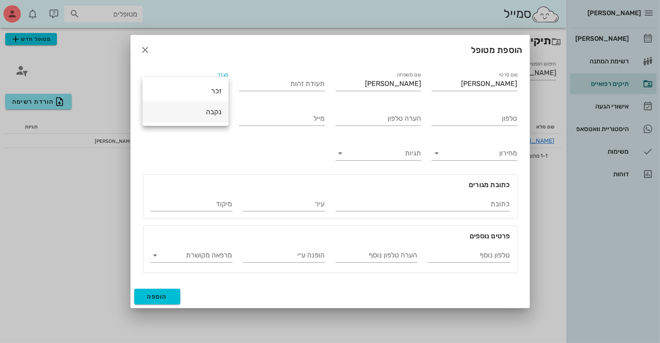
click at [212, 110] on div "נקבה" at bounding box center [185, 112] width 72 height 8
click at [472, 121] on input "טלפון" at bounding box center [474, 119] width 86 height 14
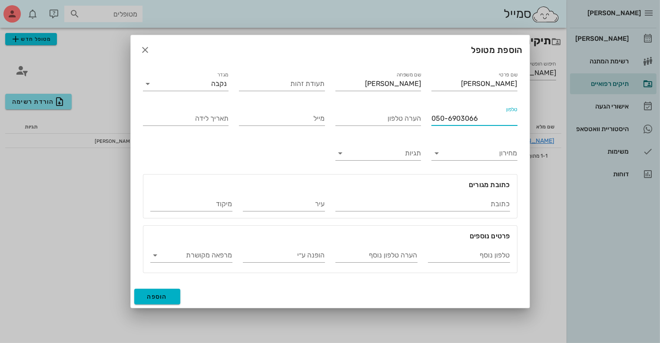
type input "050-6903066"
click at [160, 294] on span "הוספה" at bounding box center [157, 296] width 20 height 7
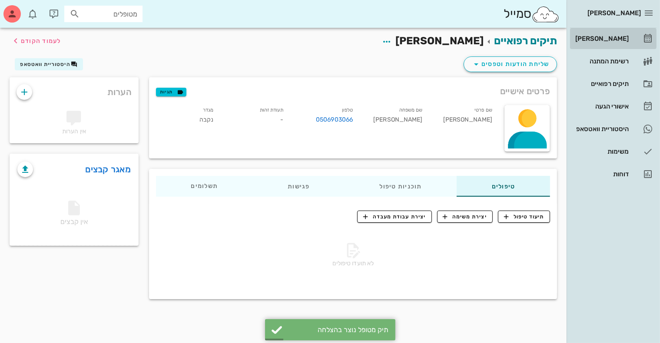
click at [613, 41] on div "[PERSON_NAME]" at bounding box center [601, 38] width 55 height 7
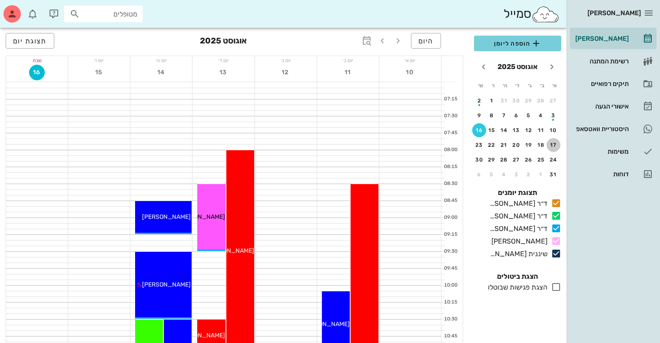
drag, startPoint x: 556, startPoint y: 142, endPoint x: 520, endPoint y: 44, distance: 104.2
click at [554, 143] on div "17" at bounding box center [554, 145] width 14 height 6
click at [520, 44] on span "הוספה ליומן" at bounding box center [517, 43] width 73 height 10
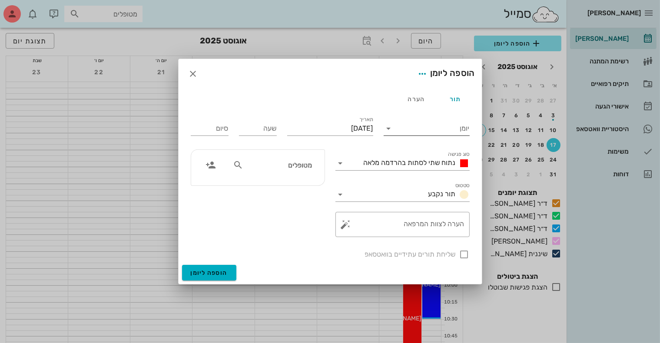
click at [439, 133] on input "יומן" at bounding box center [433, 129] width 74 height 14
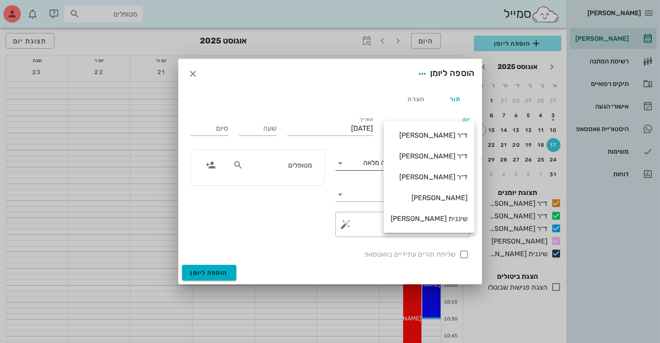
click at [432, 158] on div "ד״ר [PERSON_NAME]" at bounding box center [429, 156] width 77 height 8
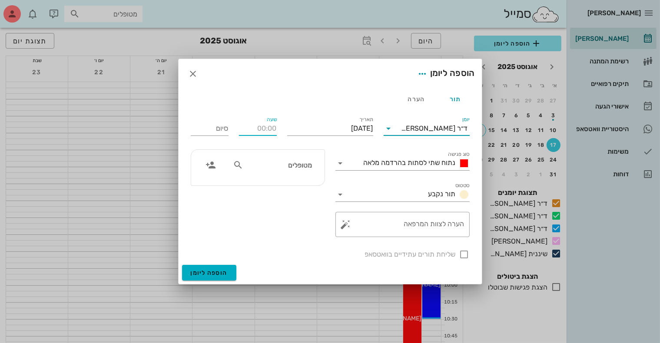
click at [248, 125] on input "שעה" at bounding box center [258, 129] width 38 height 14
type input "15:00"
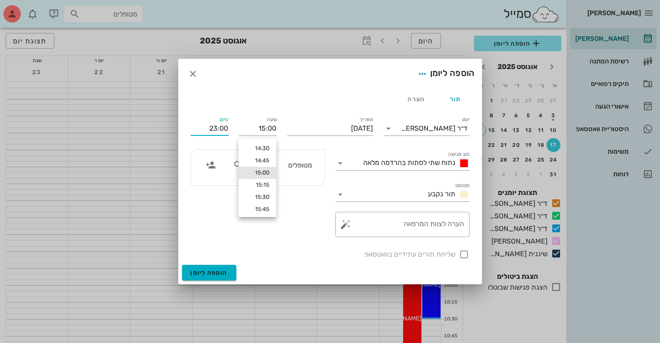
click at [218, 130] on input "23:00" at bounding box center [210, 129] width 38 height 14
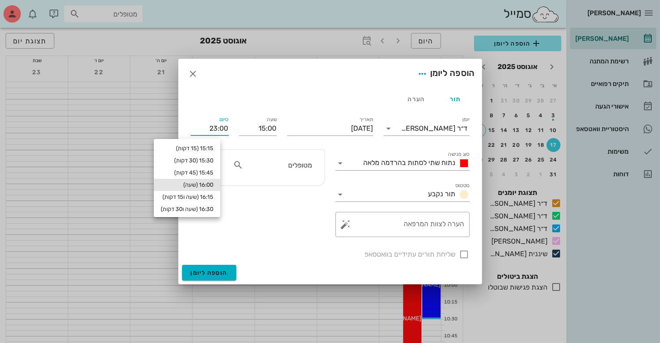
drag, startPoint x: 214, startPoint y: 185, endPoint x: 218, endPoint y: 182, distance: 4.5
click at [213, 184] on div "16:00 (שעה)" at bounding box center [187, 185] width 53 height 7
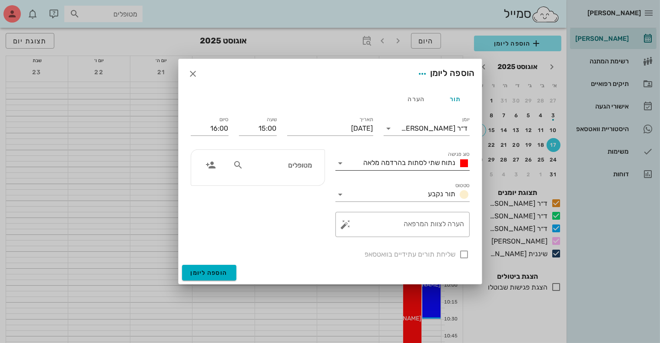
click at [360, 162] on input "סוג פגישה" at bounding box center [354, 163] width 13 height 14
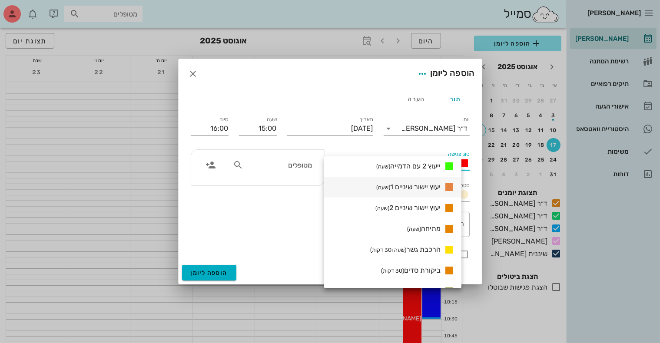
scroll to position [459, 0]
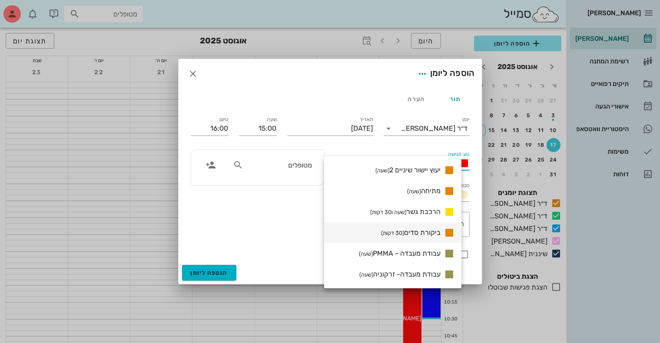
click at [427, 233] on span "ביקורת סדים (30 דקות)" at bounding box center [411, 233] width 60 height 8
type input "15:30"
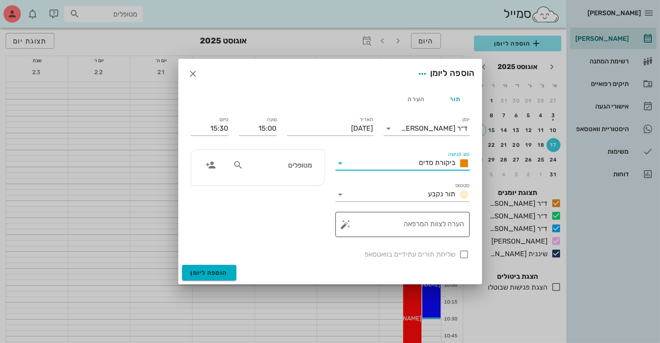
click at [427, 226] on textarea "הערה לצוות המרפאה" at bounding box center [406, 226] width 117 height 21
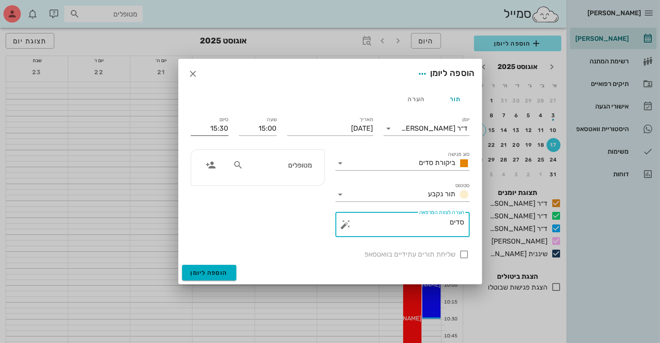
type textarea "סדים"
click at [214, 129] on input "15:30" at bounding box center [210, 129] width 38 height 14
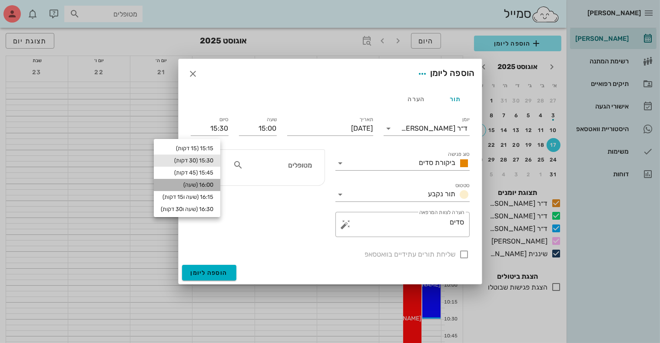
click at [211, 183] on div "16:00 (שעה)" at bounding box center [187, 185] width 53 height 7
type input "16:00"
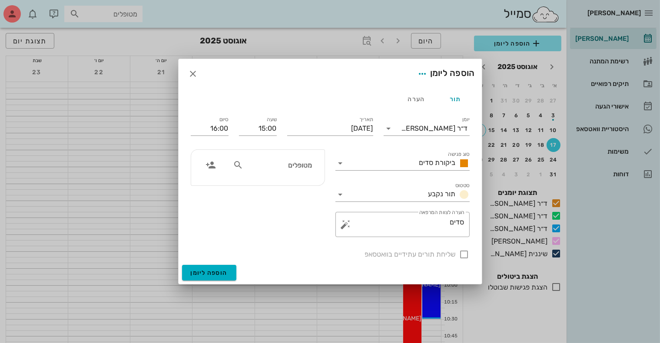
click at [232, 162] on div "מטופלים" at bounding box center [273, 165] width 90 height 17
type input "[PERSON_NAME]"
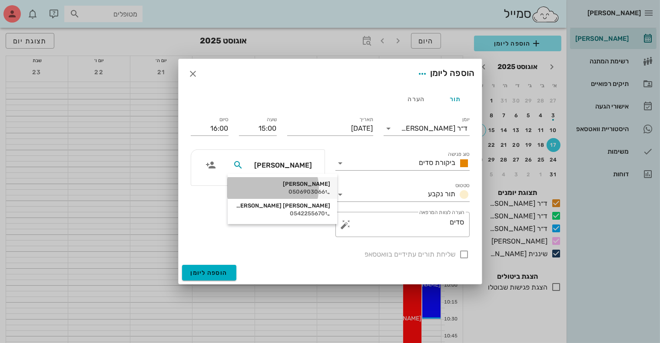
click at [292, 183] on div "[PERSON_NAME]" at bounding box center [283, 184] width 96 height 7
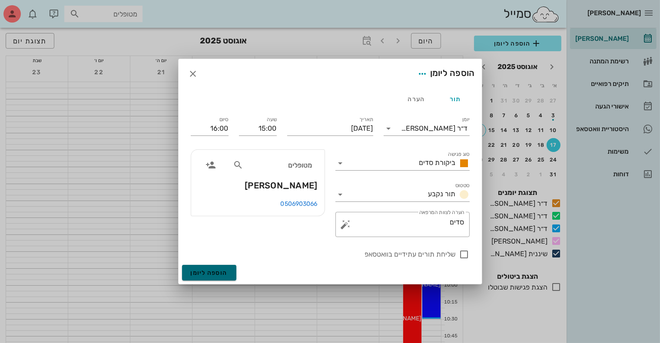
click at [210, 272] on span "הוספה ליומן" at bounding box center [209, 272] width 37 height 7
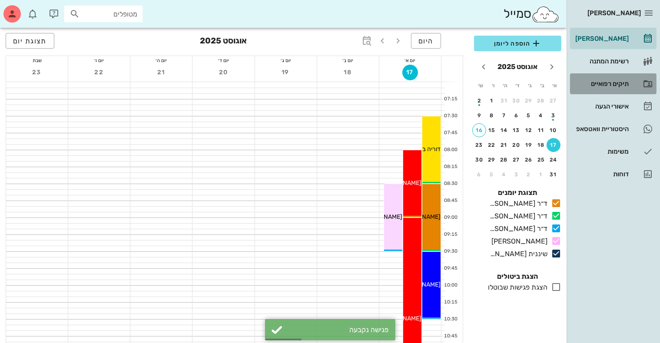
click at [593, 83] on div "תיקים רפואיים" at bounding box center [601, 83] width 55 height 7
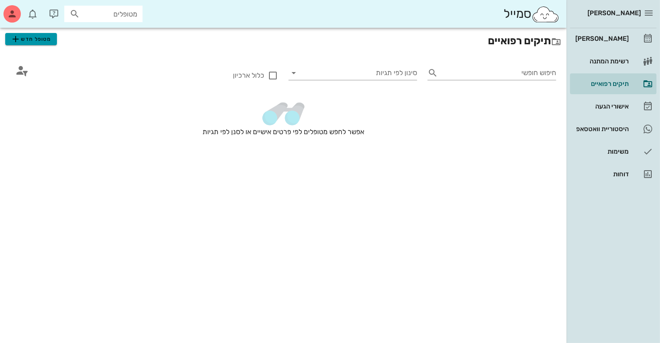
click at [40, 36] on span "מטופל חדש" at bounding box center [30, 39] width 41 height 10
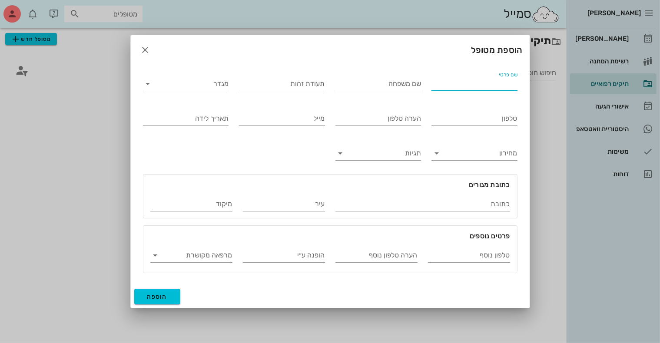
click at [465, 86] on input "שם פרטי" at bounding box center [474, 84] width 86 height 14
type input "[PERSON_NAME]"
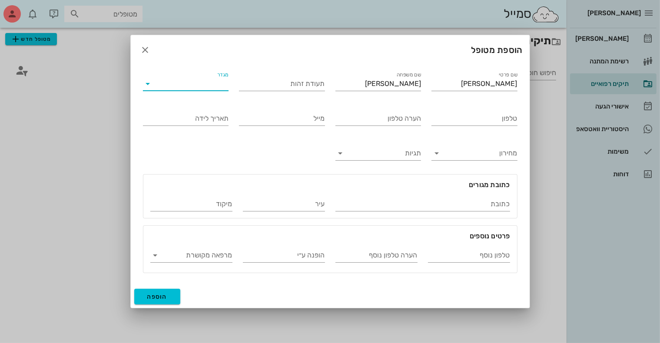
click at [225, 88] on input "מגדר" at bounding box center [193, 84] width 72 height 14
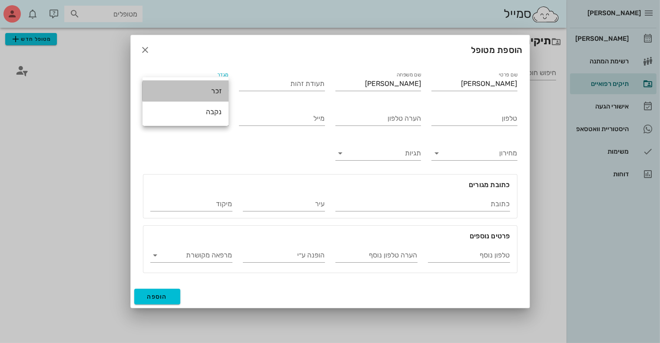
click at [210, 87] on div "זכר" at bounding box center [185, 91] width 72 height 8
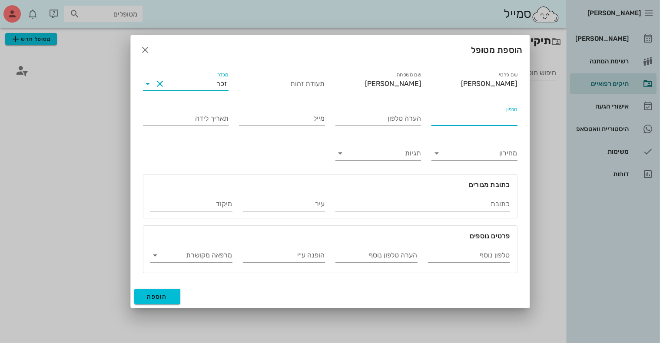
click at [445, 121] on input "טלפון" at bounding box center [474, 119] width 86 height 14
type input "054-3026087"
click at [160, 295] on span "הוספה" at bounding box center [157, 296] width 20 height 7
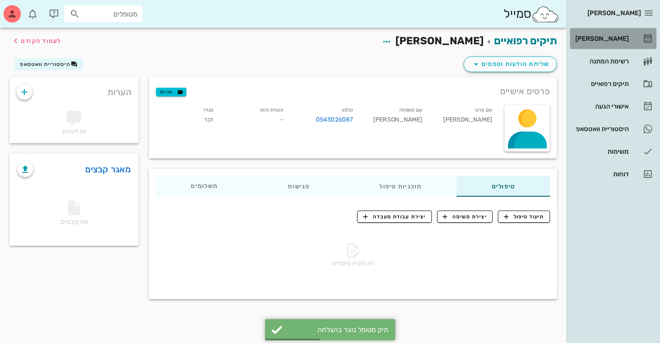
click at [617, 37] on div "[PERSON_NAME]" at bounding box center [601, 38] width 55 height 7
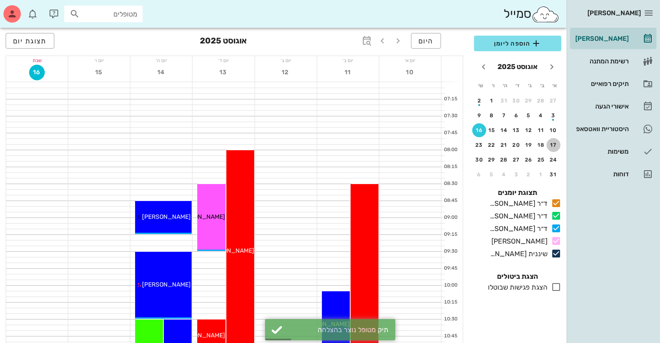
click at [553, 145] on div "17" at bounding box center [554, 145] width 14 height 6
click at [506, 41] on span "הוספה ליומן" at bounding box center [517, 43] width 73 height 10
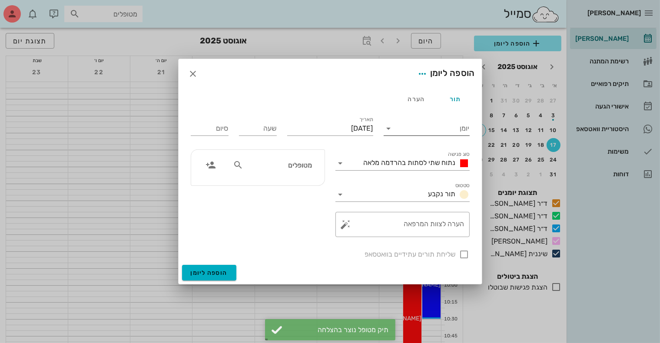
click at [450, 126] on input "יומן" at bounding box center [433, 129] width 74 height 14
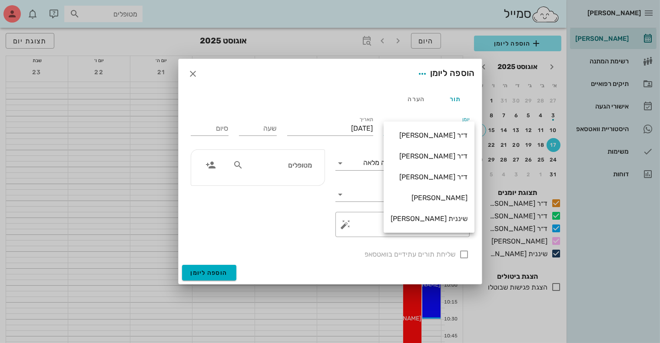
click at [438, 175] on div "ד״ר [PERSON_NAME]" at bounding box center [429, 177] width 77 height 8
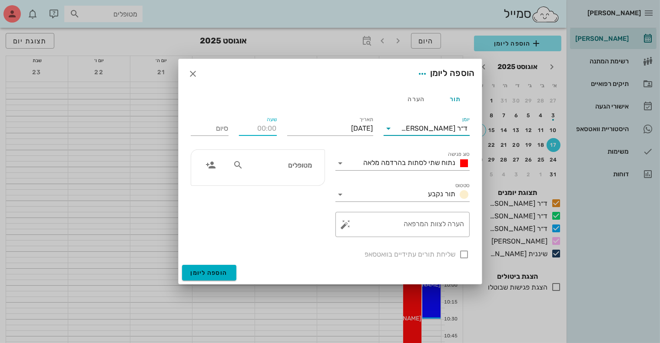
click at [265, 129] on input "שעה" at bounding box center [258, 129] width 38 height 14
type input "16:00"
type input "00:00"
click at [223, 131] on input "00:00" at bounding box center [210, 129] width 38 height 14
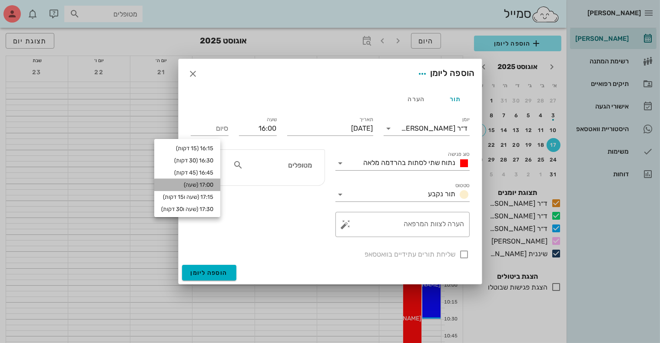
click at [212, 183] on div "17:00 (שעה)" at bounding box center [187, 185] width 52 height 7
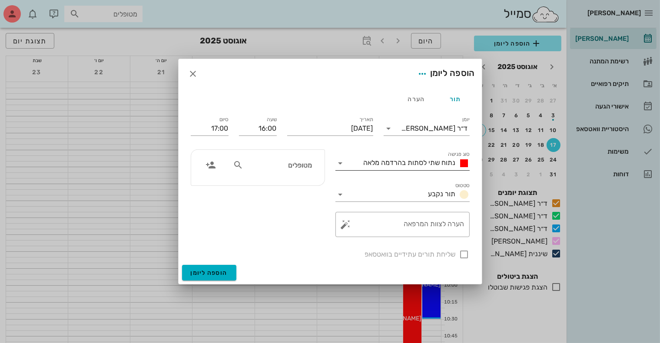
click at [392, 163] on span "נתוח שתי לסתות בהרדמה מלאה" at bounding box center [410, 163] width 92 height 8
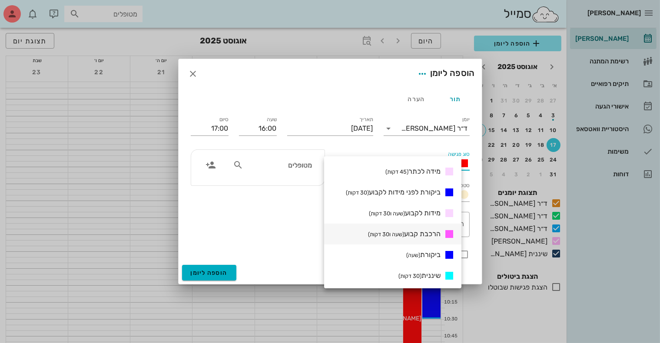
scroll to position [217, 0]
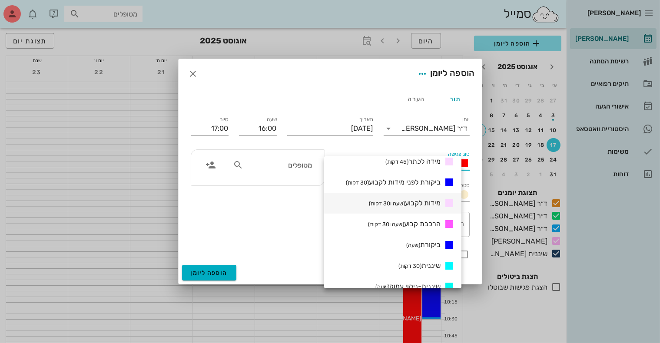
click at [431, 204] on span "מידות לקבוע (שעה ו30 דקות)" at bounding box center [405, 203] width 72 height 8
type input "17:30"
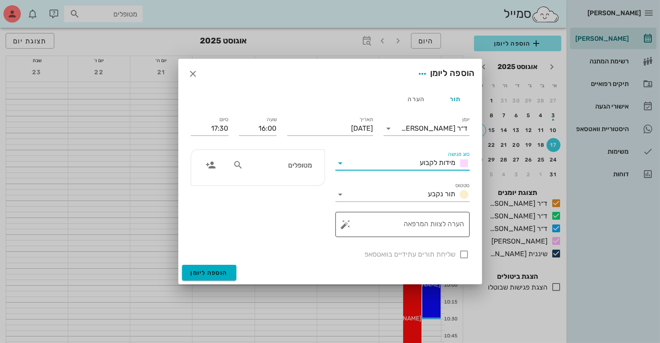
click at [421, 226] on textarea "הערה לצוות המרפאה" at bounding box center [406, 226] width 117 height 21
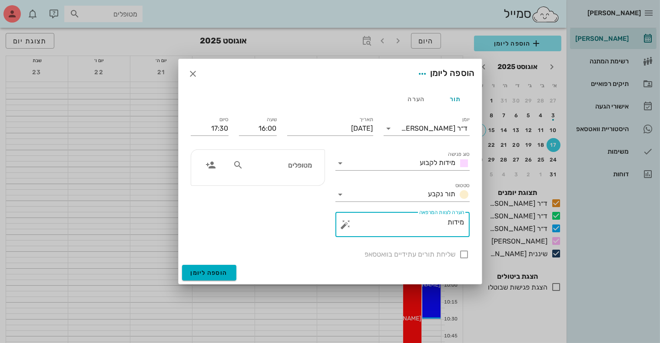
type textarea "מידות"
click at [272, 167] on input "מטופלים" at bounding box center [278, 164] width 67 height 11
type input "[PERSON_NAME]"
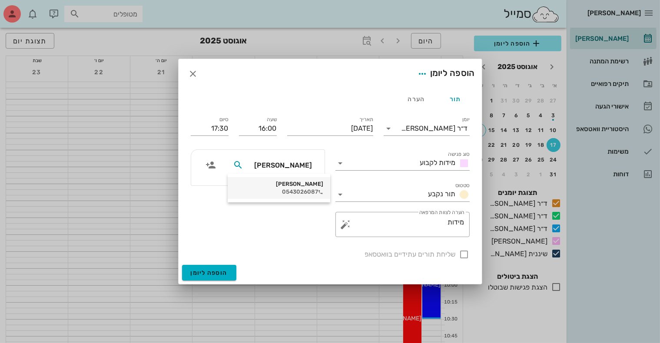
drag, startPoint x: 288, startPoint y: 185, endPoint x: 283, endPoint y: 194, distance: 10.7
click at [288, 186] on div "[PERSON_NAME]" at bounding box center [279, 184] width 89 height 7
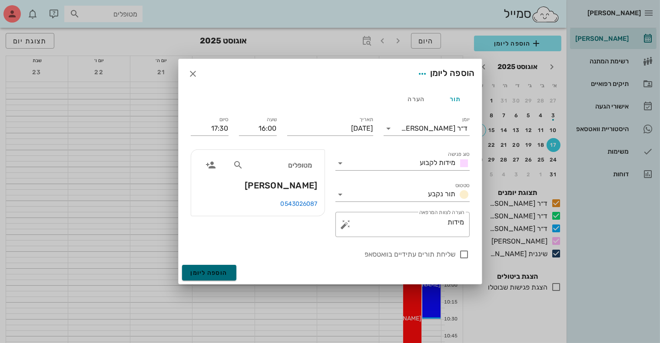
click at [212, 274] on span "הוספה ליומן" at bounding box center [209, 272] width 37 height 7
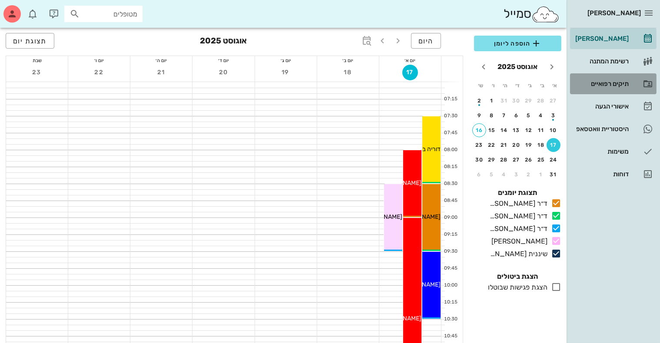
click at [587, 87] on div "תיקים רפואיים" at bounding box center [601, 84] width 55 height 14
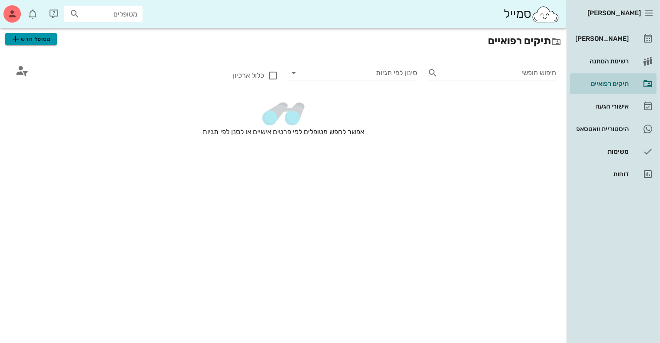
drag, startPoint x: 39, startPoint y: 41, endPoint x: 80, endPoint y: 38, distance: 41.0
click at [40, 41] on span "מטופל חדש" at bounding box center [30, 39] width 41 height 10
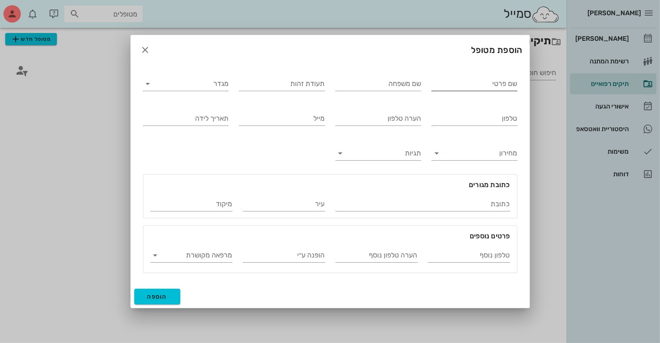
click at [457, 88] on input "שם פרטי" at bounding box center [474, 84] width 86 height 14
type input "[PERSON_NAME]"
click at [186, 90] on input "מגדר" at bounding box center [193, 84] width 72 height 14
click at [209, 97] on div "זכר" at bounding box center [185, 91] width 72 height 19
click at [451, 118] on input "טלפון" at bounding box center [474, 119] width 86 height 14
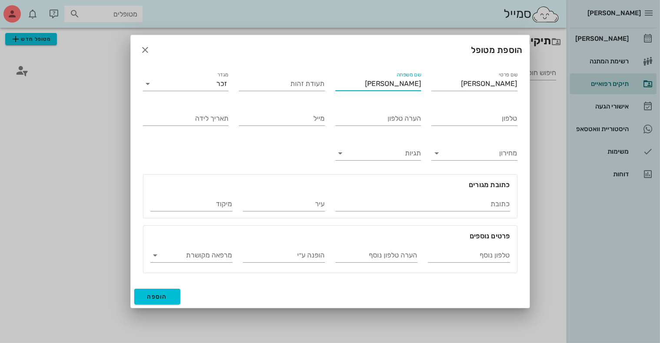
click at [401, 83] on input "[PERSON_NAME]" at bounding box center [378, 84] width 86 height 14
type input "[PERSON_NAME]"
click at [480, 120] on input "טלפון" at bounding box center [474, 119] width 86 height 14
type input "053-2221128"
click at [456, 257] on input "טלפון נוסף" at bounding box center [469, 256] width 82 height 14
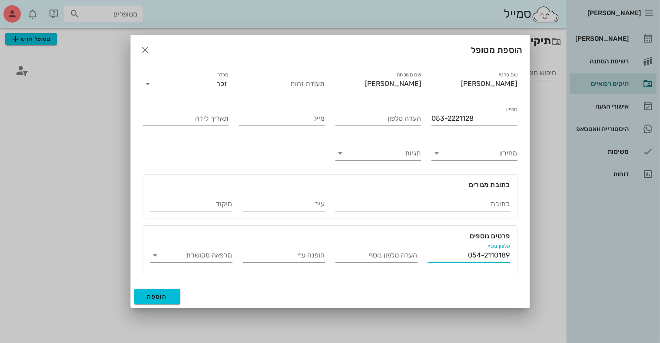
type input "054-2110189"
click at [398, 254] on input "[PERSON_NAME]" at bounding box center [376, 256] width 82 height 14
type input "[PERSON_NAME] הבת [PERSON_NAME]"
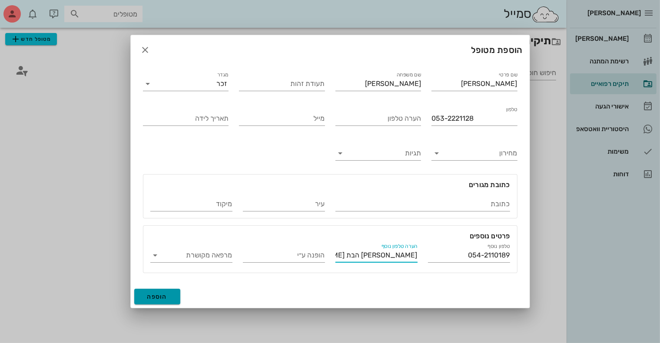
click at [150, 296] on span "הוספה" at bounding box center [157, 296] width 20 height 7
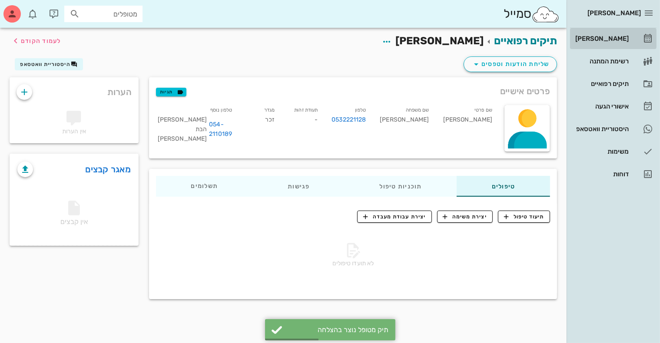
click at [615, 39] on div "[PERSON_NAME]" at bounding box center [601, 38] width 55 height 7
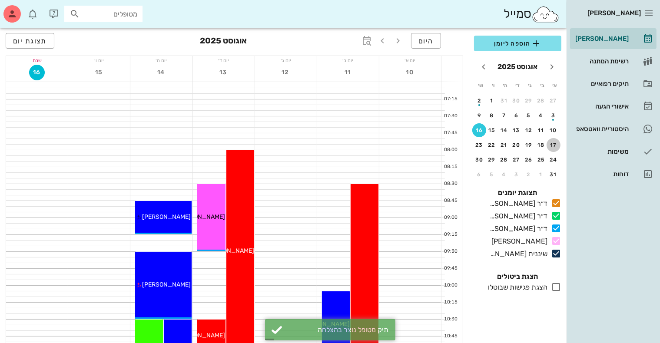
click at [551, 144] on div "17" at bounding box center [554, 145] width 14 height 6
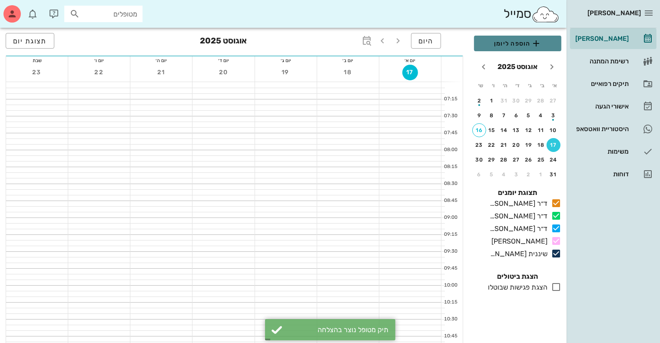
click at [516, 43] on span "הוספה ליומן" at bounding box center [517, 43] width 73 height 10
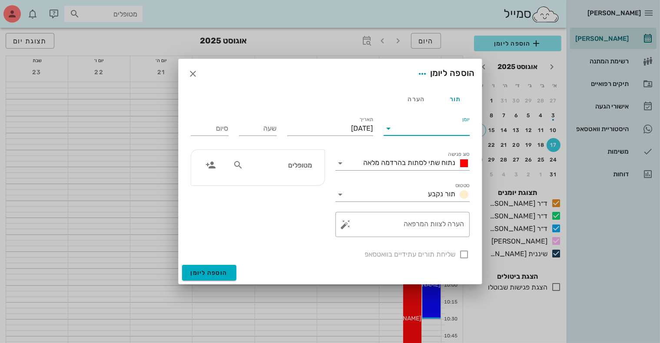
click at [446, 129] on input "יומן" at bounding box center [433, 129] width 74 height 14
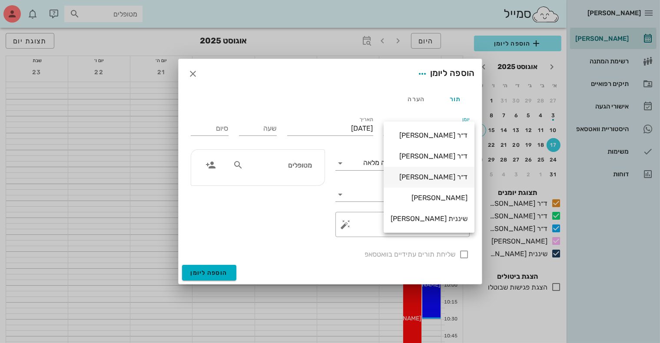
click at [441, 175] on div "ד״ר [PERSON_NAME]" at bounding box center [429, 177] width 77 height 8
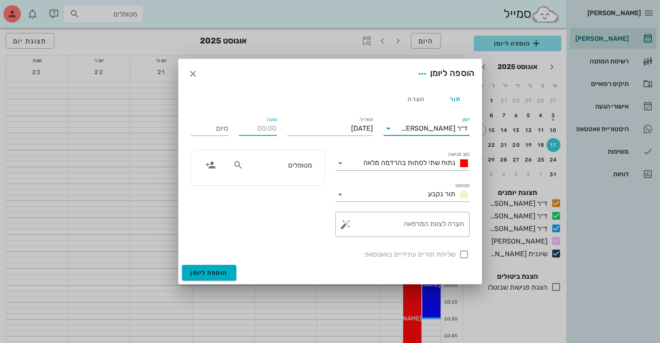
click at [268, 129] on input "שעה" at bounding box center [258, 129] width 38 height 14
type input "17:30"
click at [228, 126] on input "01:30" at bounding box center [210, 129] width 38 height 14
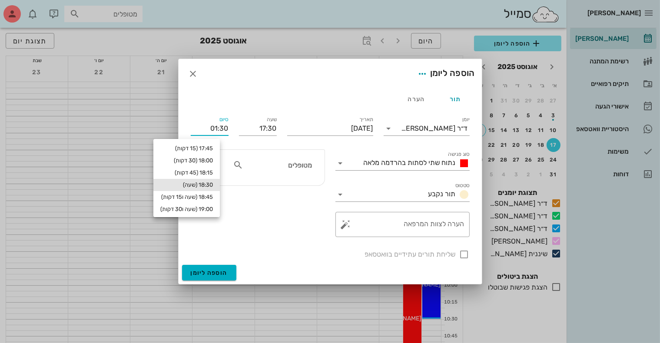
click at [213, 185] on div "18:30 (שעה)" at bounding box center [186, 185] width 53 height 7
type input "18:30"
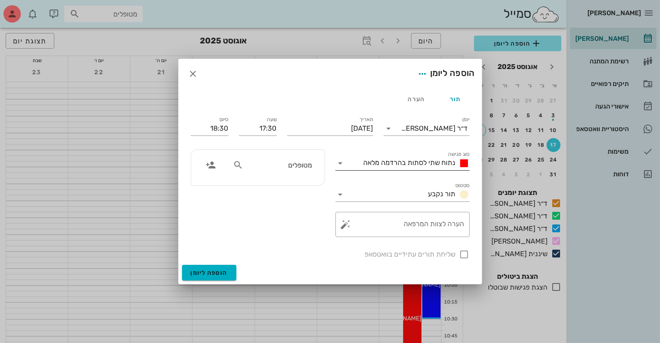
click at [382, 162] on span "נתוח שתי לסתות בהרדמה מלאה" at bounding box center [410, 163] width 92 height 8
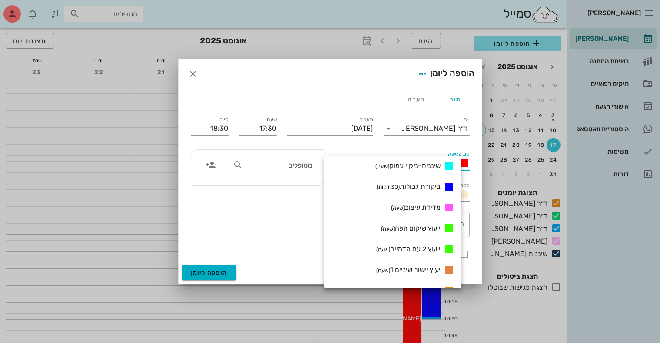
scroll to position [348, 0]
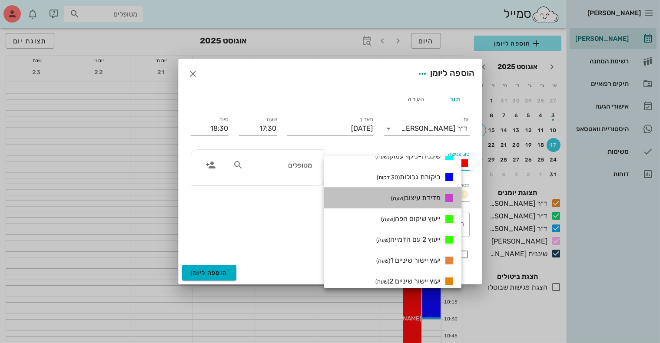
click at [422, 201] on span "מדידת עיצוב (שעה)" at bounding box center [416, 198] width 50 height 8
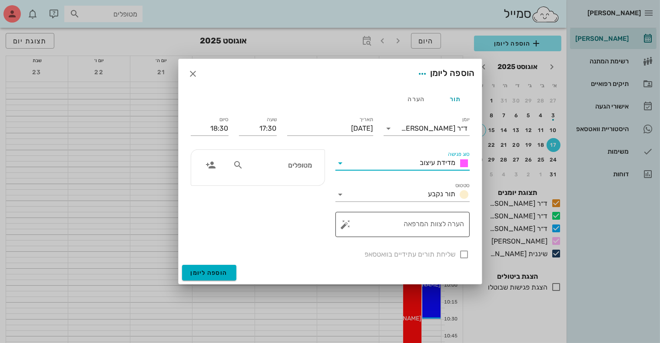
click at [415, 225] on textarea "הערה לצוות המרפאה" at bounding box center [406, 226] width 117 height 21
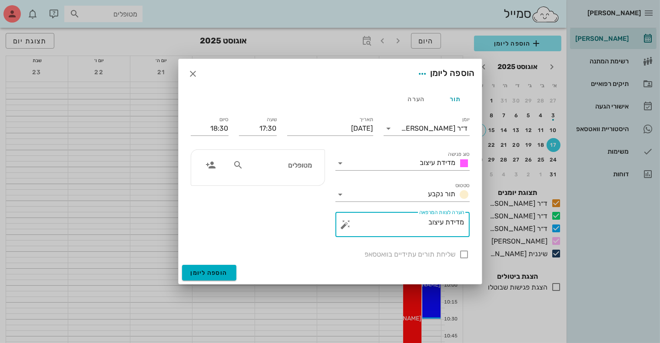
type textarea "מדידת עיצוב"
click at [288, 173] on div "מטופלים" at bounding box center [273, 165] width 90 height 17
type input "אלבר"
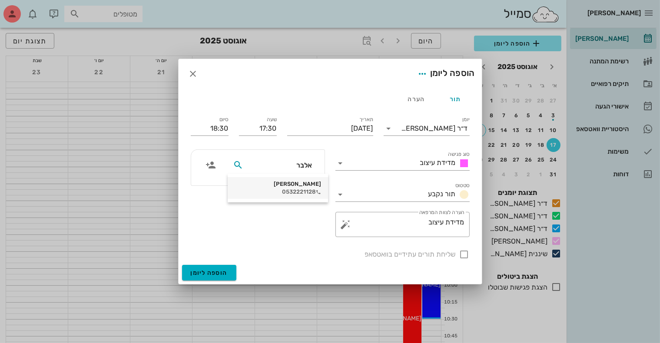
click at [299, 189] on div "0532221128" at bounding box center [278, 192] width 86 height 7
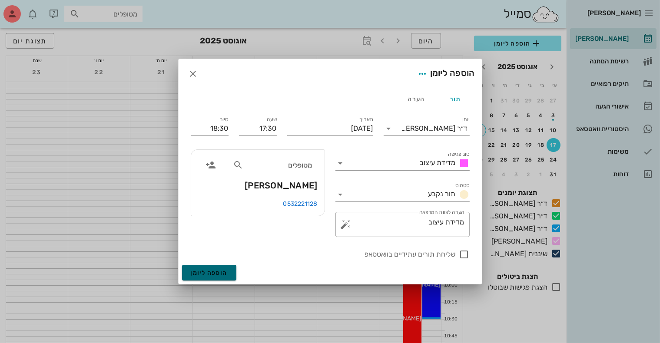
click at [207, 270] on span "הוספה ליומן" at bounding box center [209, 272] width 37 height 7
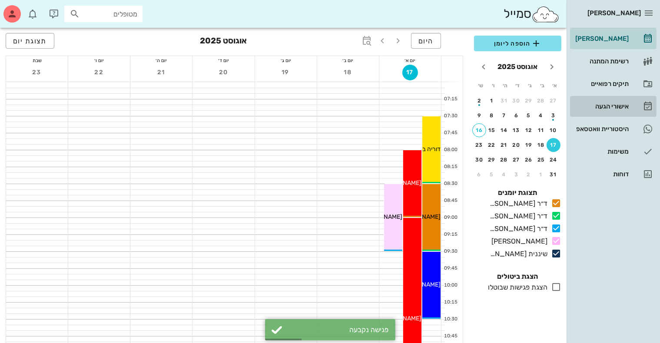
click at [610, 104] on div "אישורי הגעה" at bounding box center [601, 106] width 55 height 7
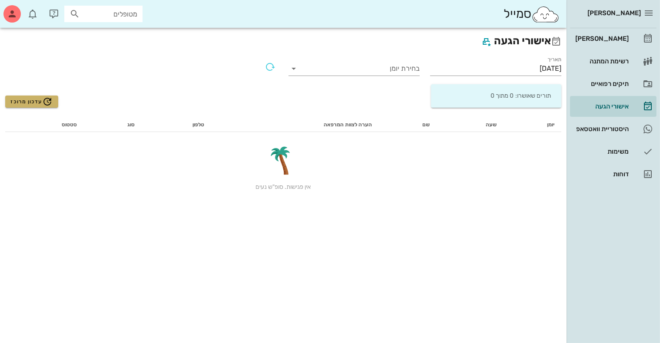
click at [23, 101] on span "עדכון מרוכז" at bounding box center [31, 101] width 42 height 10
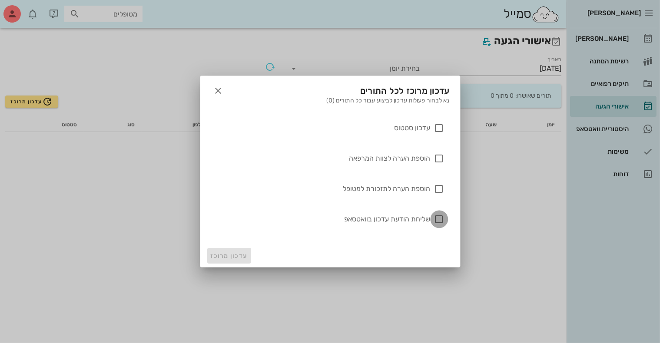
click at [438, 219] on div at bounding box center [439, 219] width 15 height 15
checkbox input "true"
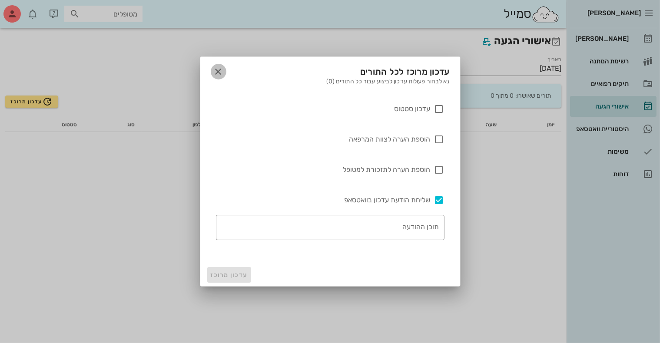
click at [219, 71] on icon "button" at bounding box center [218, 71] width 10 height 10
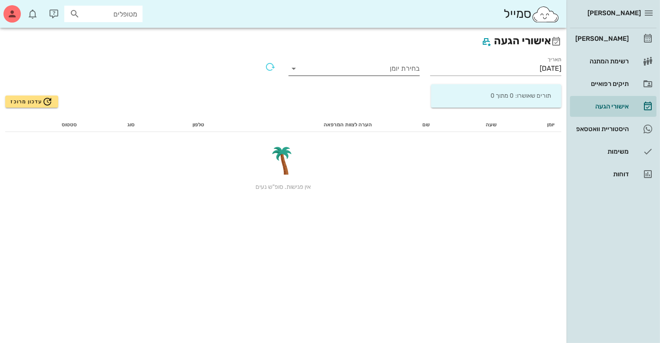
click at [417, 71] on input "בחירת יומן" at bounding box center [360, 69] width 117 height 14
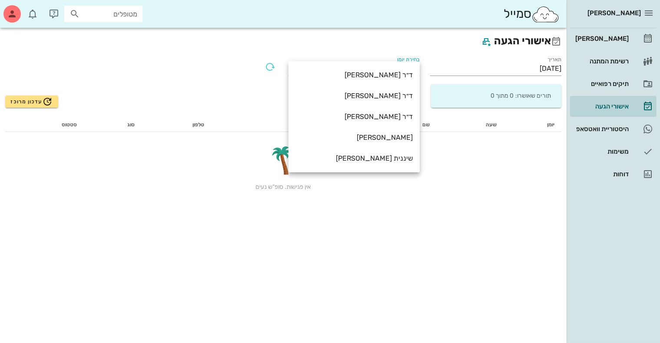
click at [240, 89] on div "עדכון מרוכז" at bounding box center [141, 96] width 283 height 34
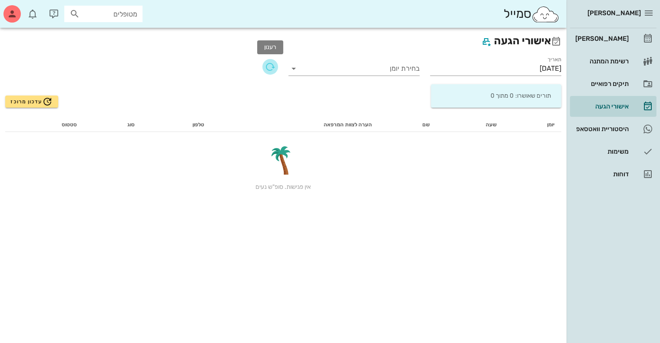
click at [268, 63] on icon "button" at bounding box center [270, 67] width 10 height 10
click at [515, 70] on input "[DATE]" at bounding box center [495, 69] width 131 height 14
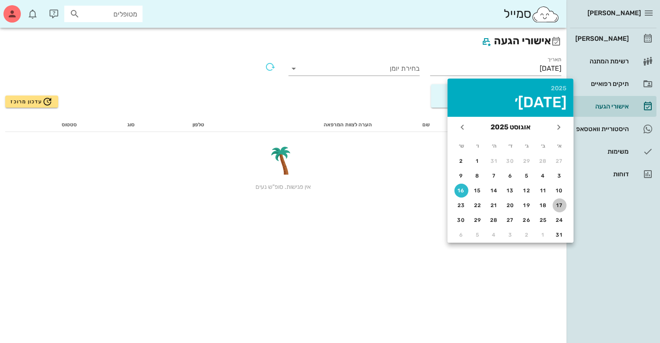
click at [561, 204] on div "17" at bounding box center [560, 205] width 14 height 6
type input "[DATE]"
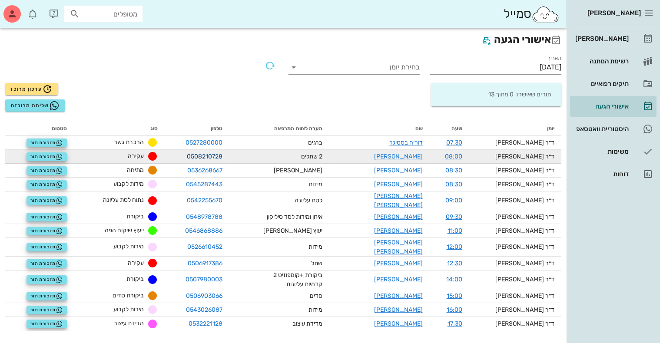
scroll to position [2, 0]
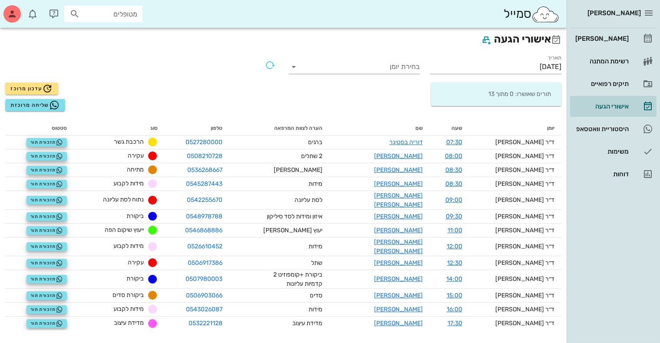
click at [216, 96] on div "עדכון מרוכז שליחה מרוכזת" at bounding box center [141, 96] width 283 height 39
click at [608, 106] on div "אישורי הגעה" at bounding box center [601, 106] width 55 height 7
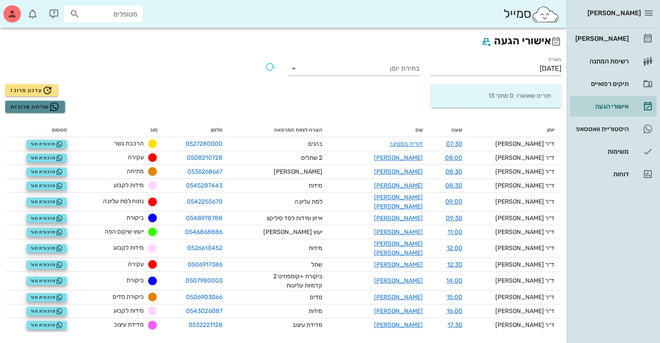
click at [26, 109] on span "שליחה מרוכזת" at bounding box center [34, 107] width 49 height 10
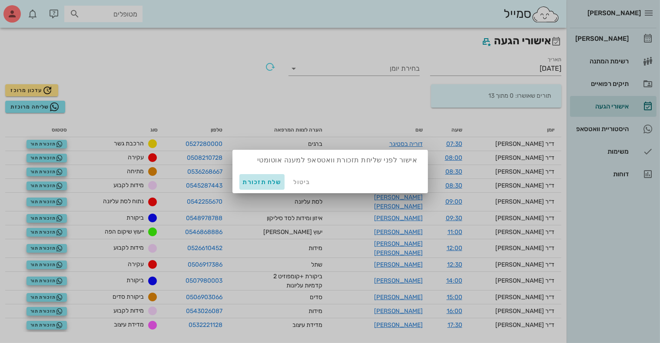
click at [264, 182] on span "שלח תזכורת" at bounding box center [262, 182] width 39 height 7
